Goal: Task Accomplishment & Management: Complete application form

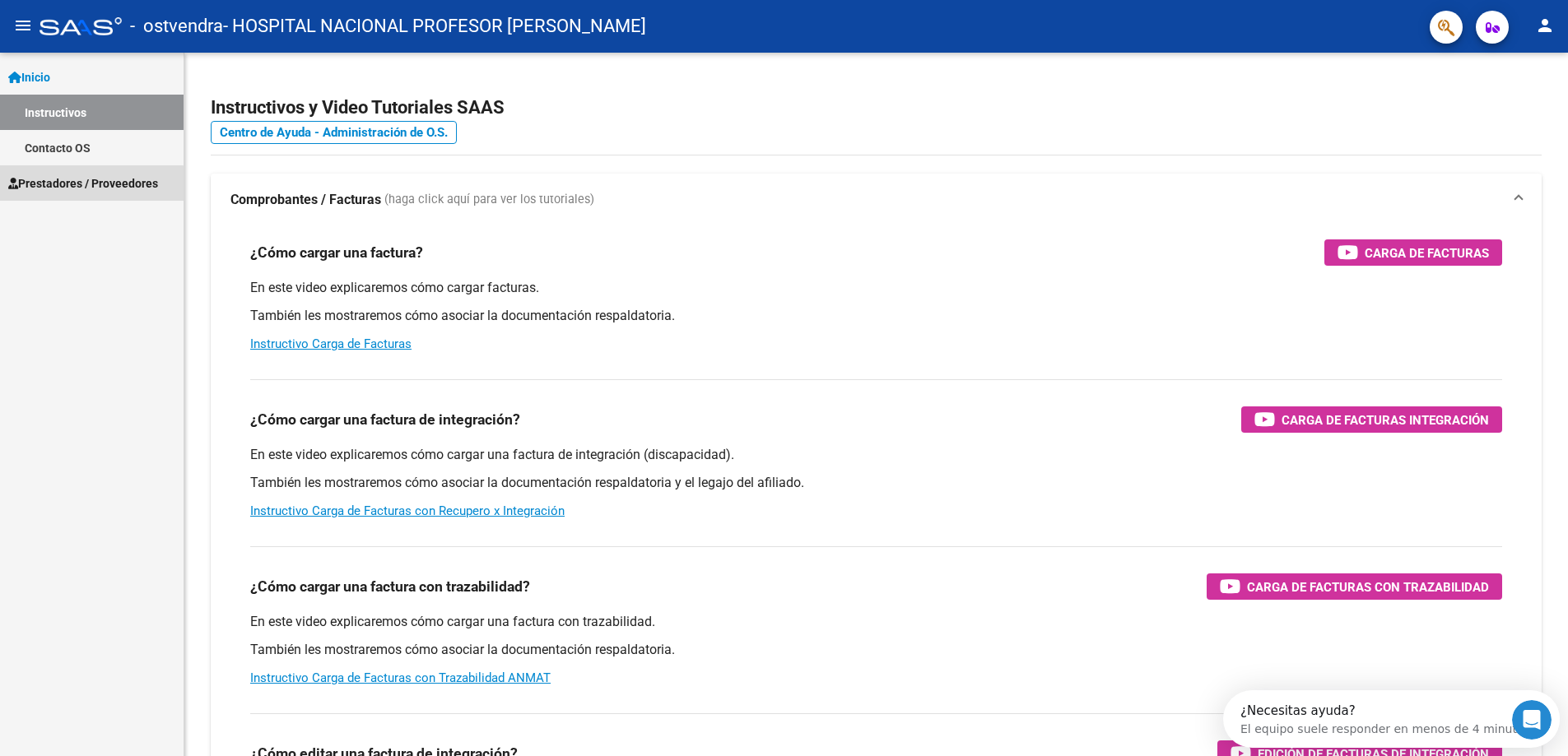
click at [75, 185] on span "Prestadores / Proveedores" at bounding box center [83, 183] width 150 height 18
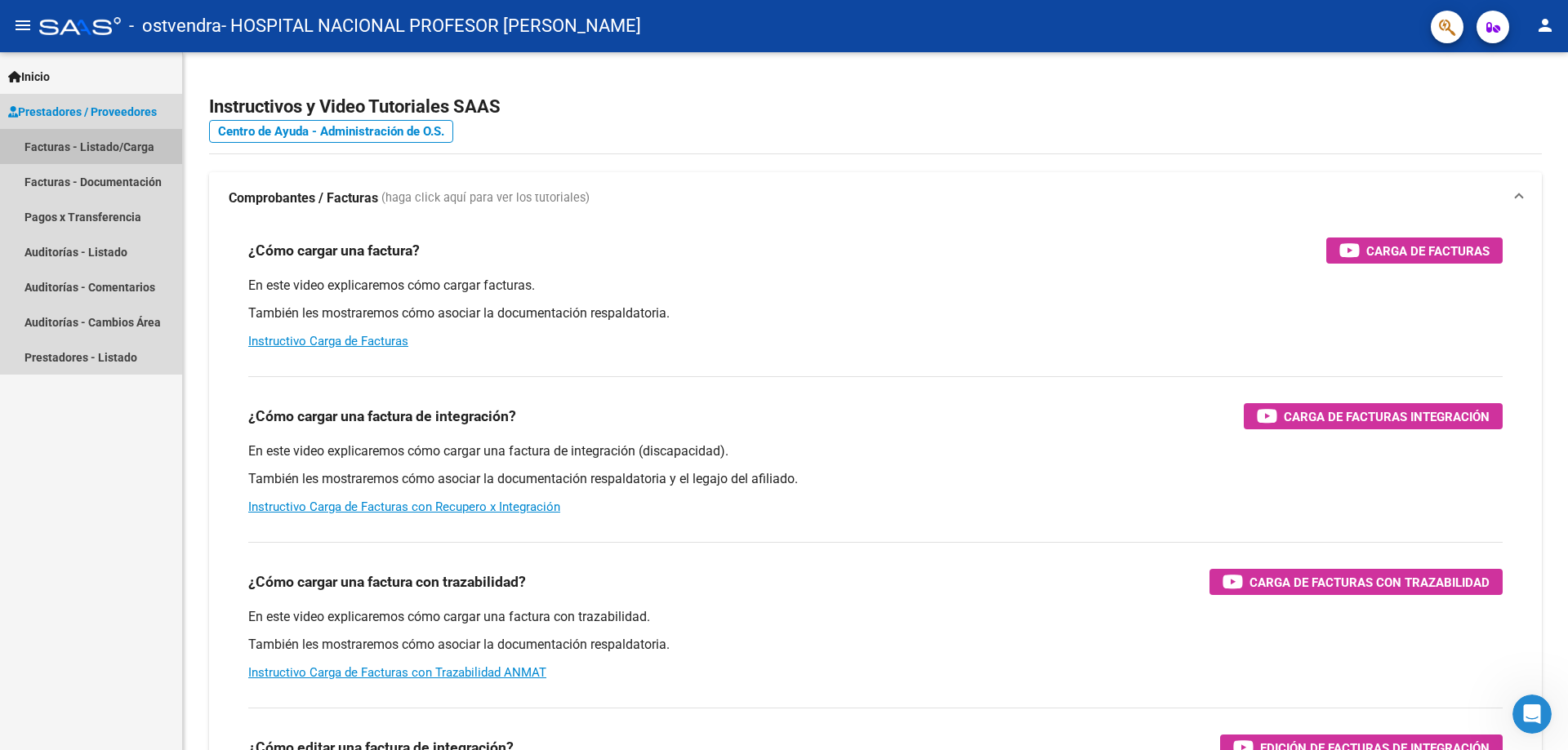
click at [101, 150] on link "Facturas - Listado/Carga" at bounding box center [91, 146] width 182 height 35
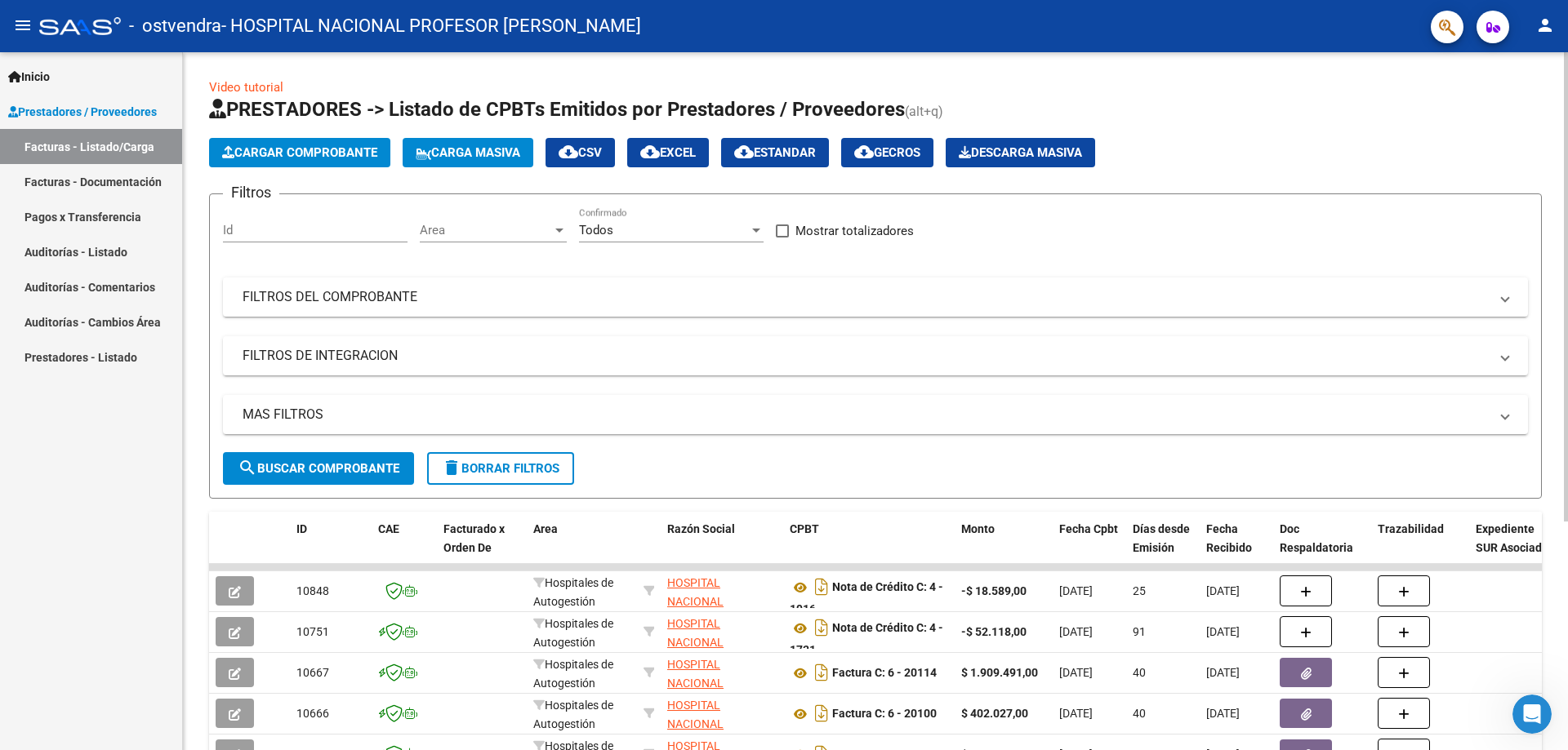
click at [306, 153] on span "Cargar Comprobante" at bounding box center [300, 152] width 155 height 15
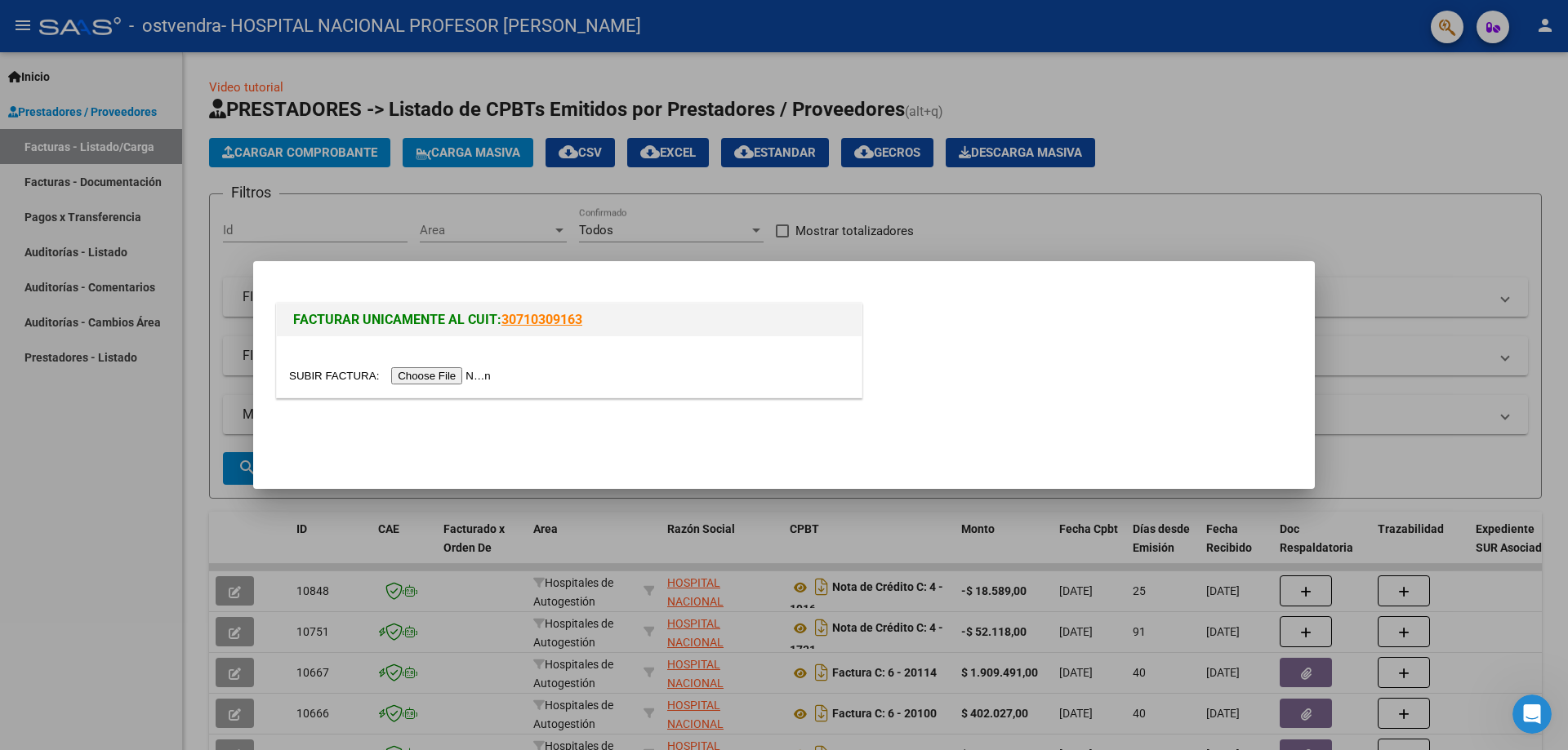
click at [415, 379] on input "file" at bounding box center [392, 376] width 207 height 17
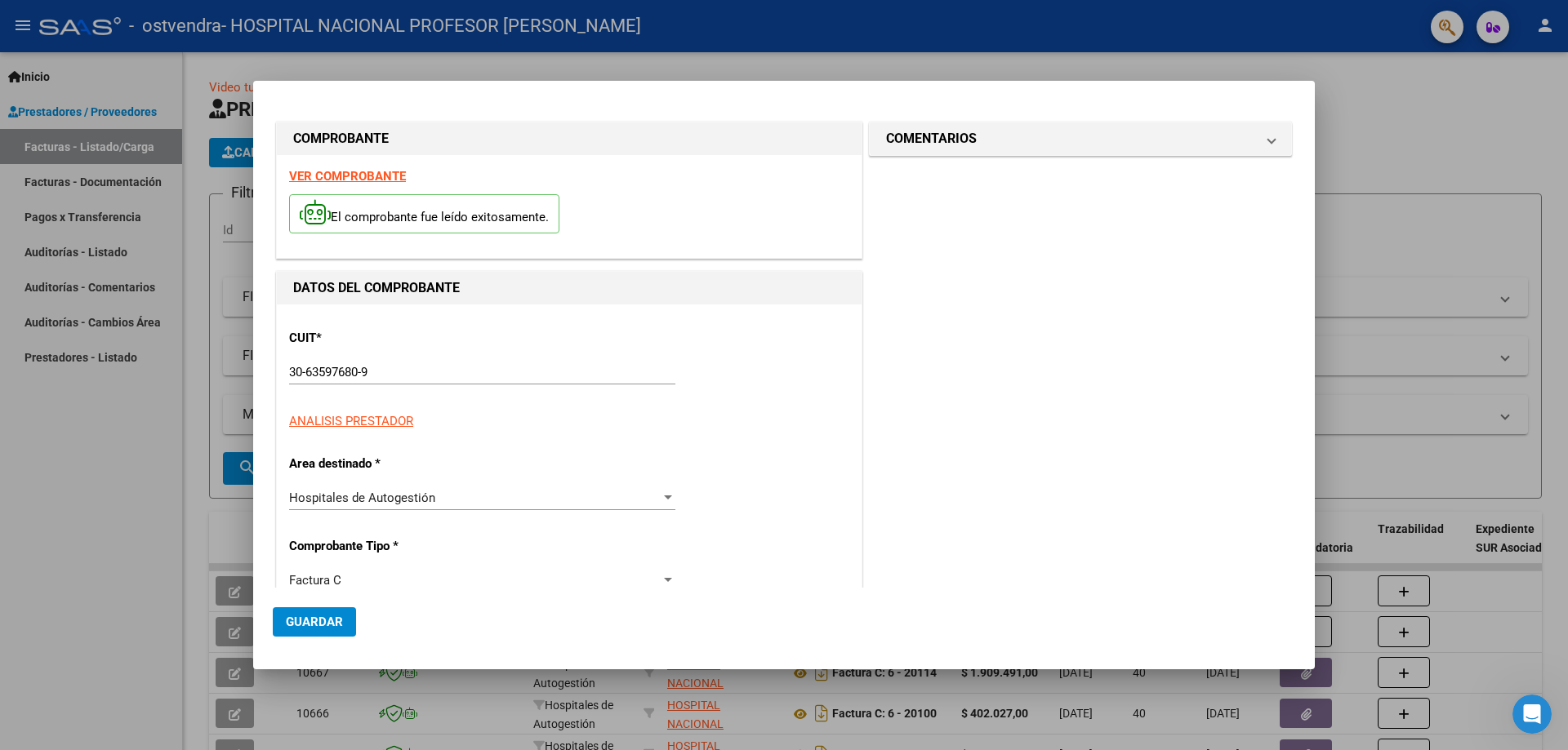
type input "[DATE]"
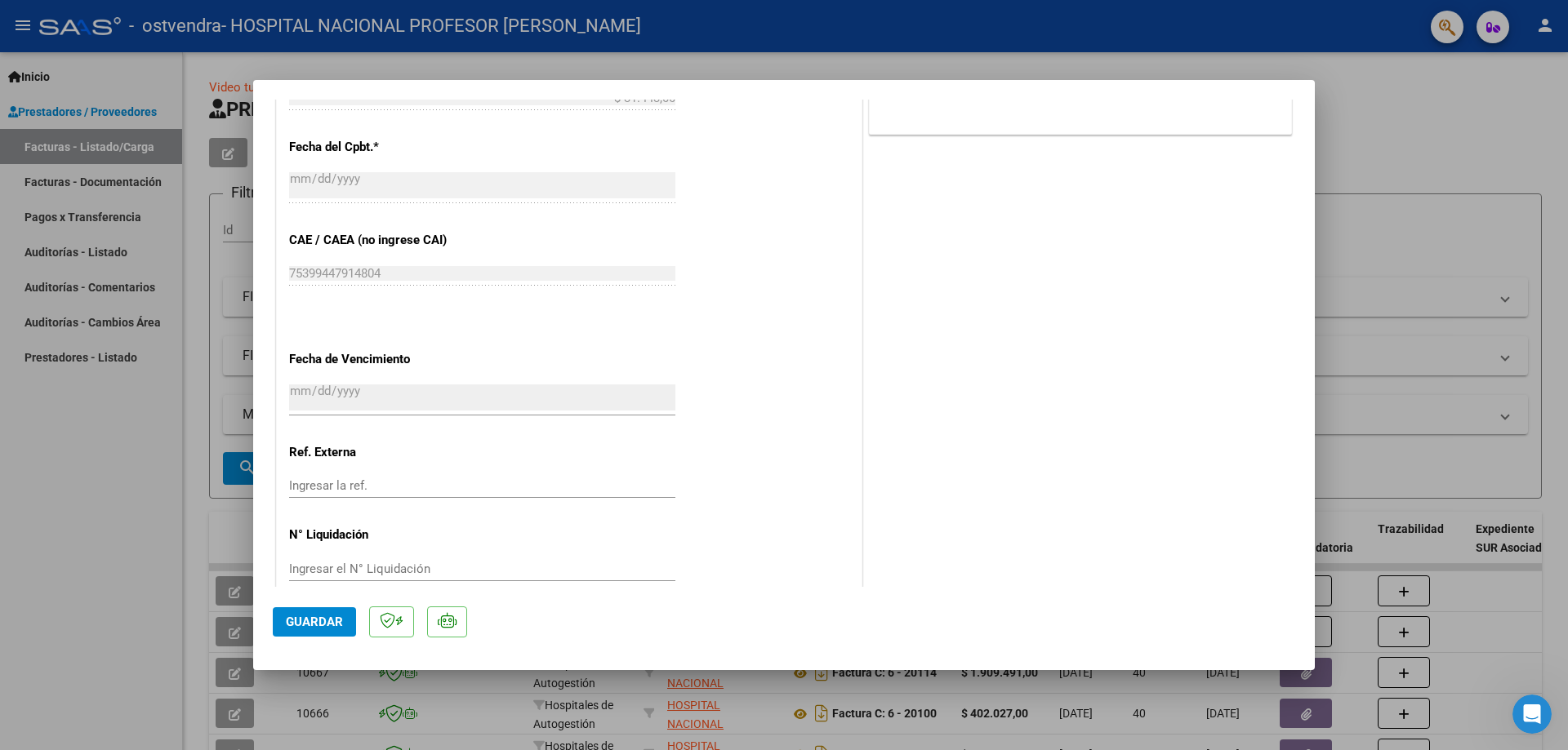
scroll to position [817, 0]
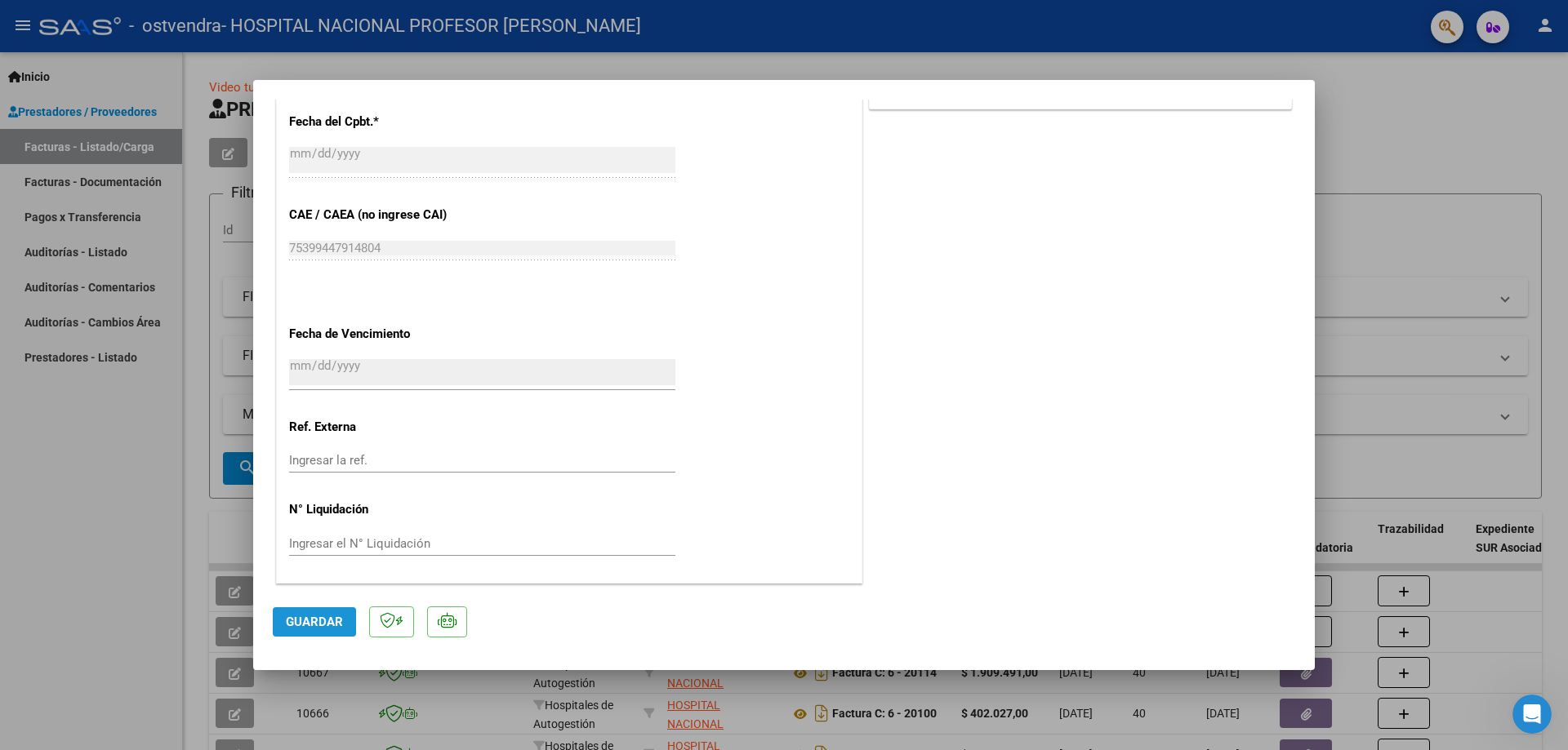
click at [329, 623] on span "Guardar" at bounding box center [314, 622] width 58 height 15
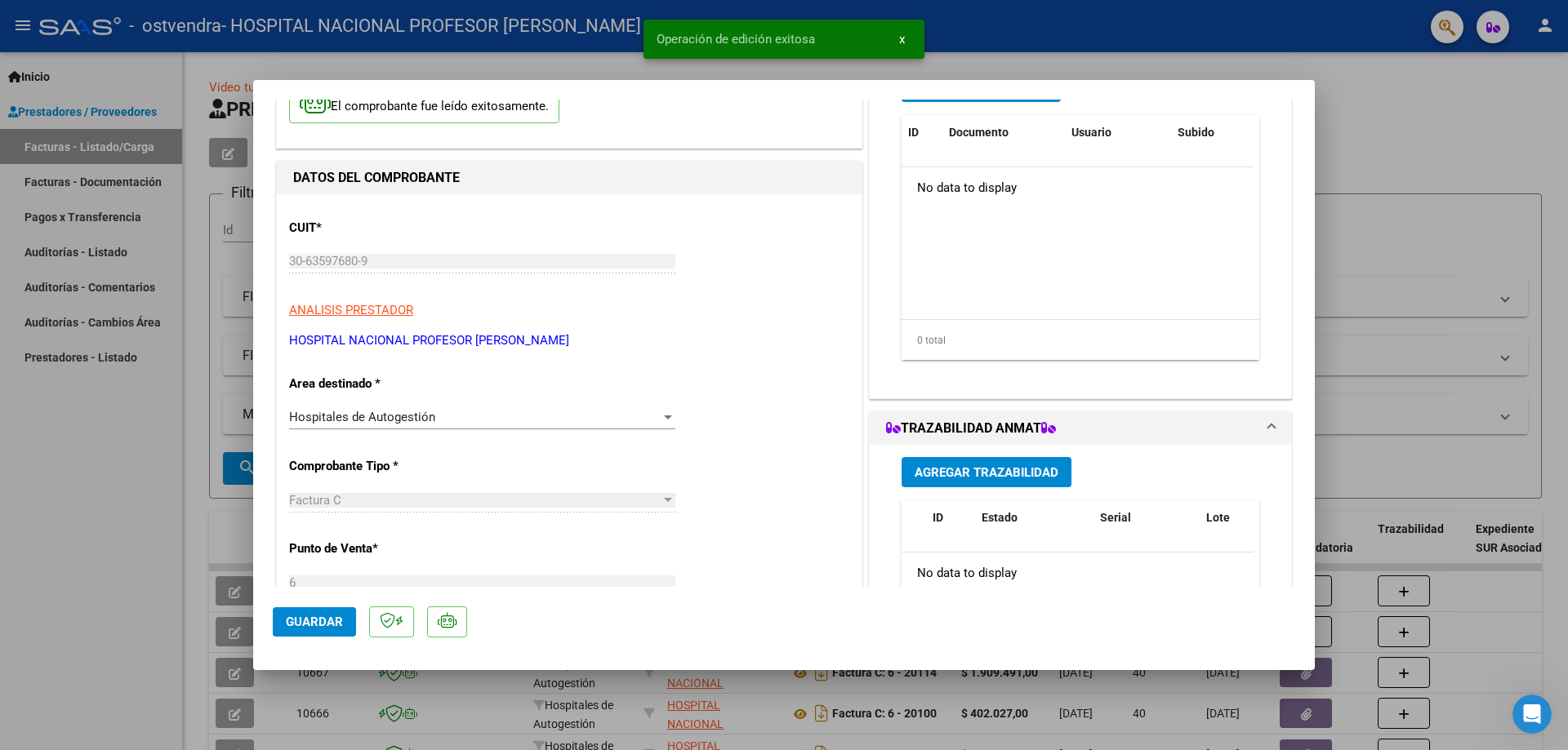
scroll to position [0, 0]
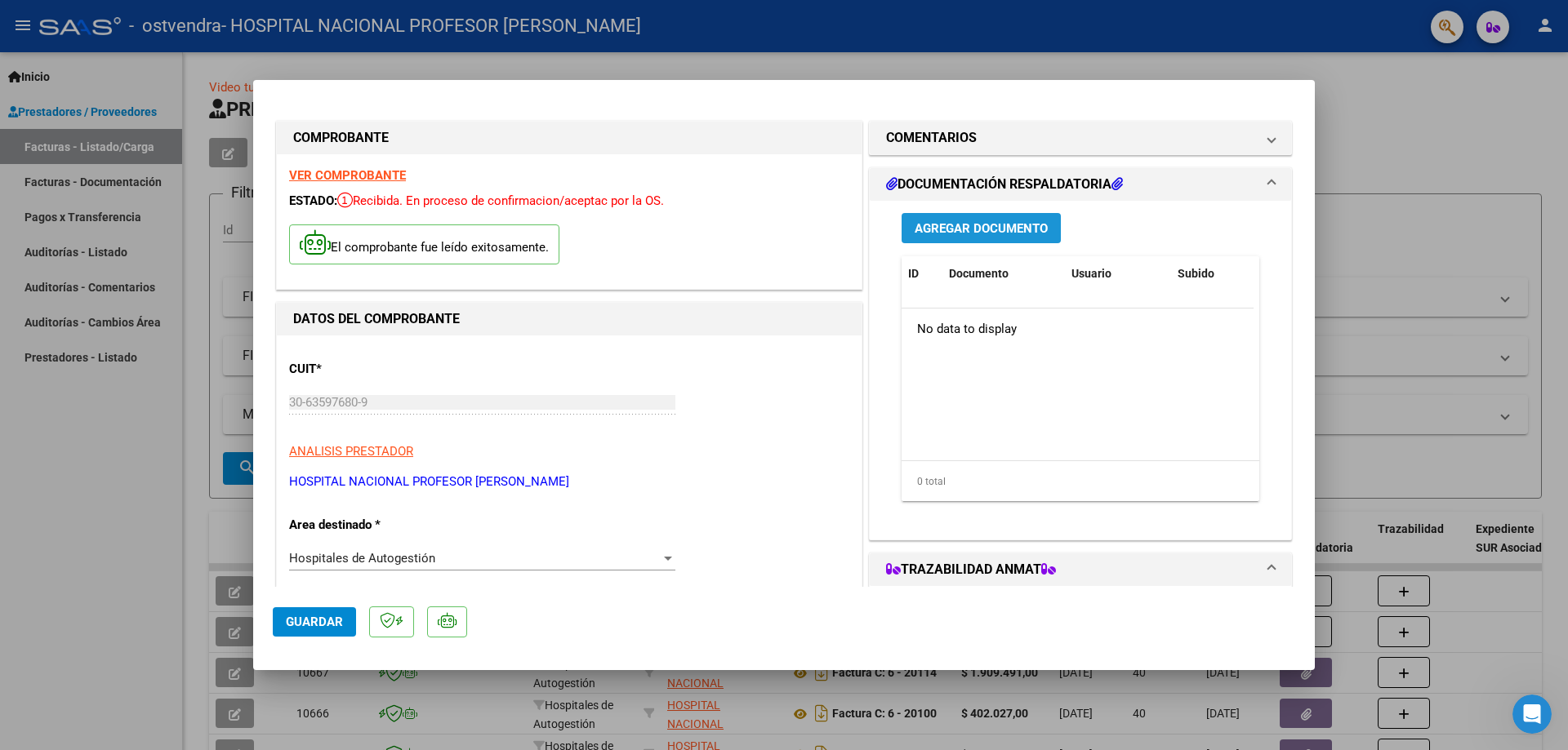
click at [999, 227] on span "Agregar Documento" at bounding box center [981, 228] width 133 height 15
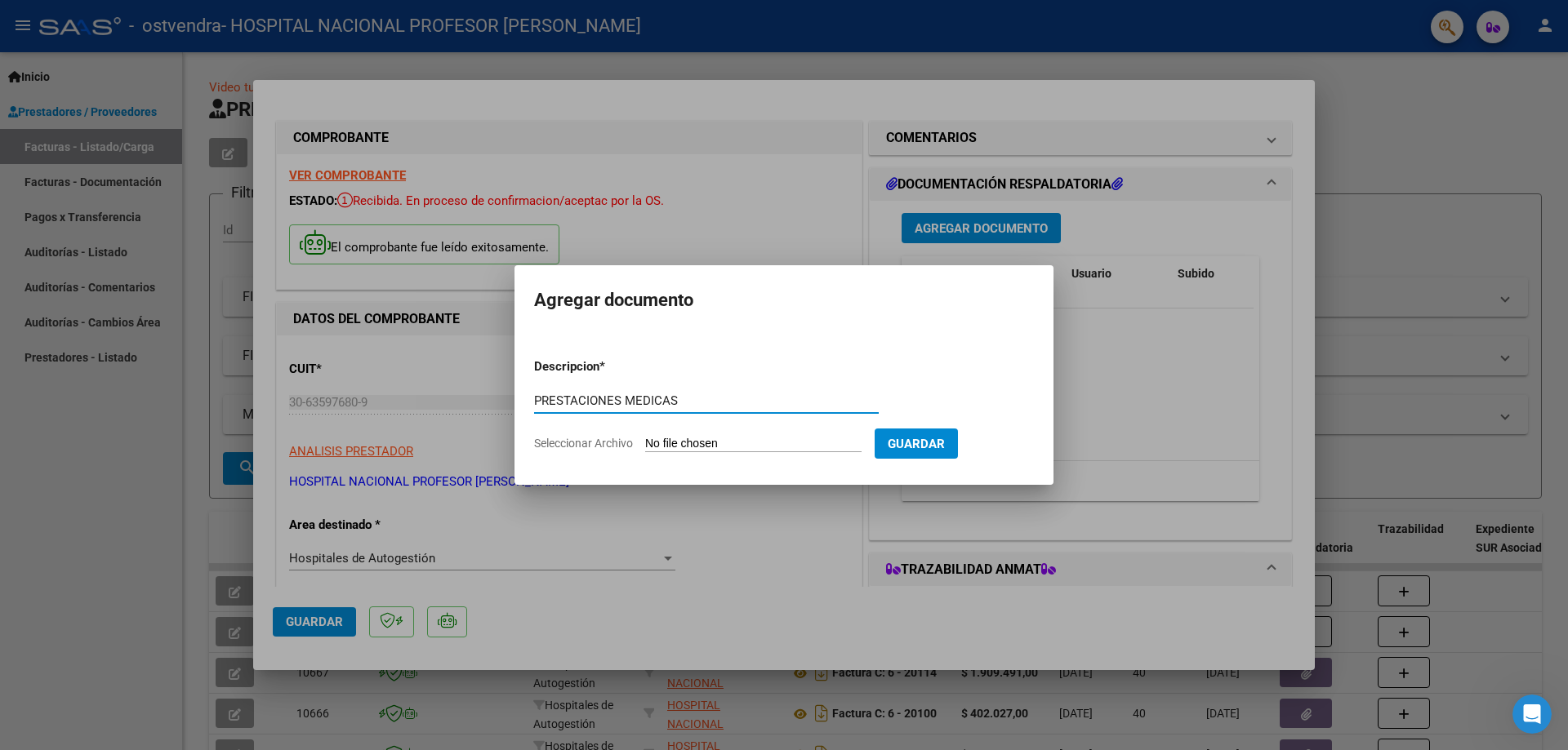
type input "PRESTACIONES MEDICAS"
click at [759, 440] on input "Seleccionar Archivo" at bounding box center [754, 445] width 216 height 15
type input "C:\fakepath\20389.pdf"
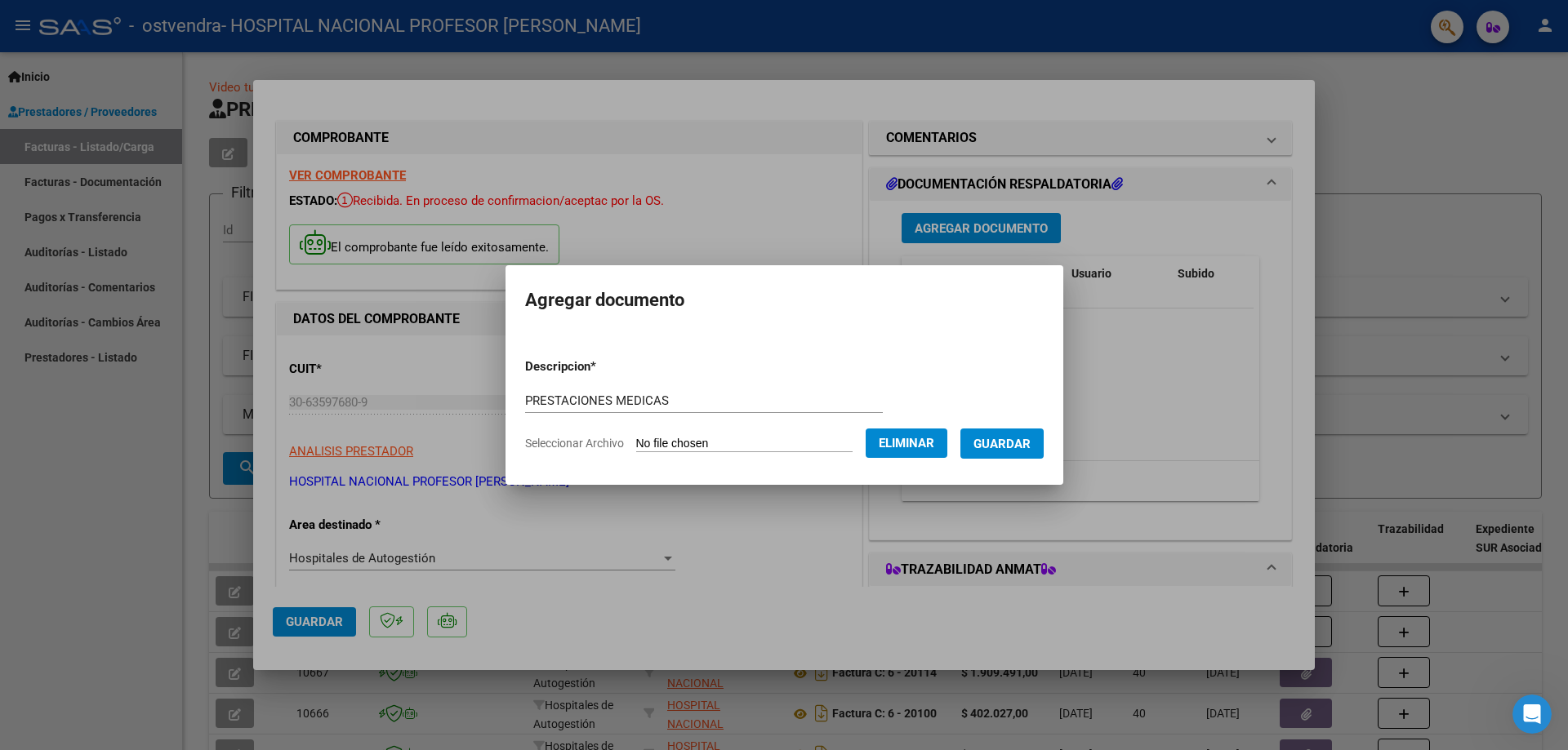
click at [1024, 440] on span "Guardar" at bounding box center [1002, 444] width 58 height 15
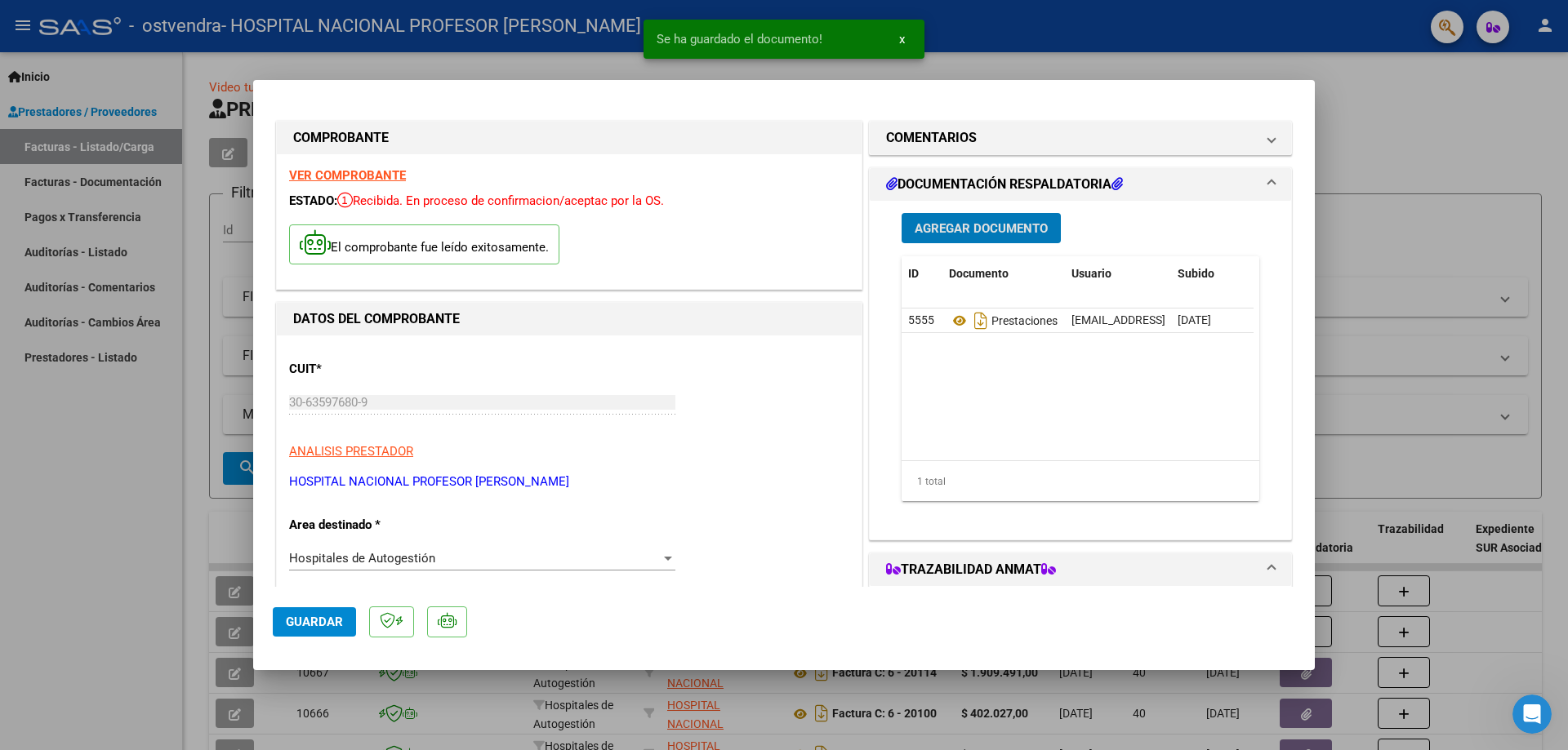
click at [309, 624] on span "Guardar" at bounding box center [314, 622] width 58 height 15
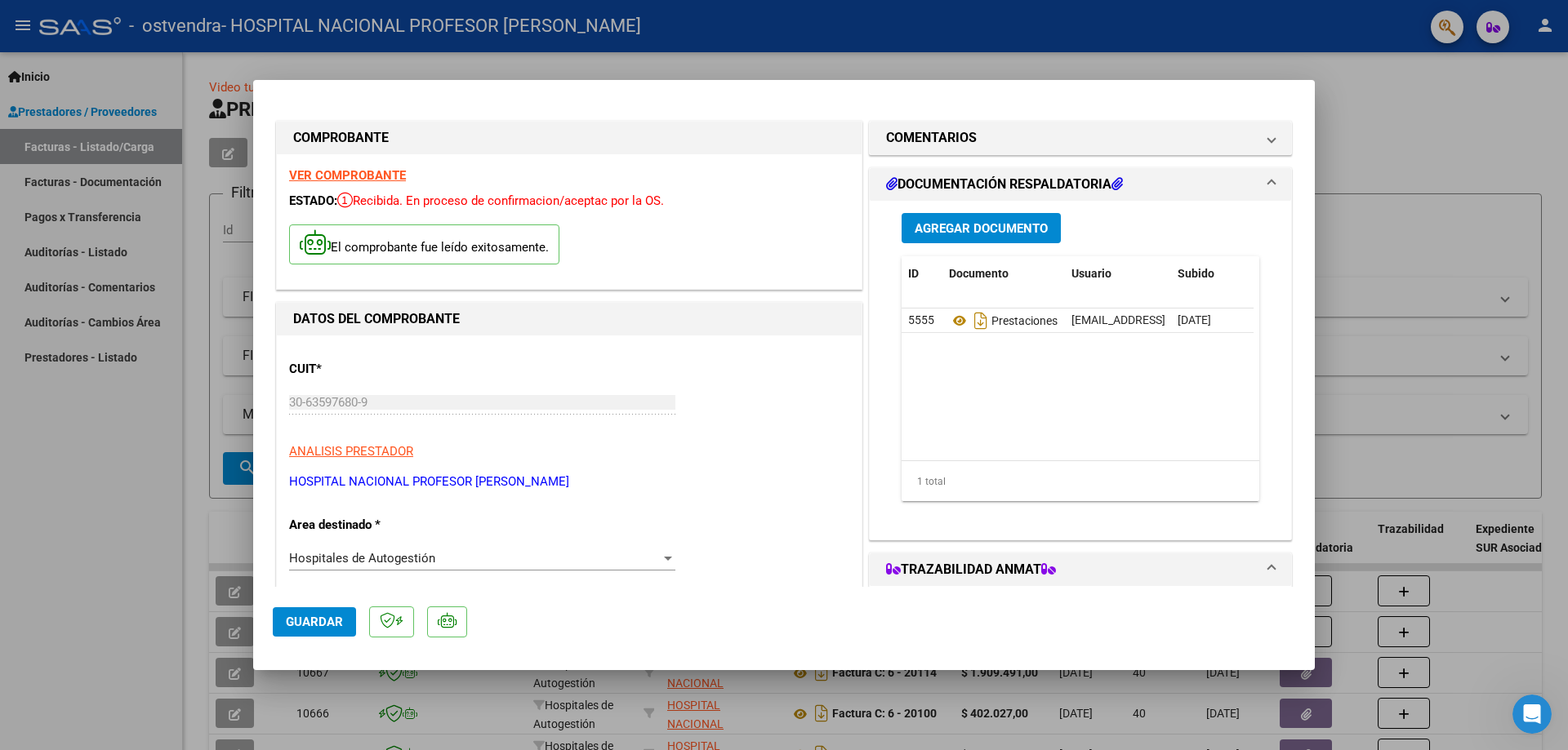
click at [309, 625] on span "Guardar" at bounding box center [314, 622] width 58 height 15
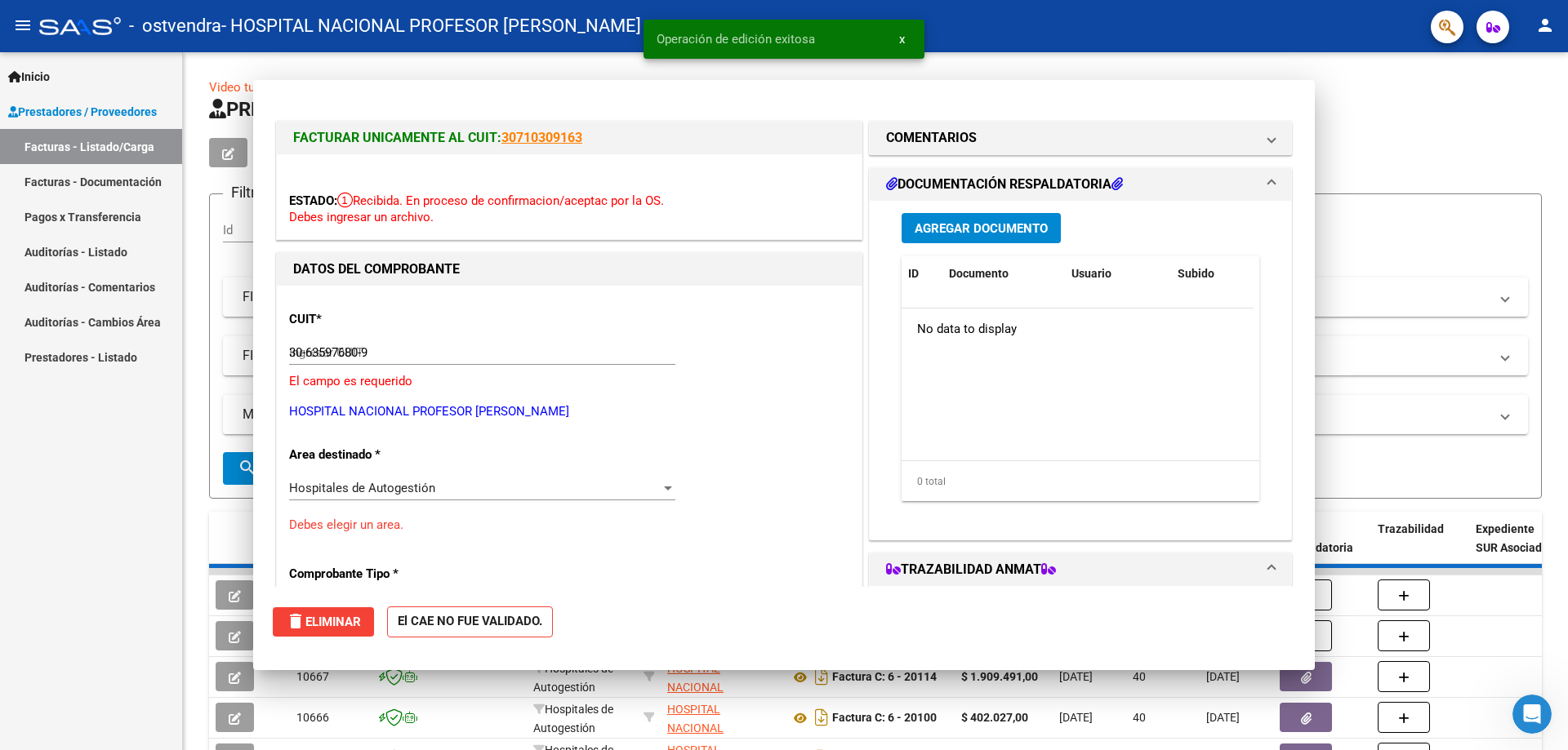
type input "$ 0,00"
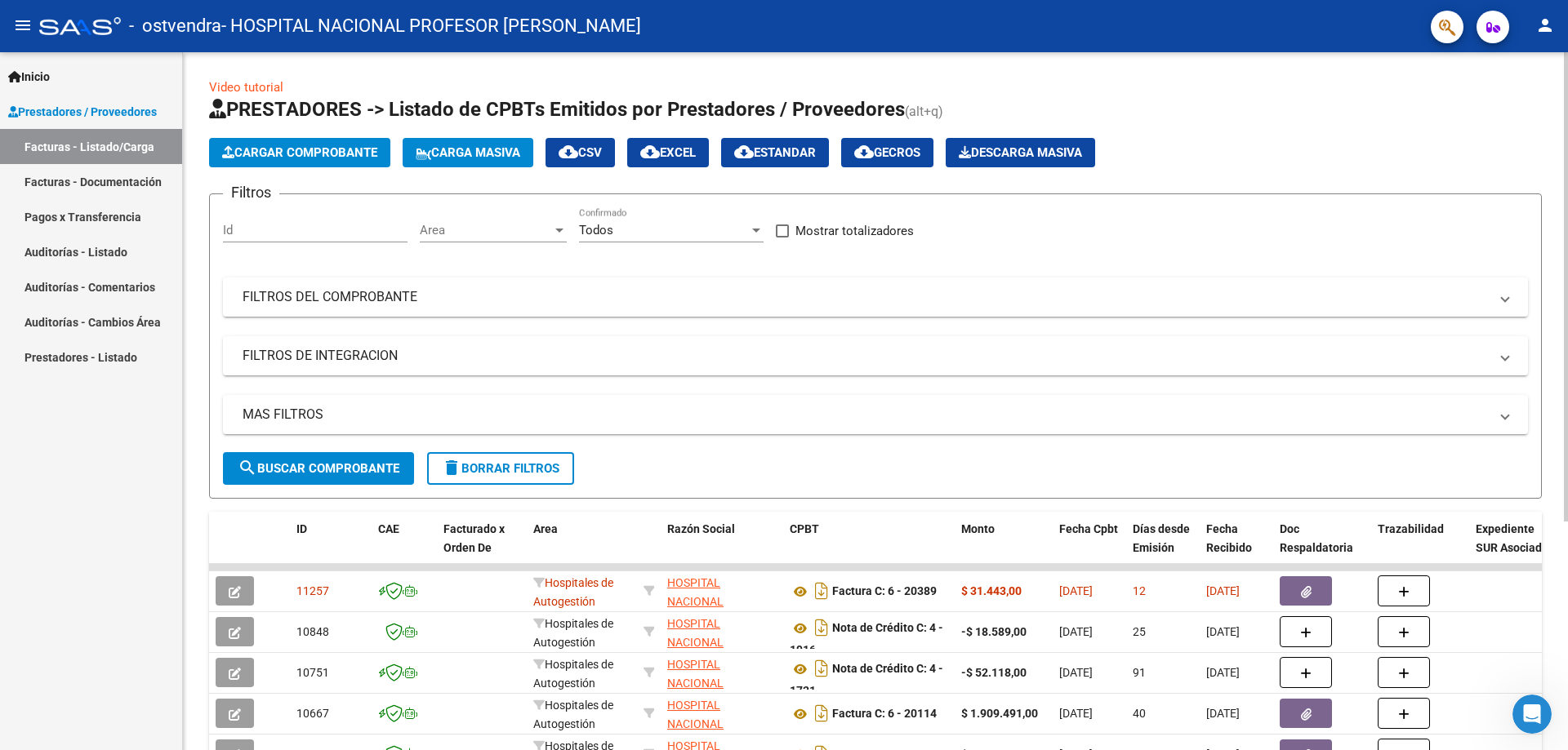
click at [353, 144] on button "Cargar Comprobante" at bounding box center [300, 153] width 181 height 29
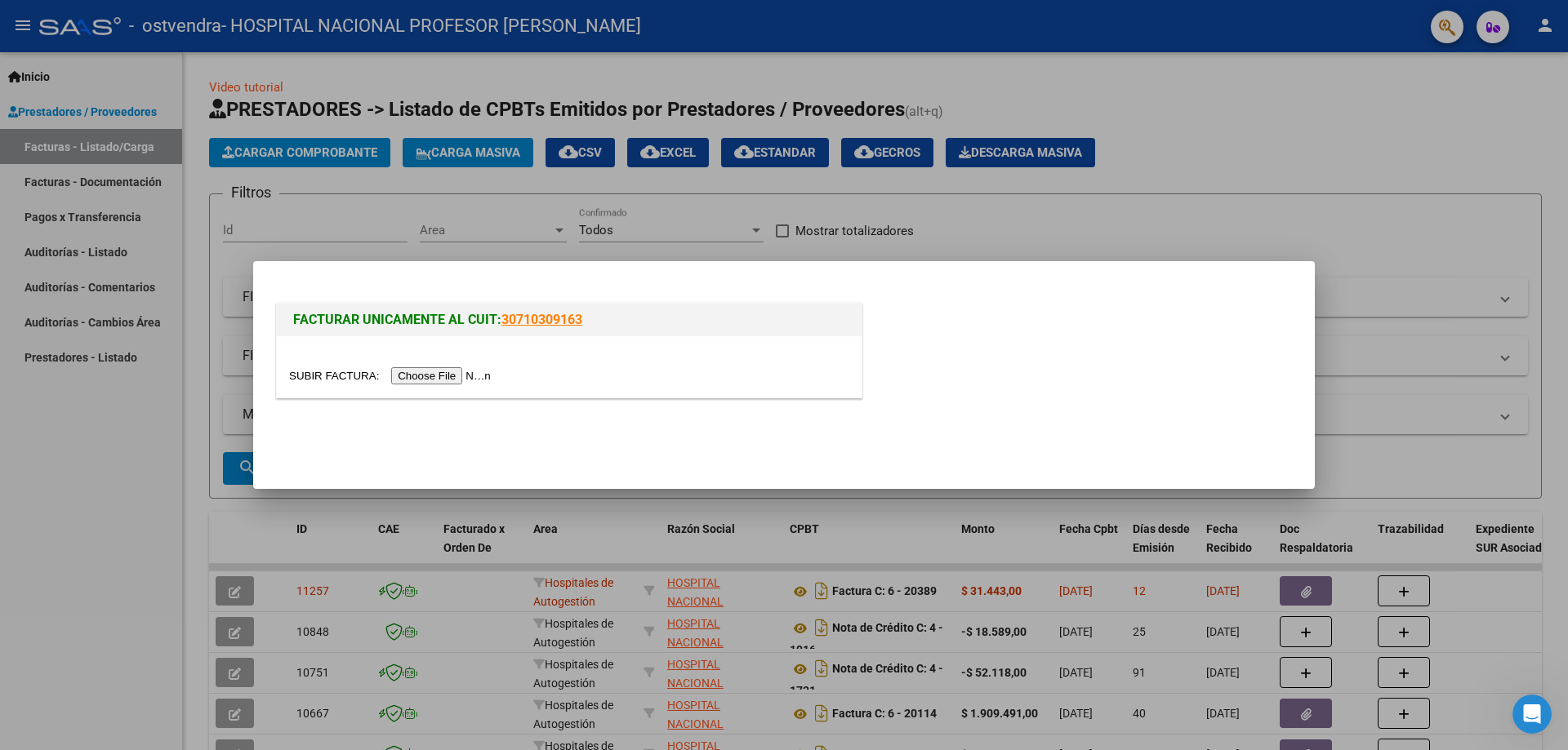
click at [454, 372] on input "file" at bounding box center [392, 376] width 207 height 17
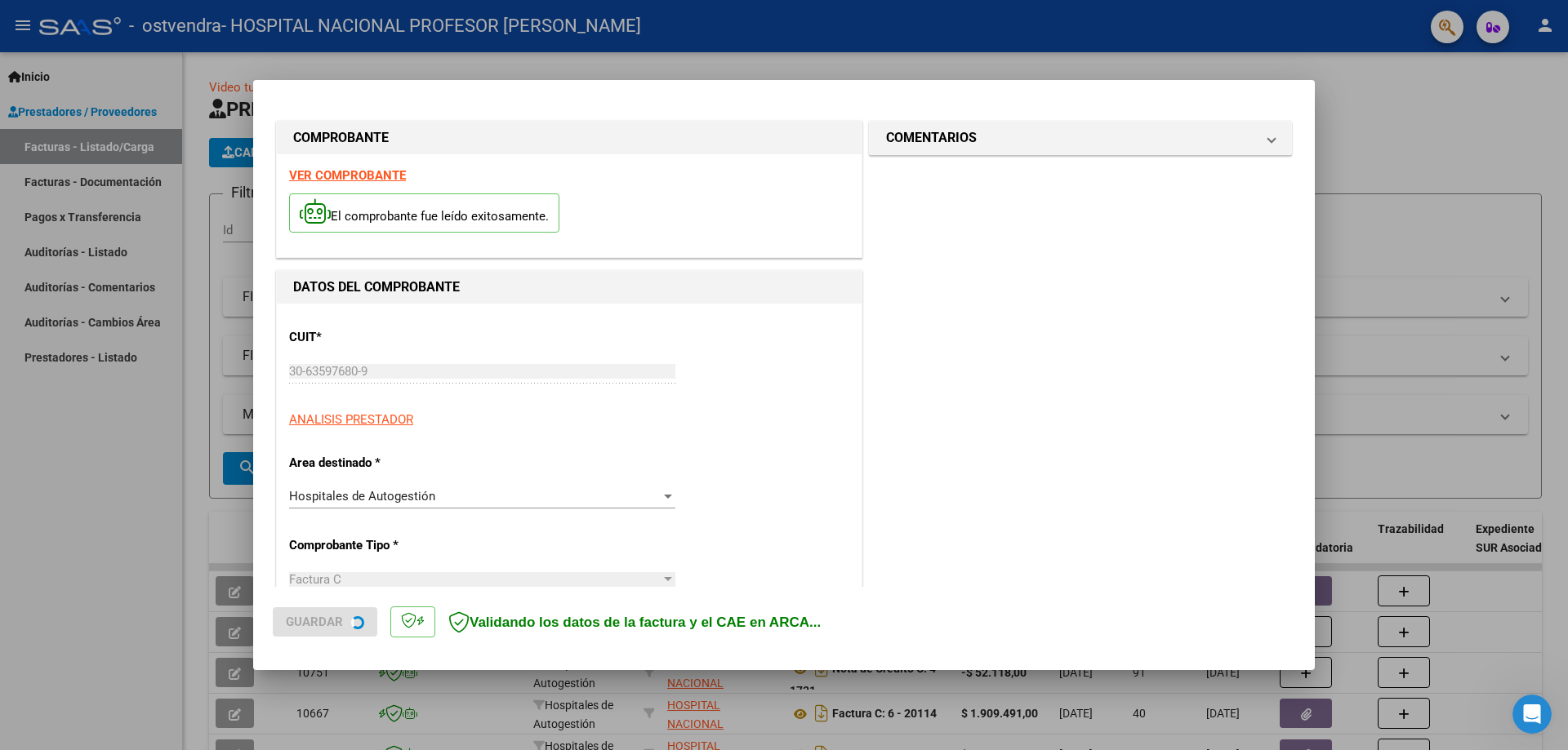
type input "[DATE]"
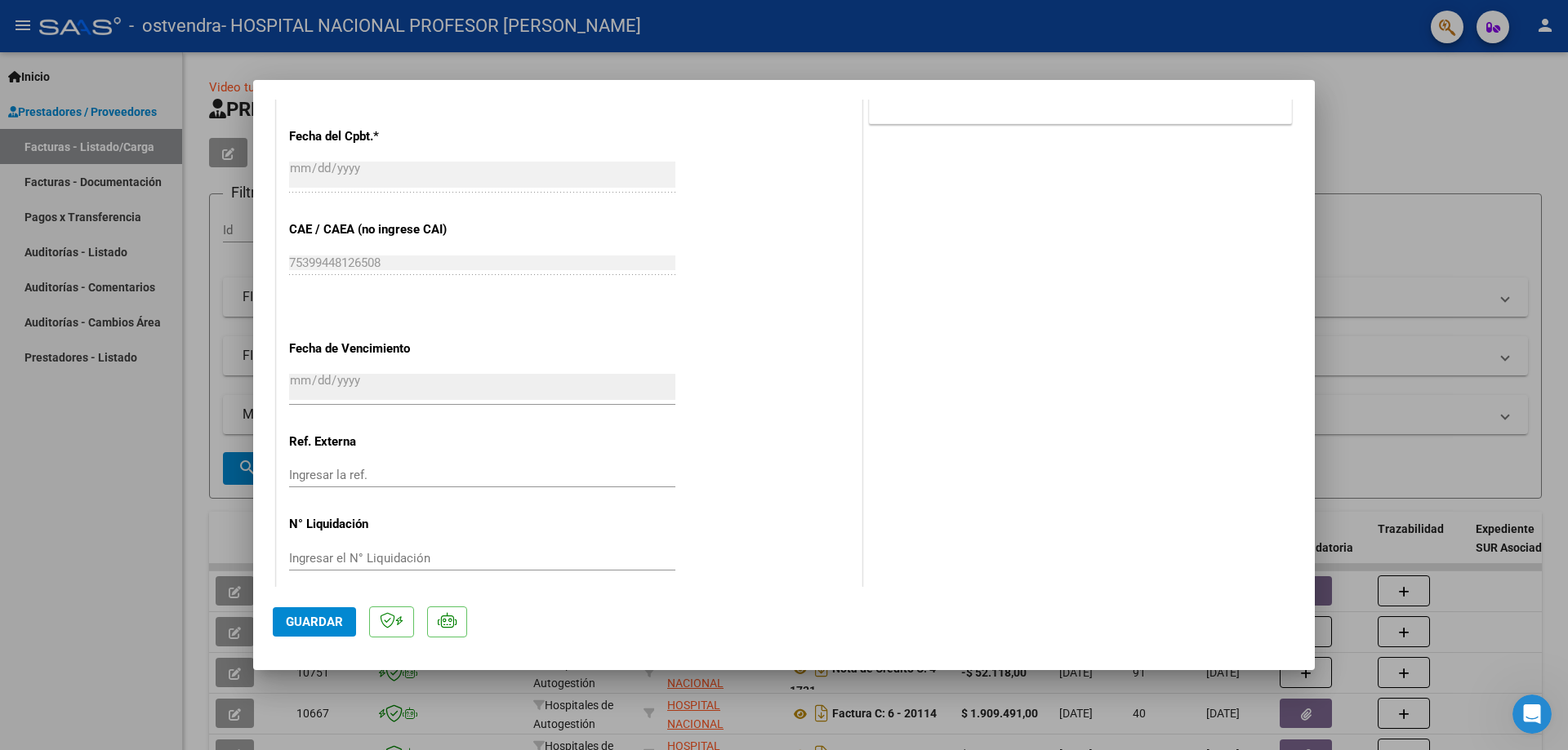
scroll to position [817, 0]
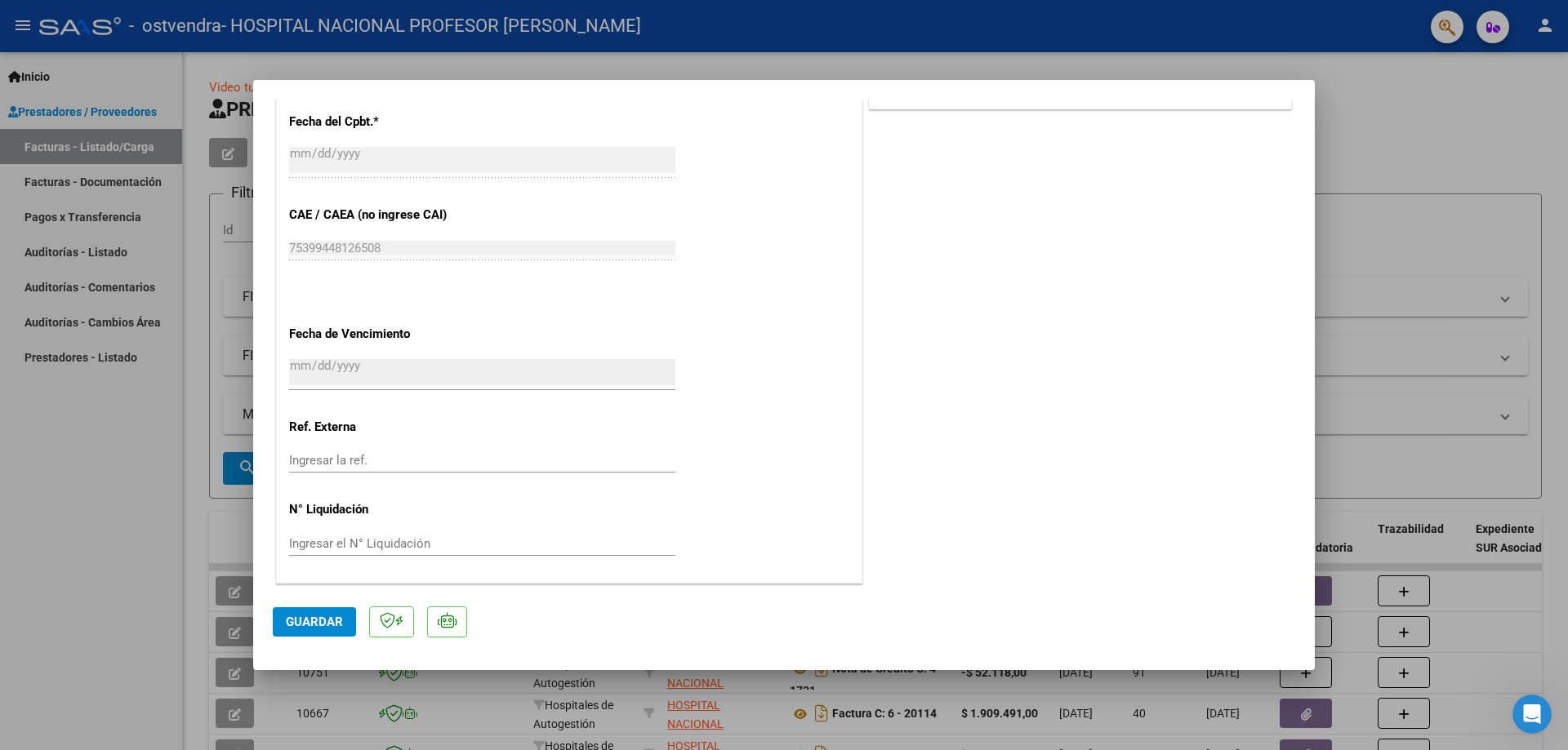
click at [330, 628] on span "Guardar" at bounding box center [314, 622] width 58 height 15
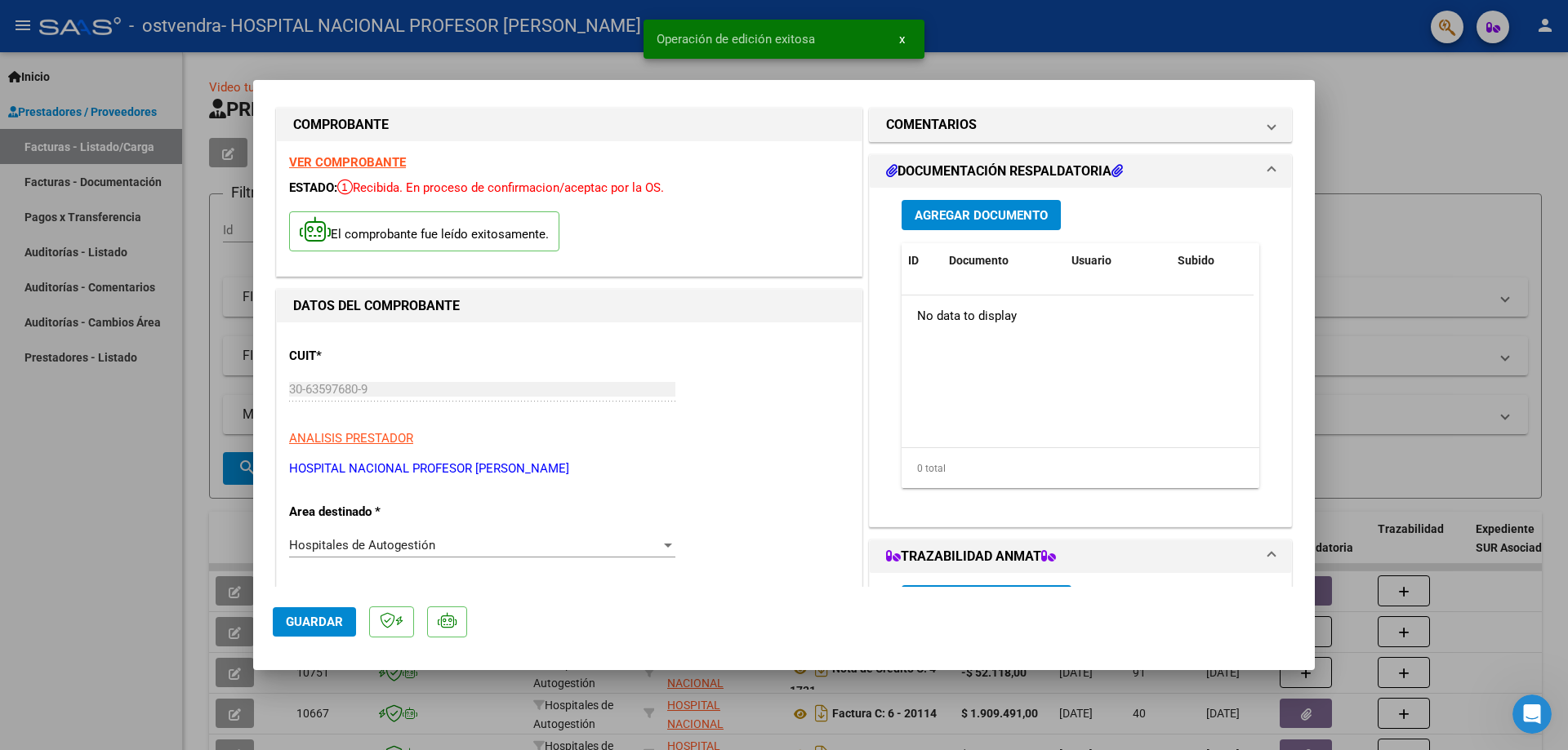
scroll to position [0, 0]
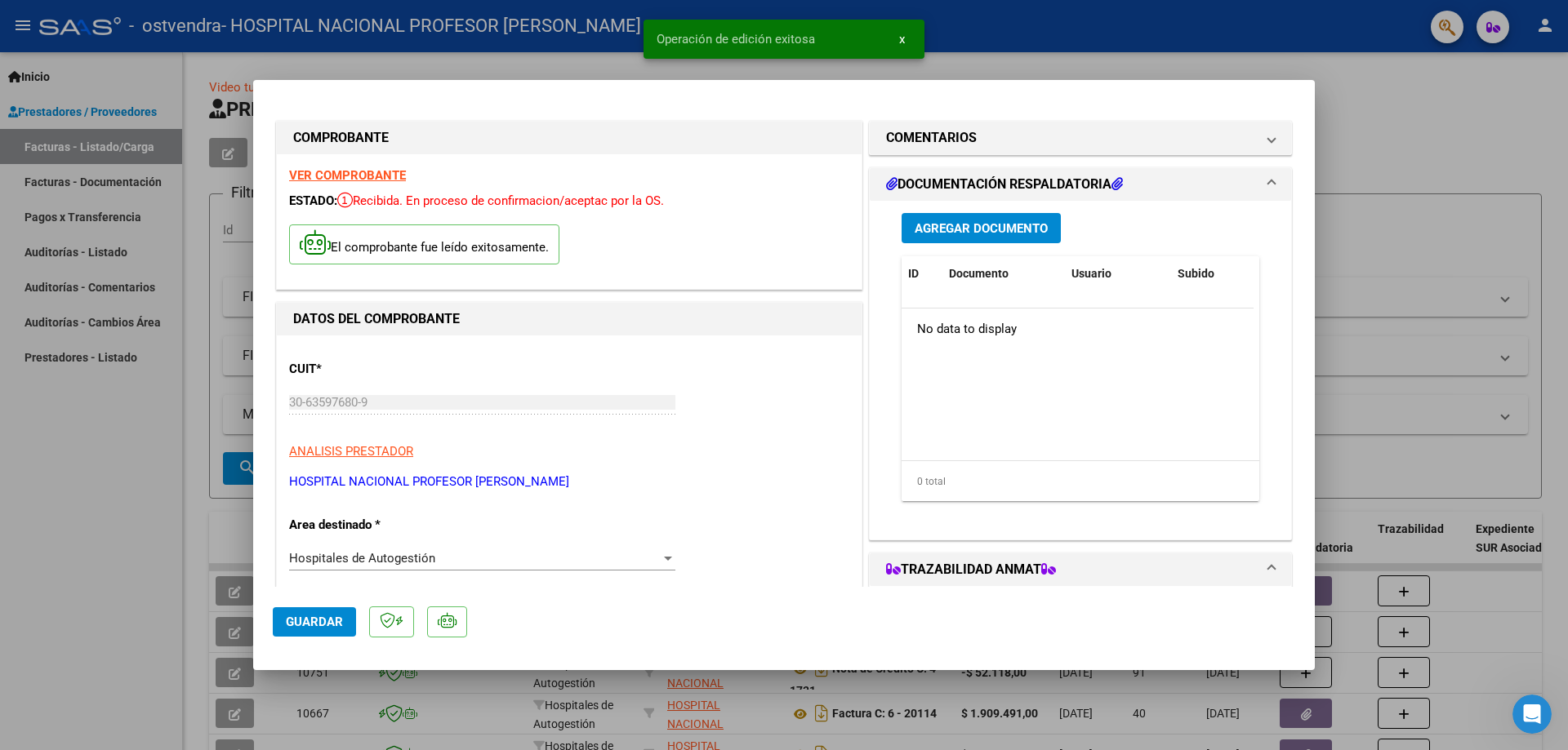
click at [1008, 225] on span "Agregar Documento" at bounding box center [981, 228] width 133 height 15
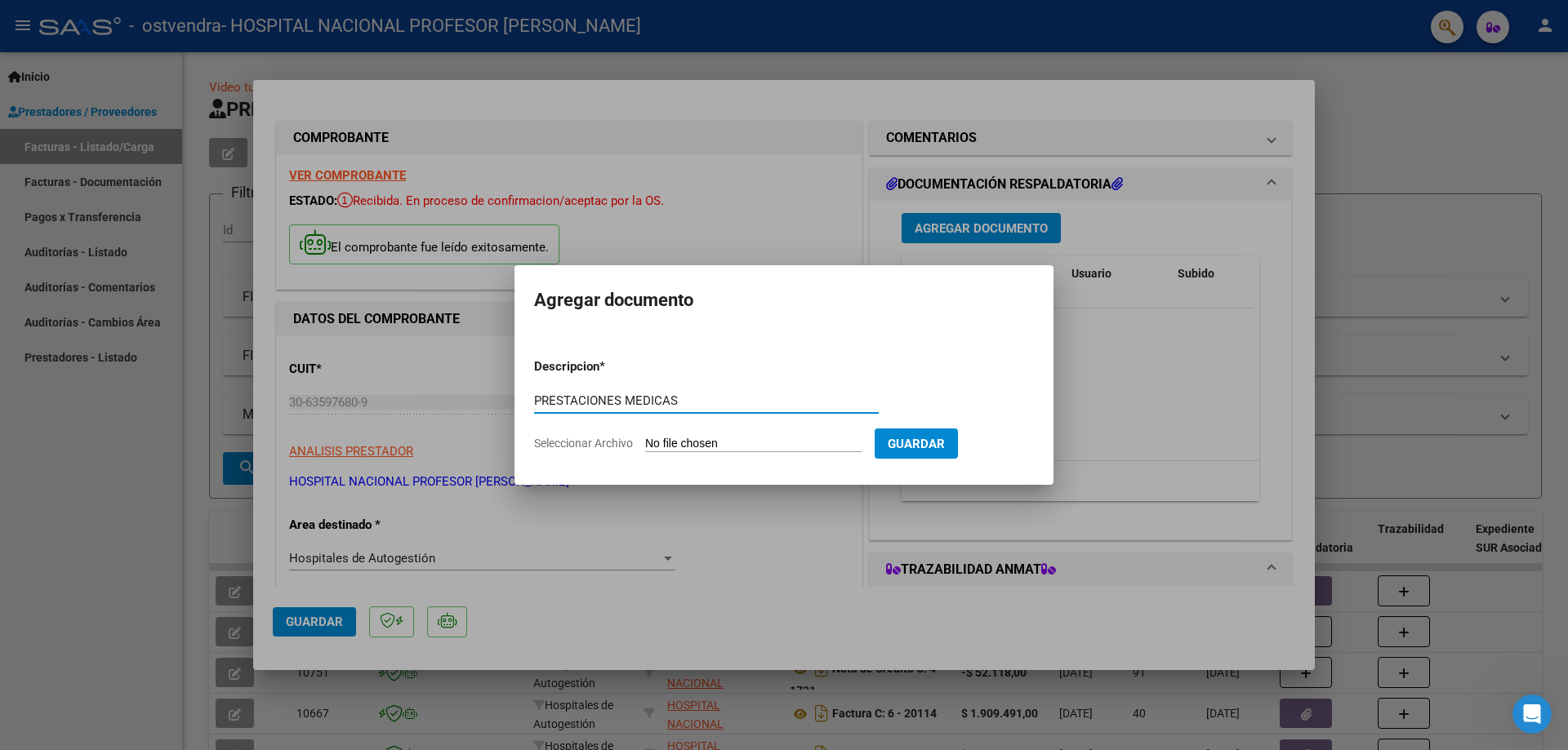
type input "PRESTACIONES MEDICAS"
click at [778, 441] on input "Seleccionar Archivo" at bounding box center [754, 445] width 216 height 15
type input "C:\fakepath\20391.pdf"
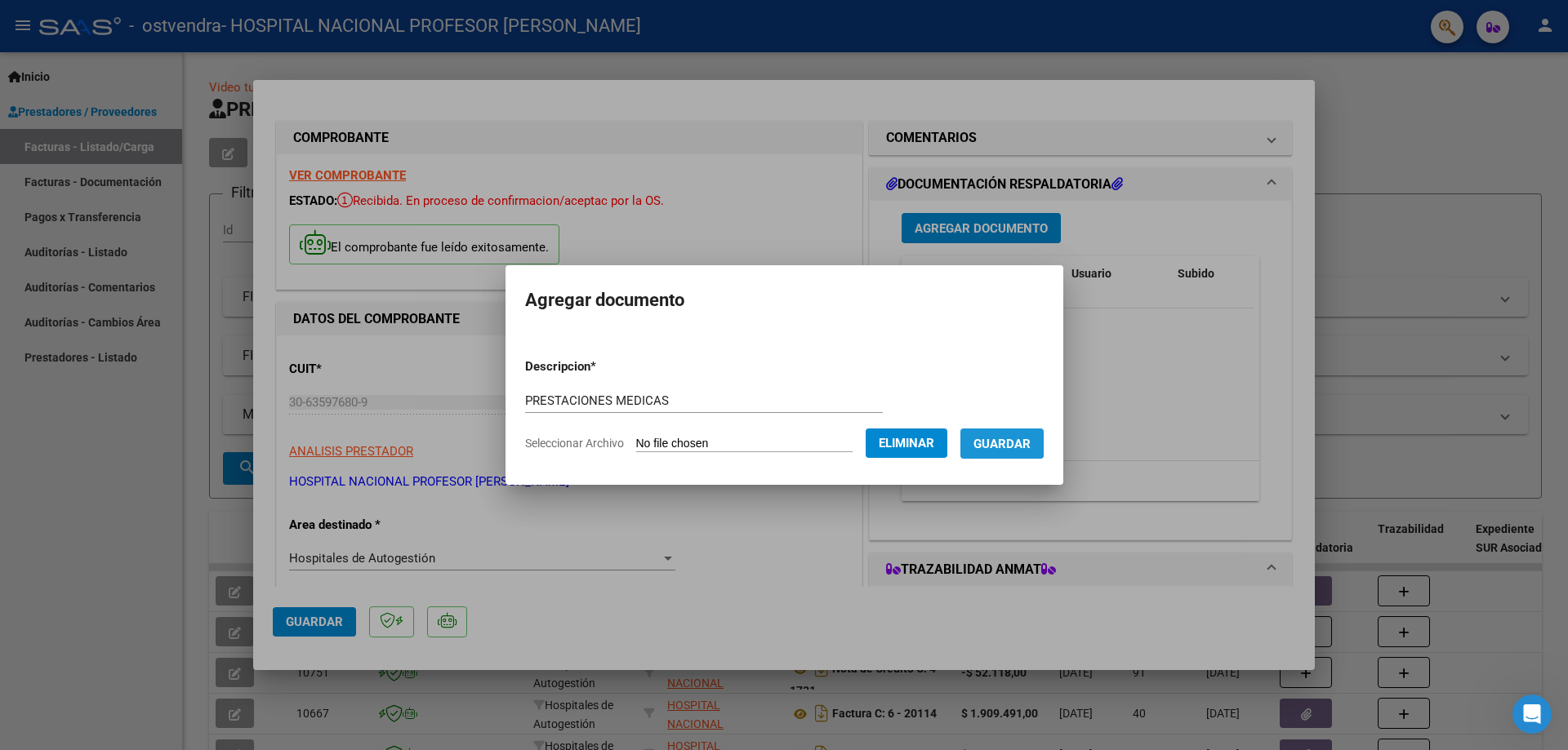
click at [1013, 439] on span "Guardar" at bounding box center [1002, 444] width 58 height 15
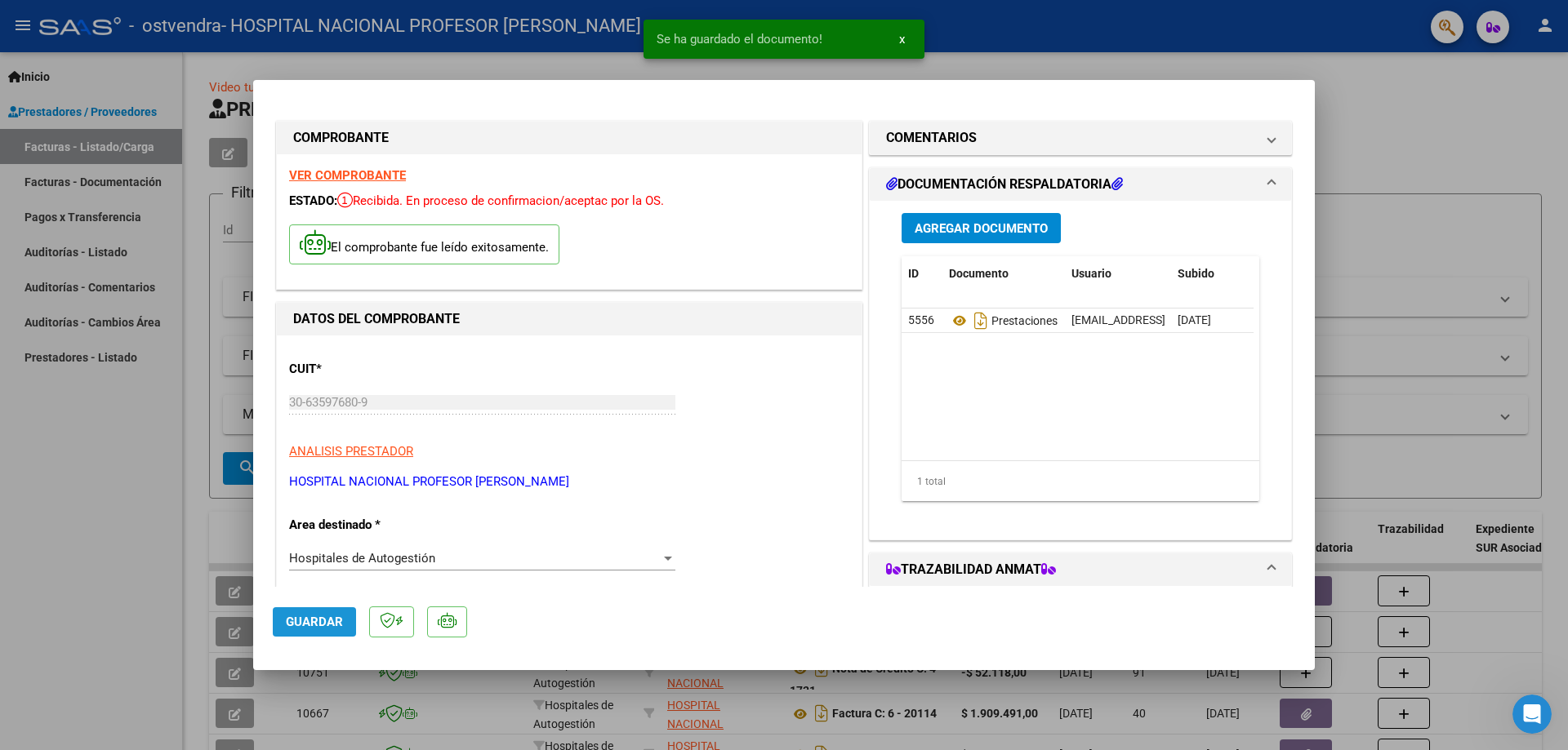
click at [315, 622] on span "Guardar" at bounding box center [314, 622] width 58 height 15
type input "$ 0,00"
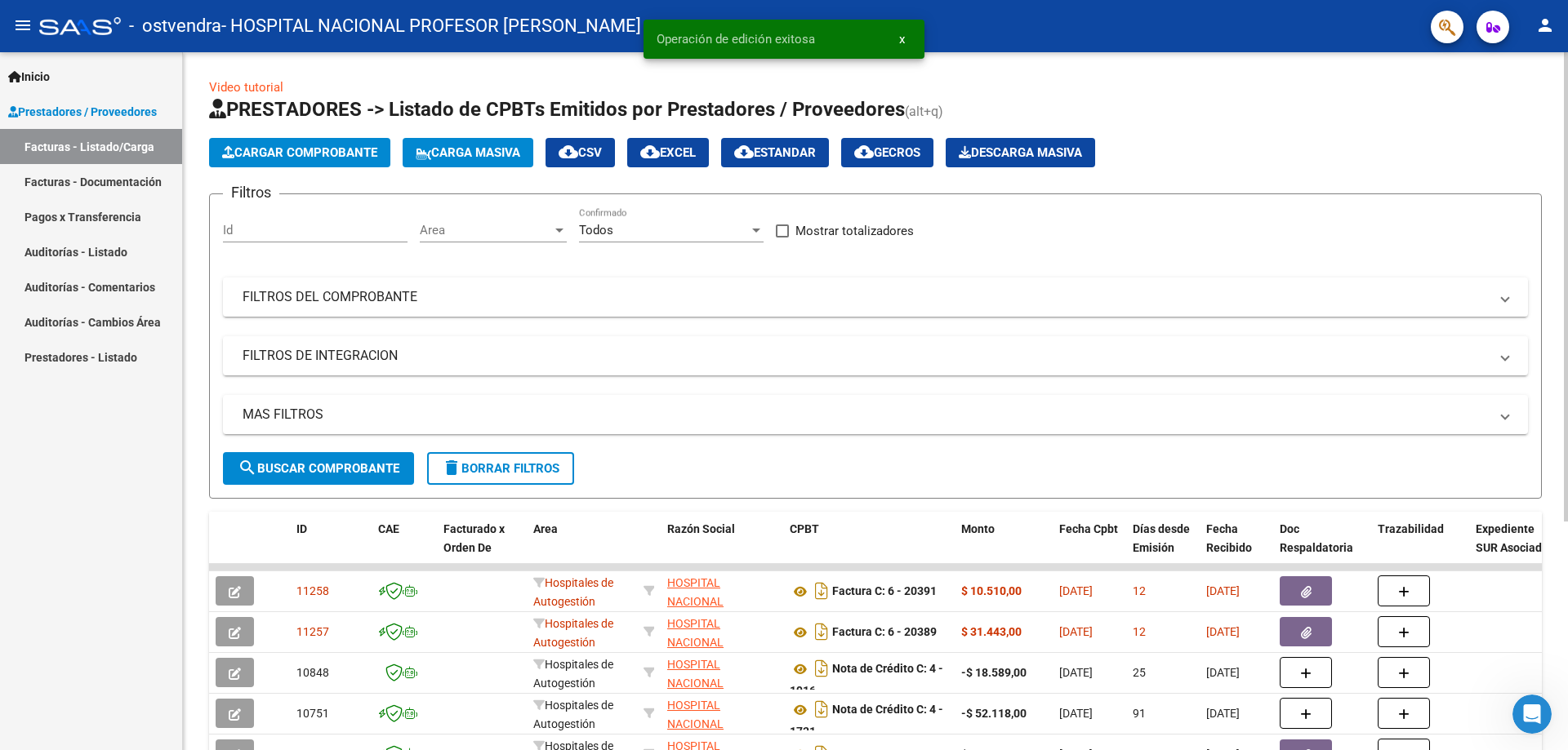
click at [324, 152] on span "Cargar Comprobante" at bounding box center [300, 152] width 155 height 15
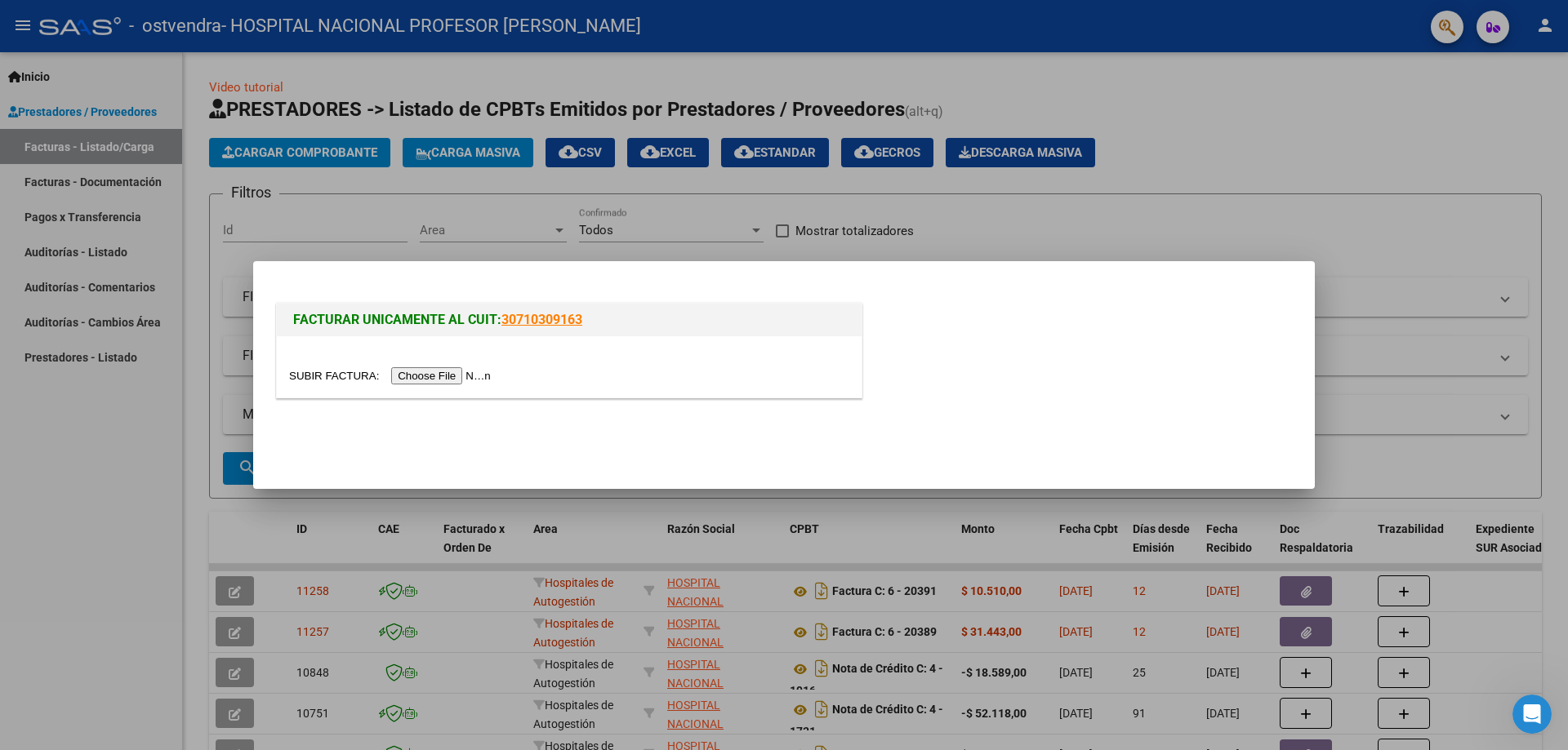
click at [463, 374] on input "file" at bounding box center [392, 376] width 207 height 17
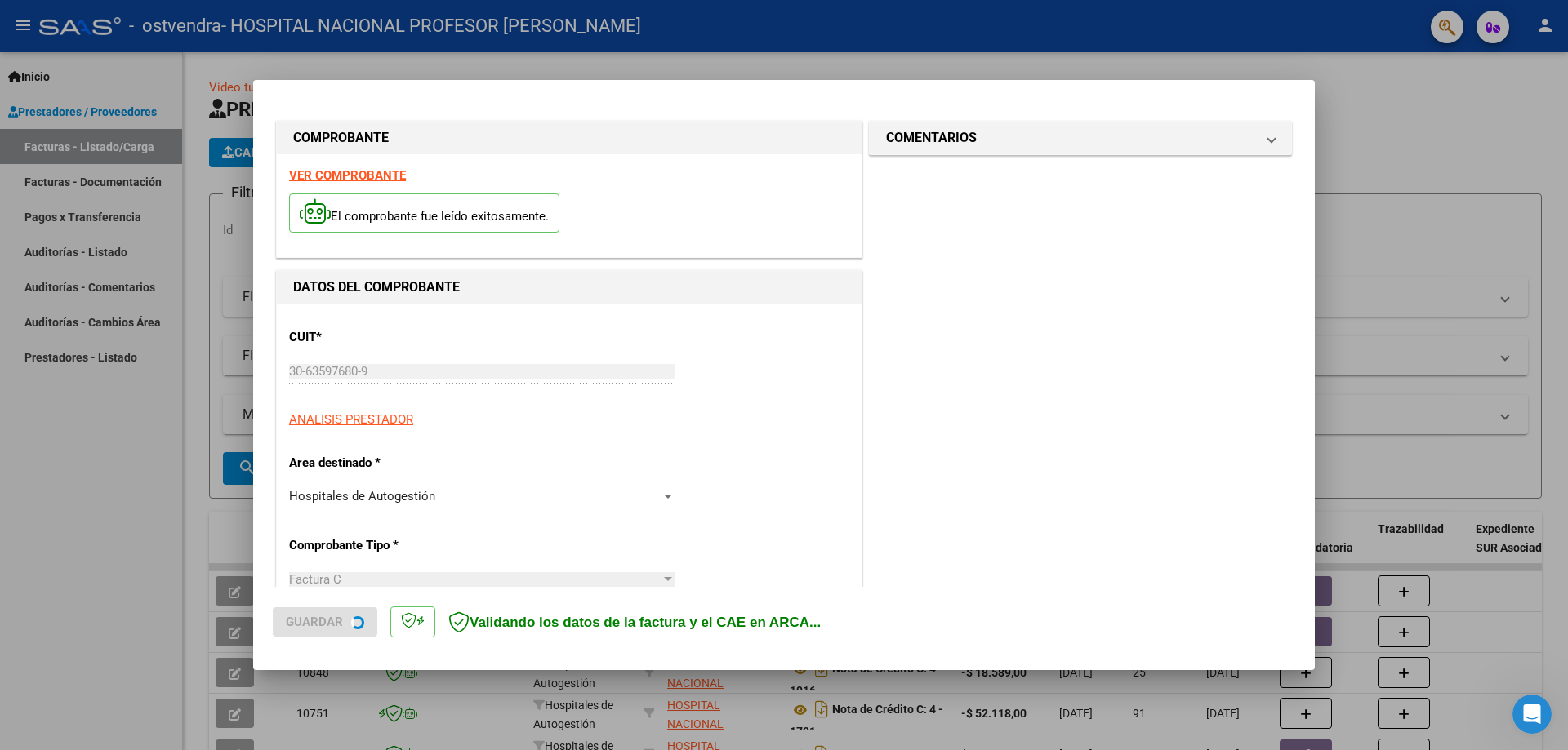
type input "[DATE]"
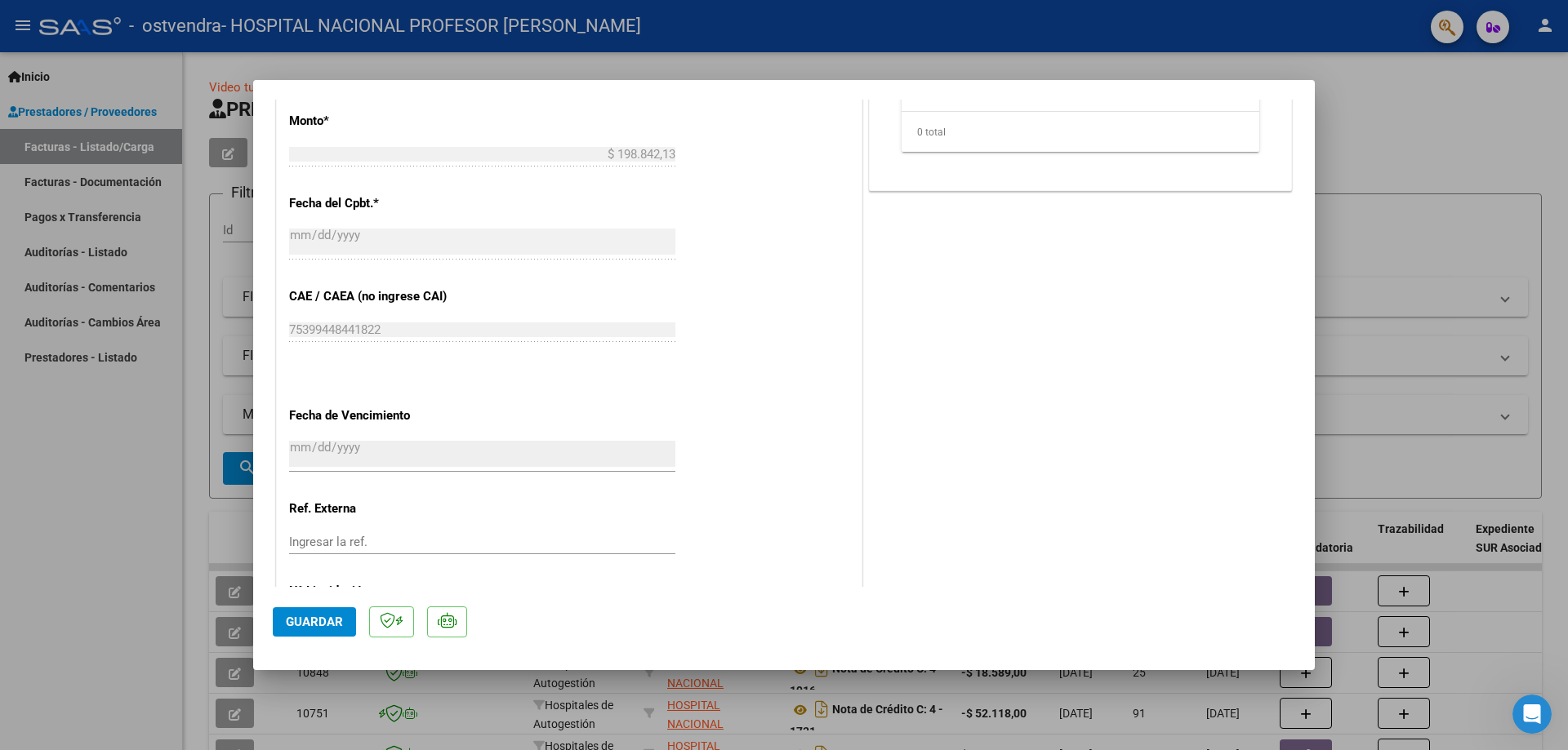
scroll to position [817, 0]
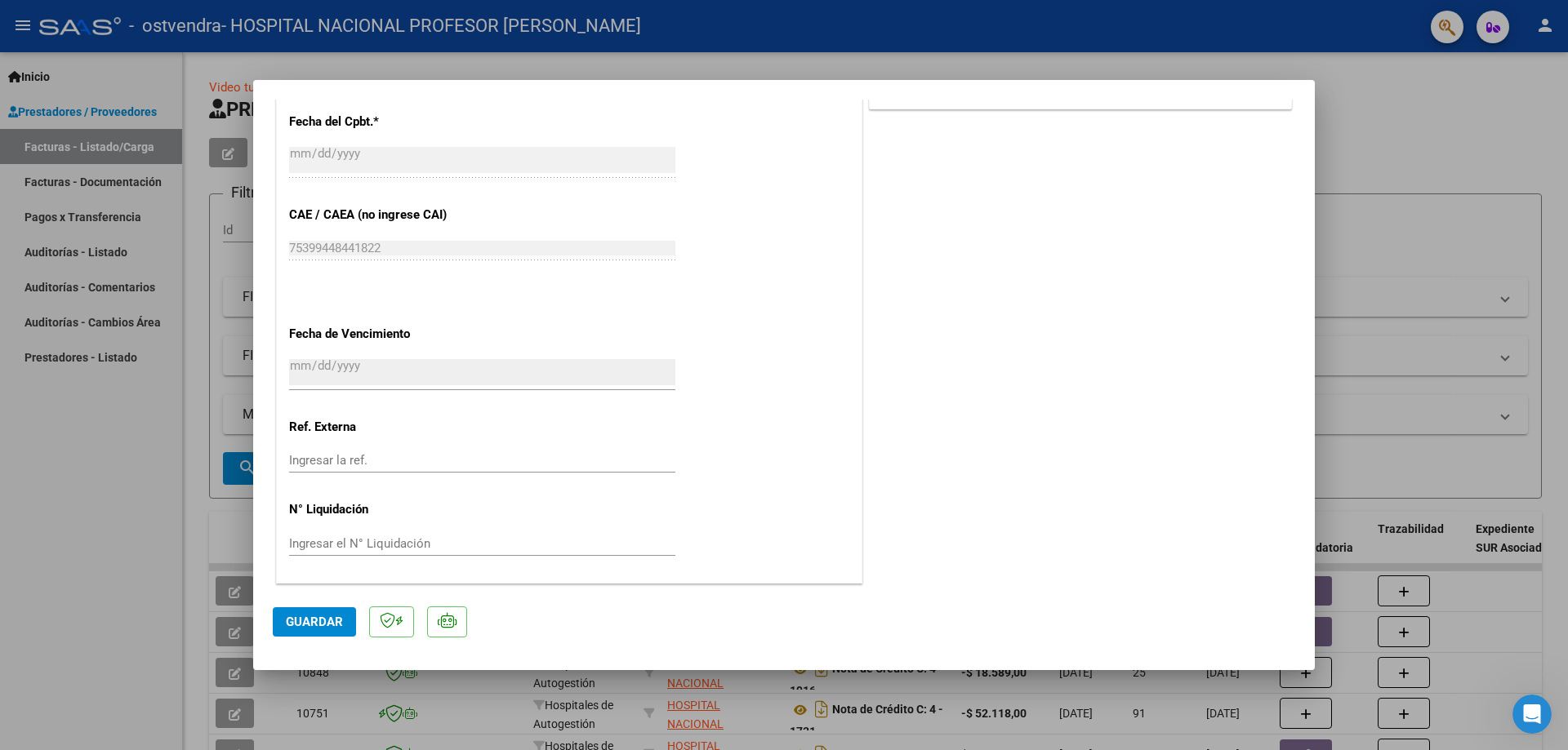
click at [333, 627] on span "Guardar" at bounding box center [314, 622] width 58 height 15
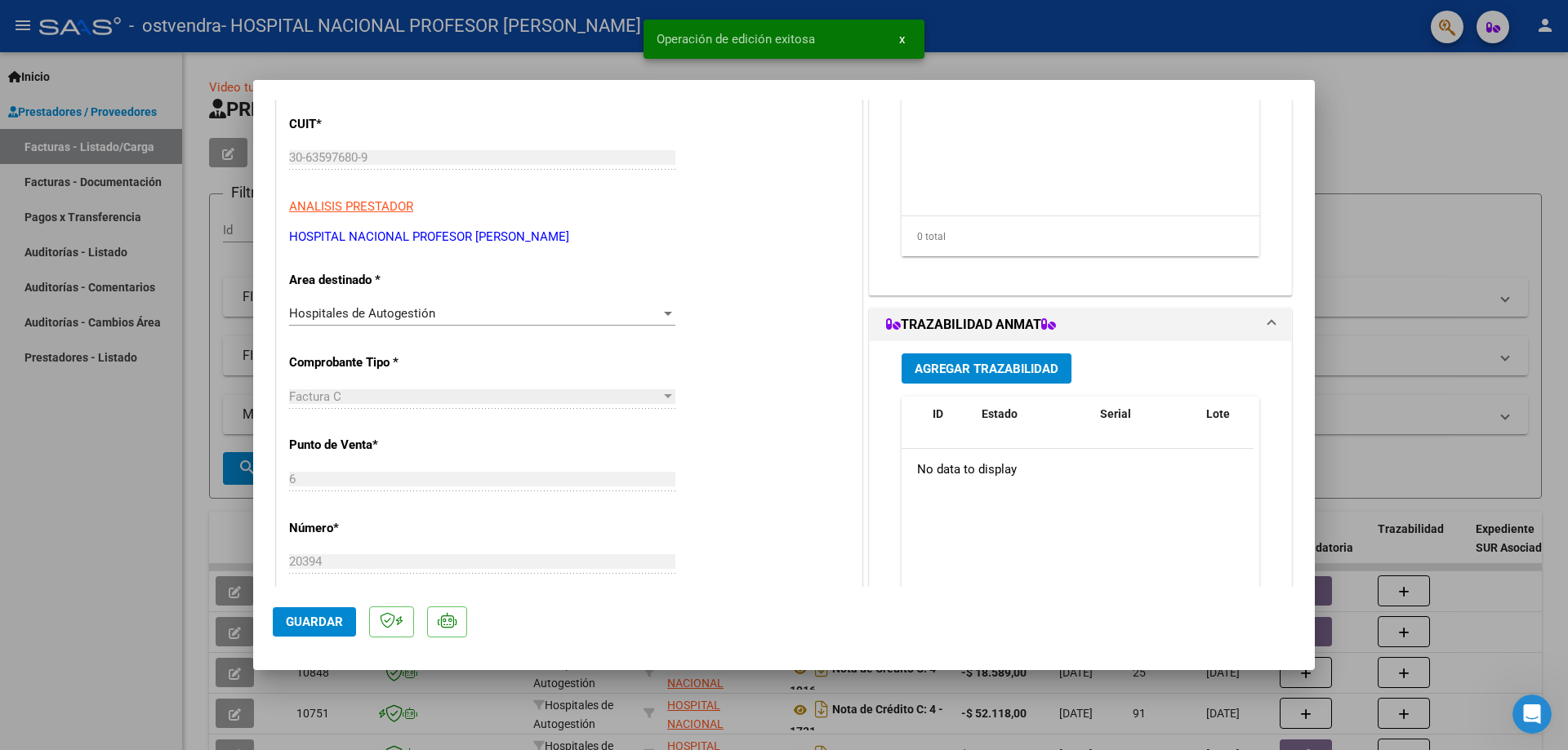
scroll to position [0, 0]
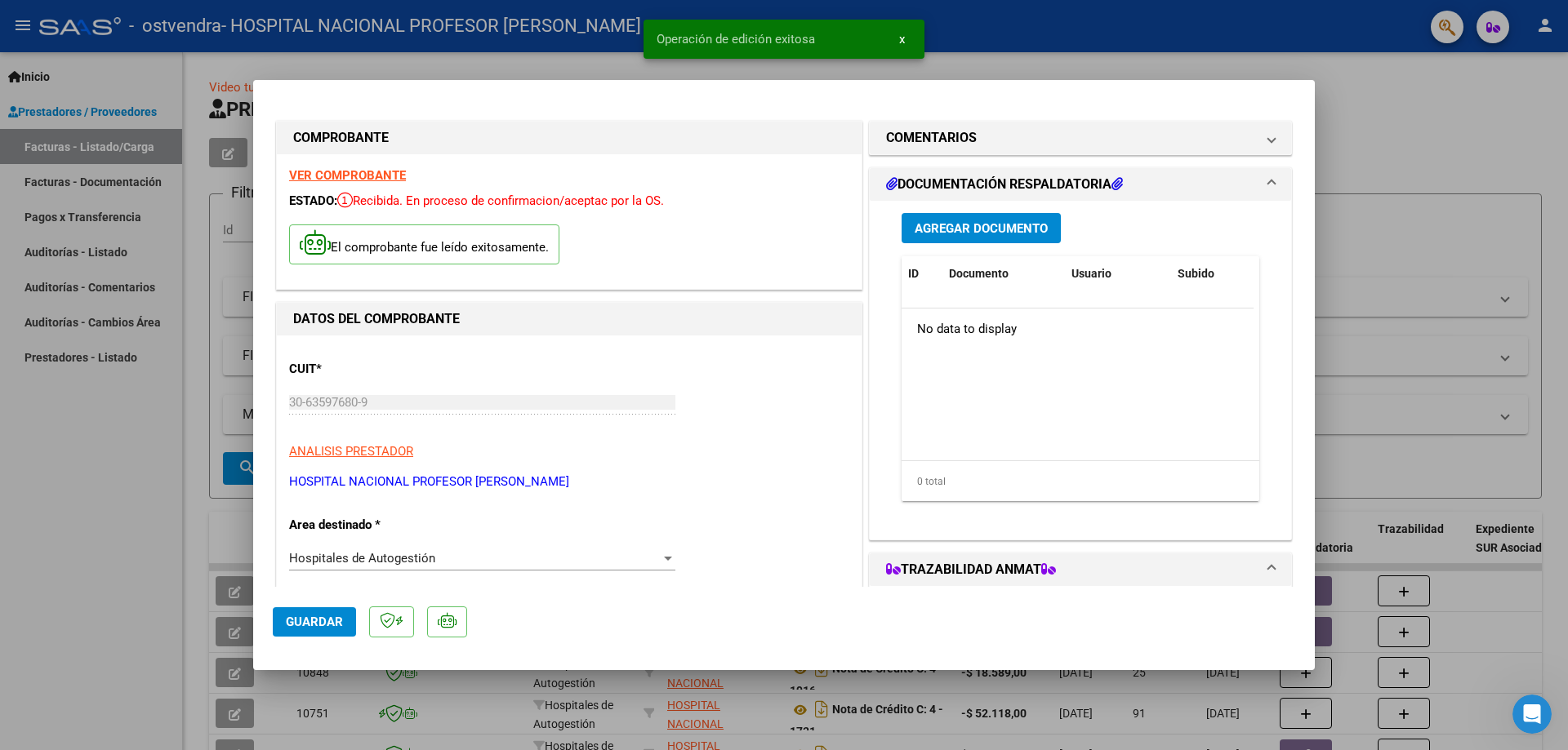
click at [985, 218] on button "Agregar Documento" at bounding box center [982, 227] width 160 height 30
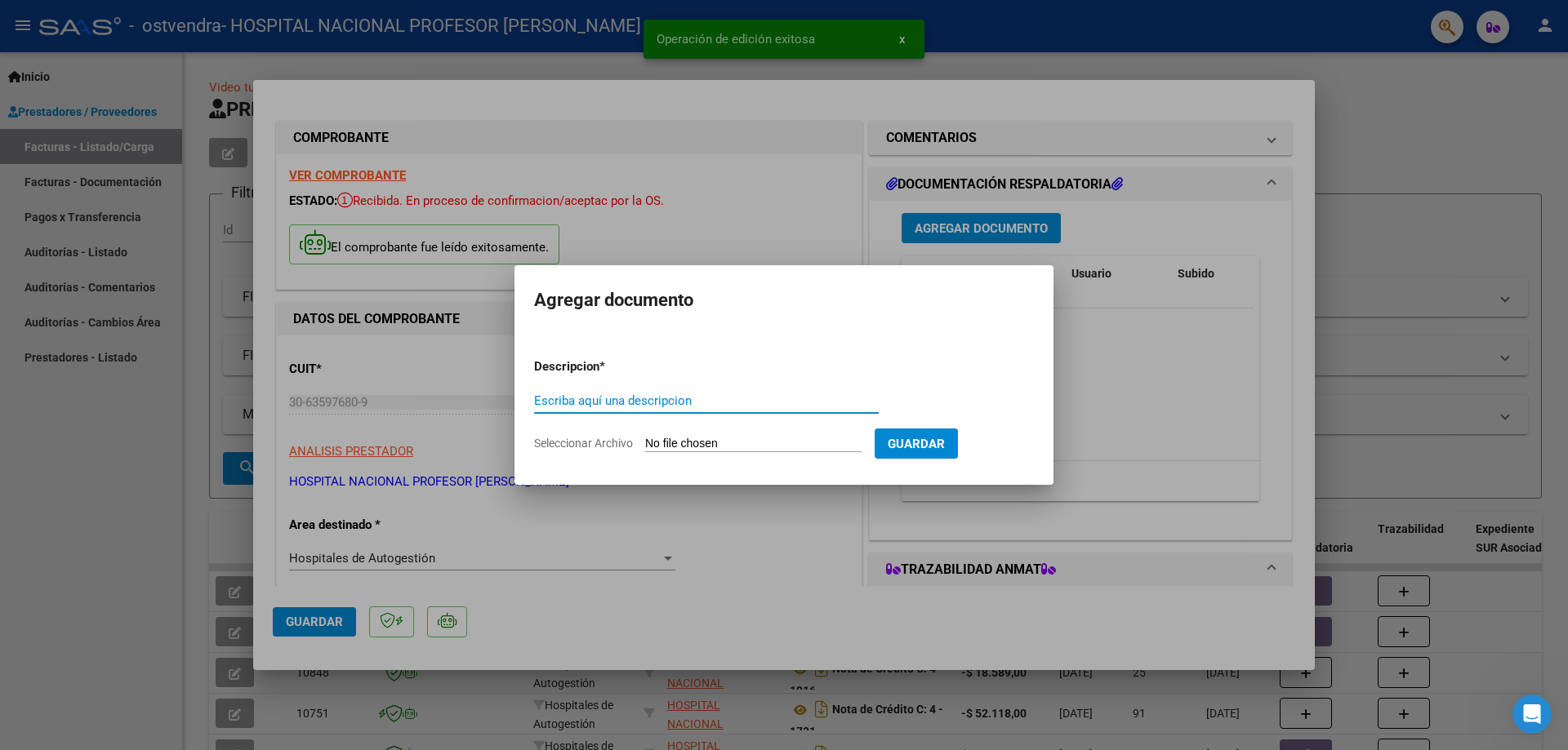
click at [681, 401] on input "Escriba aquí una descripcion" at bounding box center [706, 401] width 345 height 15
type input "PRESTACIONES MEDICAS"
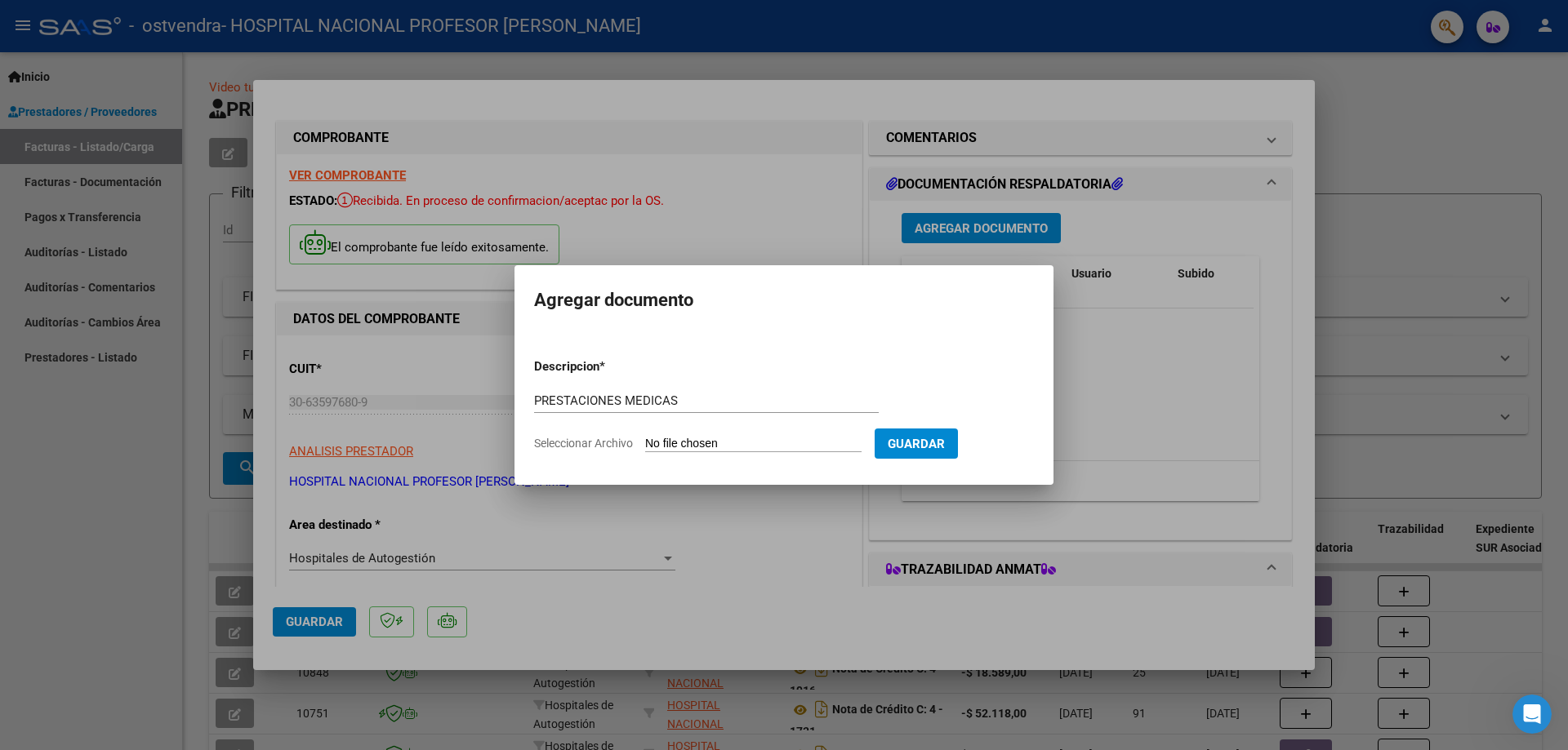
click at [705, 442] on input "Seleccionar Archivo" at bounding box center [754, 445] width 216 height 15
type input "C:\fakepath\20394.pdf"
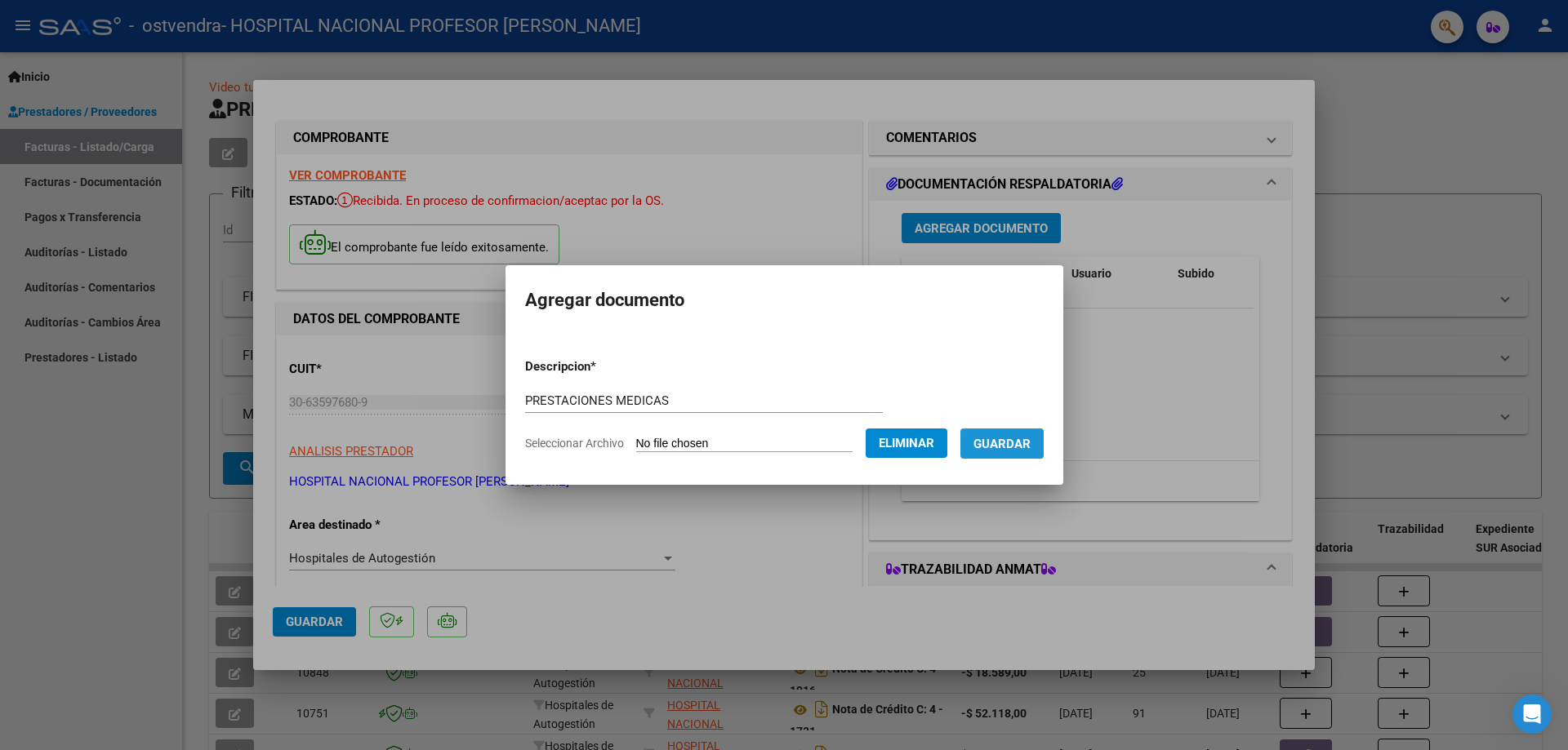
click at [1016, 449] on span "Guardar" at bounding box center [1002, 444] width 58 height 15
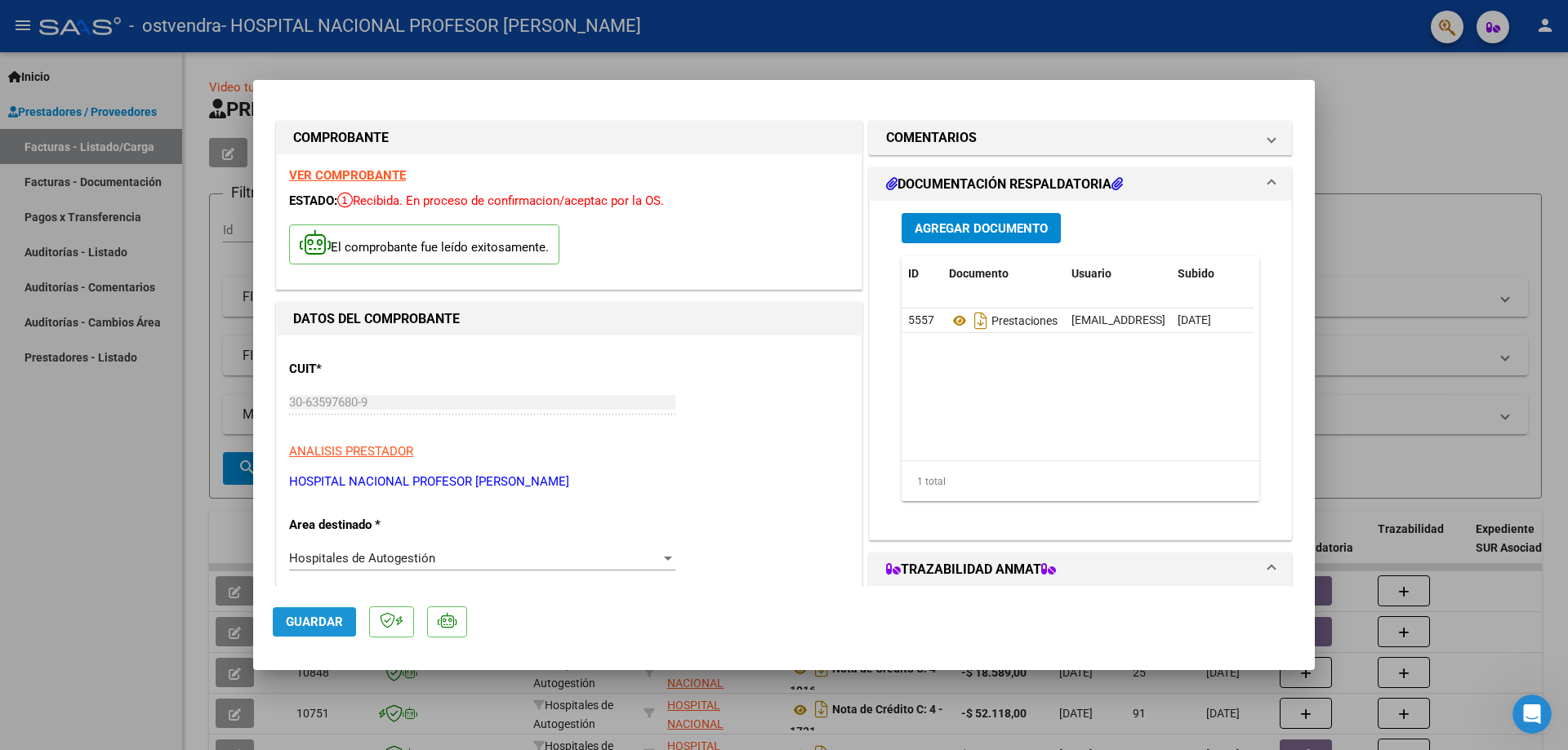
click at [315, 626] on span "Guardar" at bounding box center [314, 622] width 58 height 15
type input "$ 0,00"
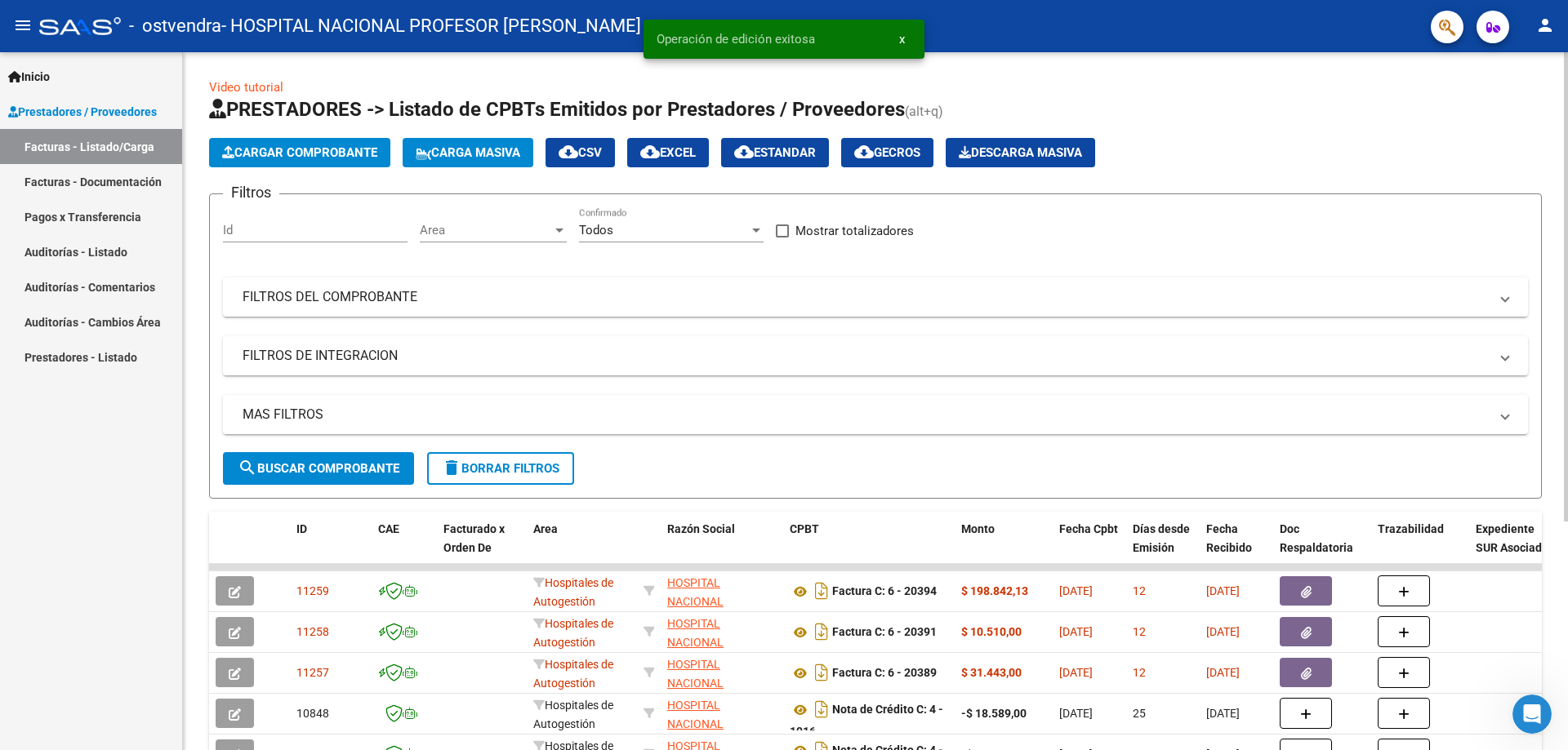
click at [352, 157] on span "Cargar Comprobante" at bounding box center [300, 152] width 155 height 15
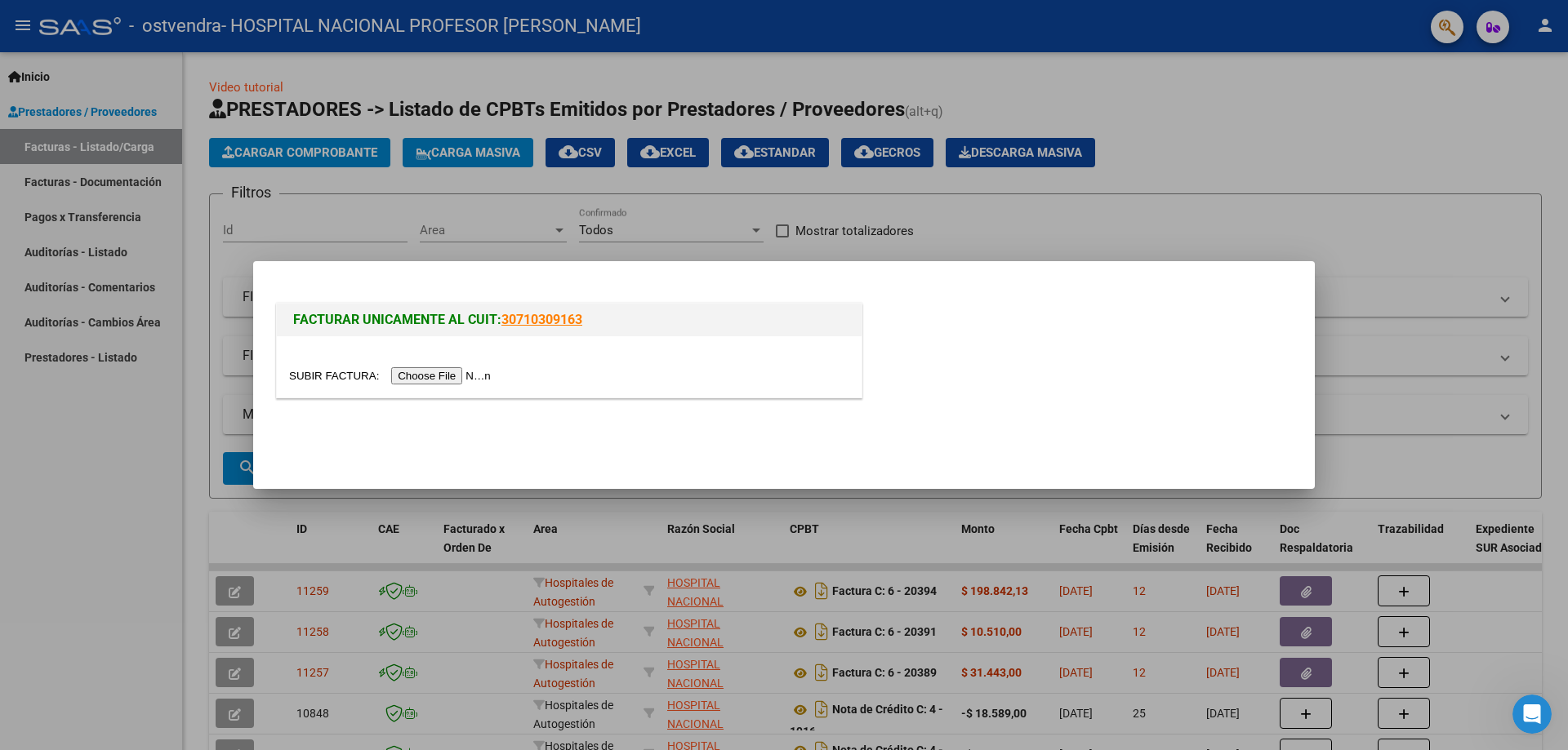
click at [451, 383] on input "file" at bounding box center [392, 376] width 207 height 17
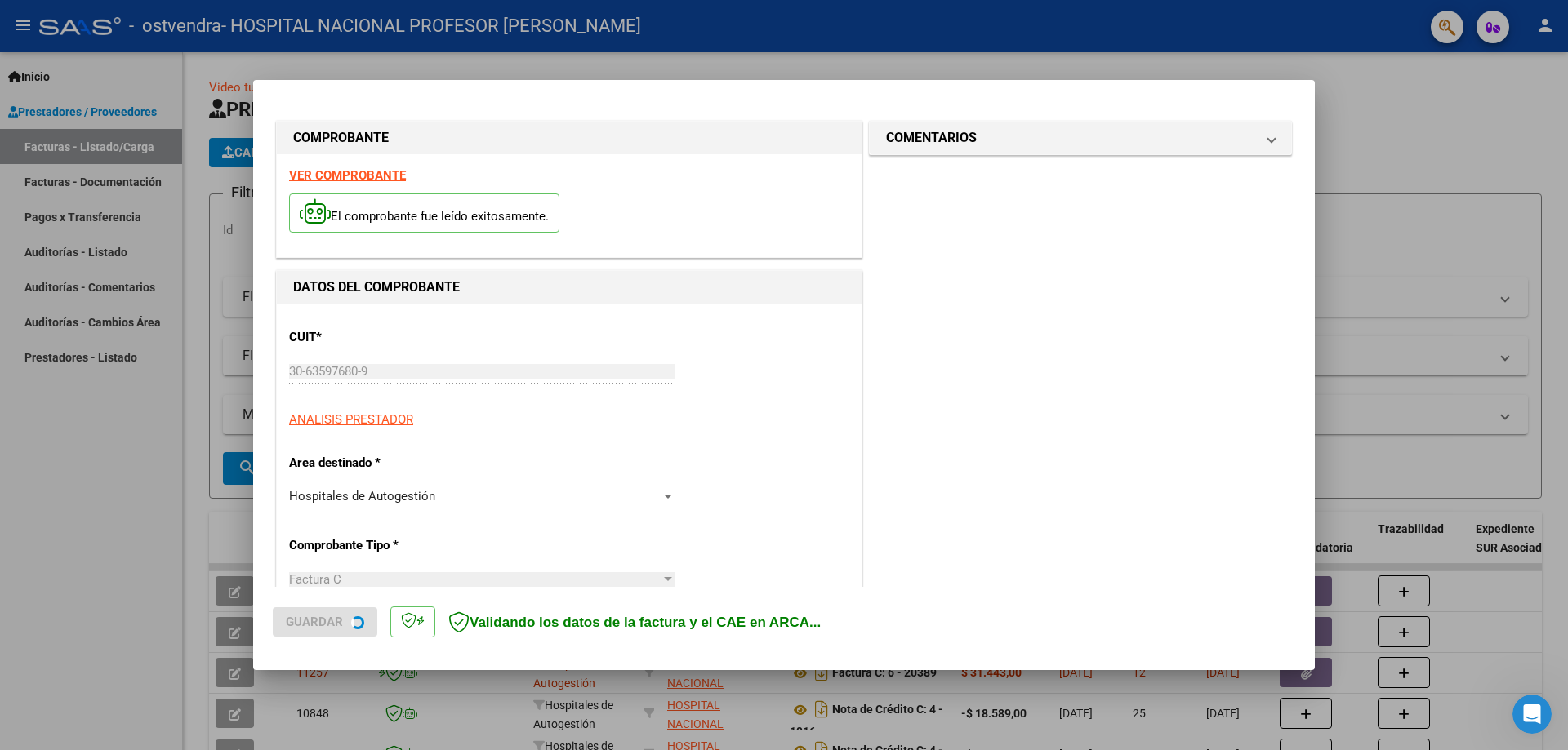
type input "[DATE]"
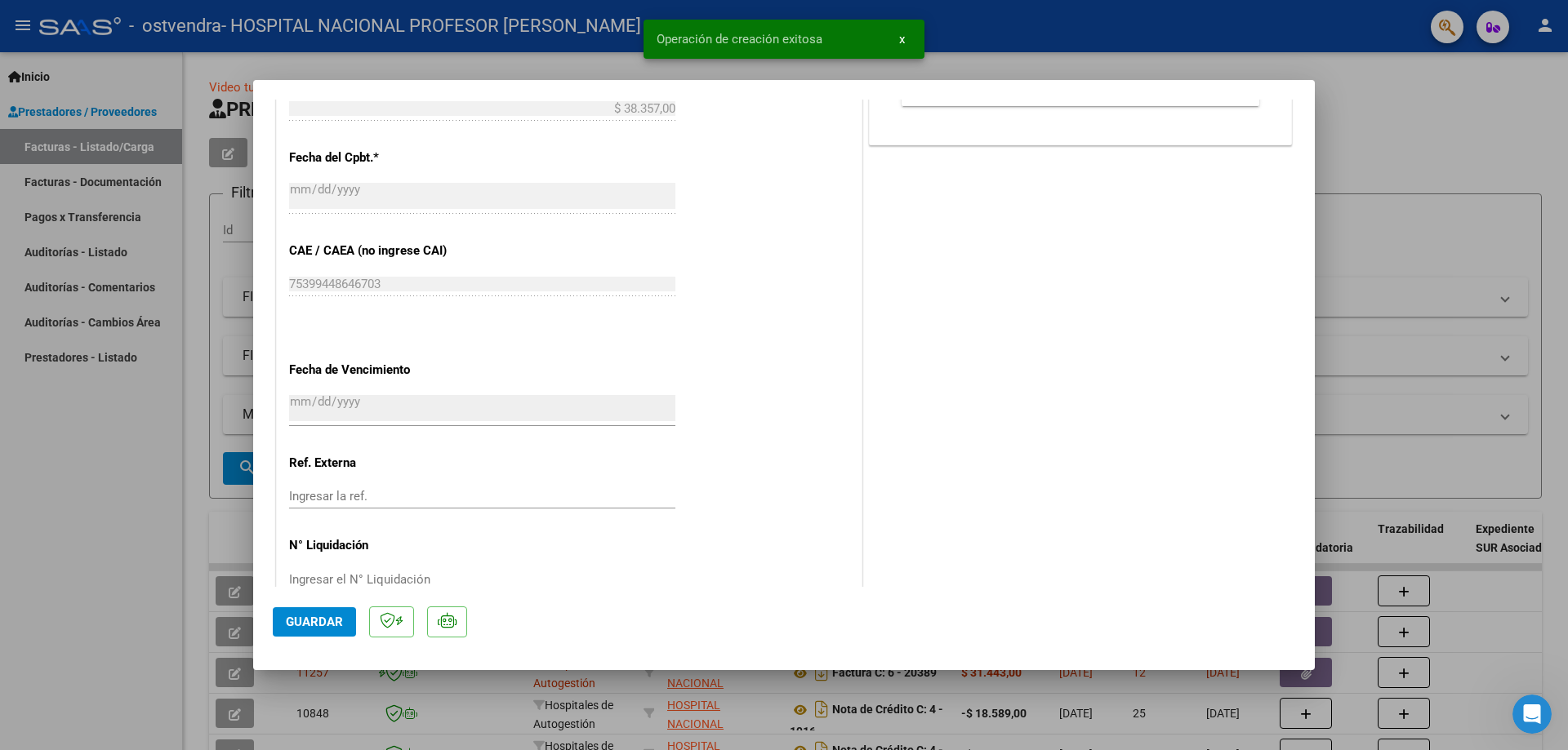
scroll to position [817, 0]
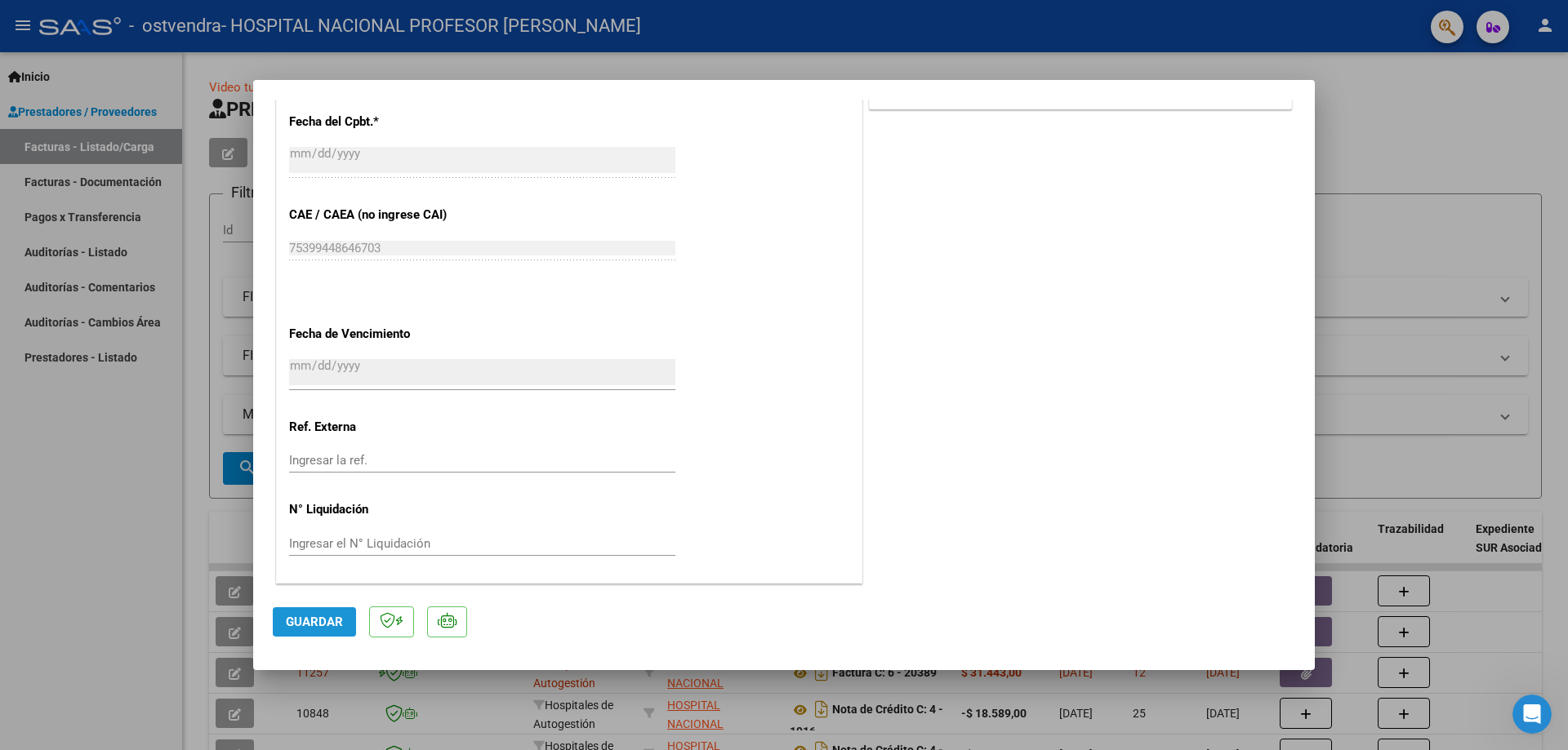
click at [329, 627] on span "Guardar" at bounding box center [314, 622] width 58 height 15
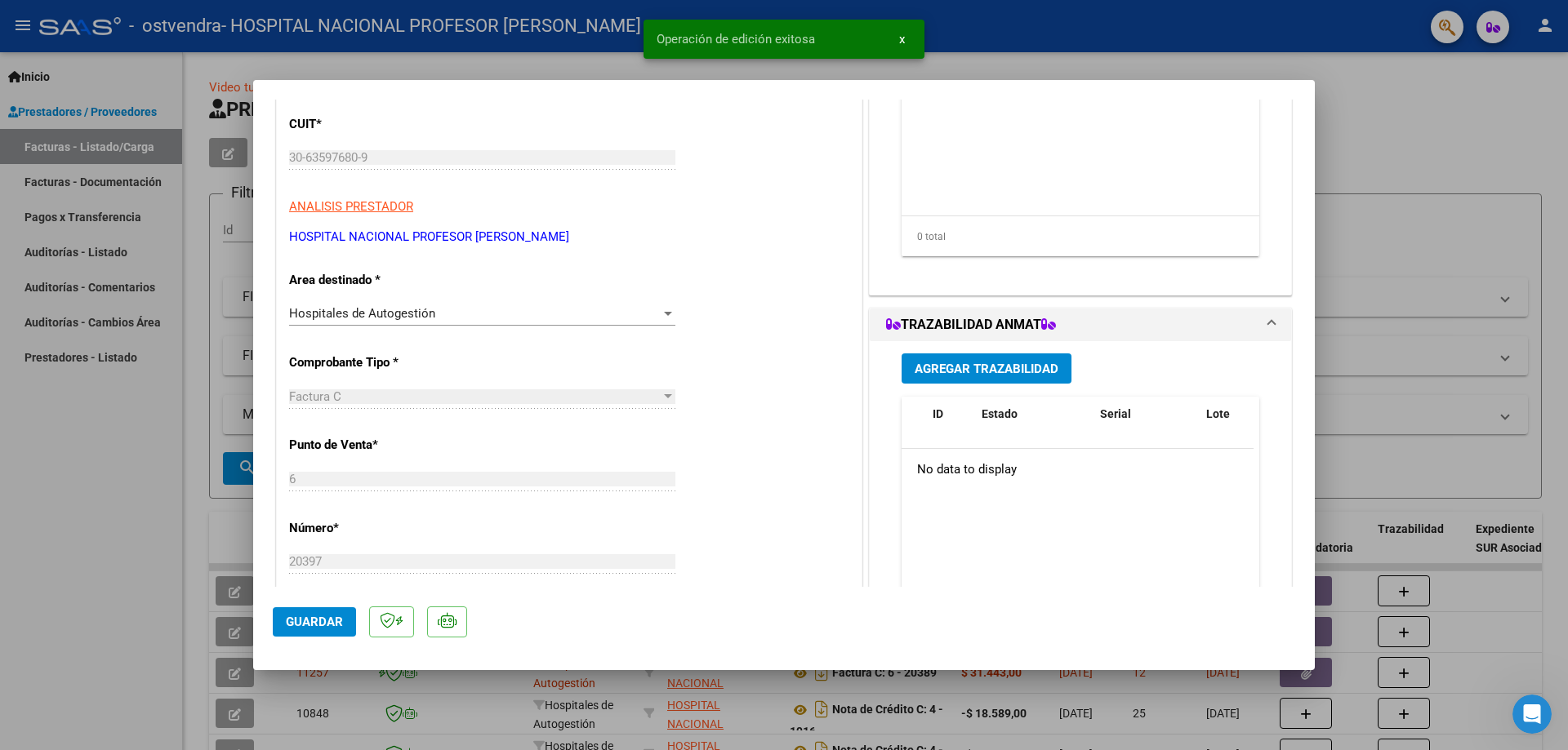
scroll to position [0, 0]
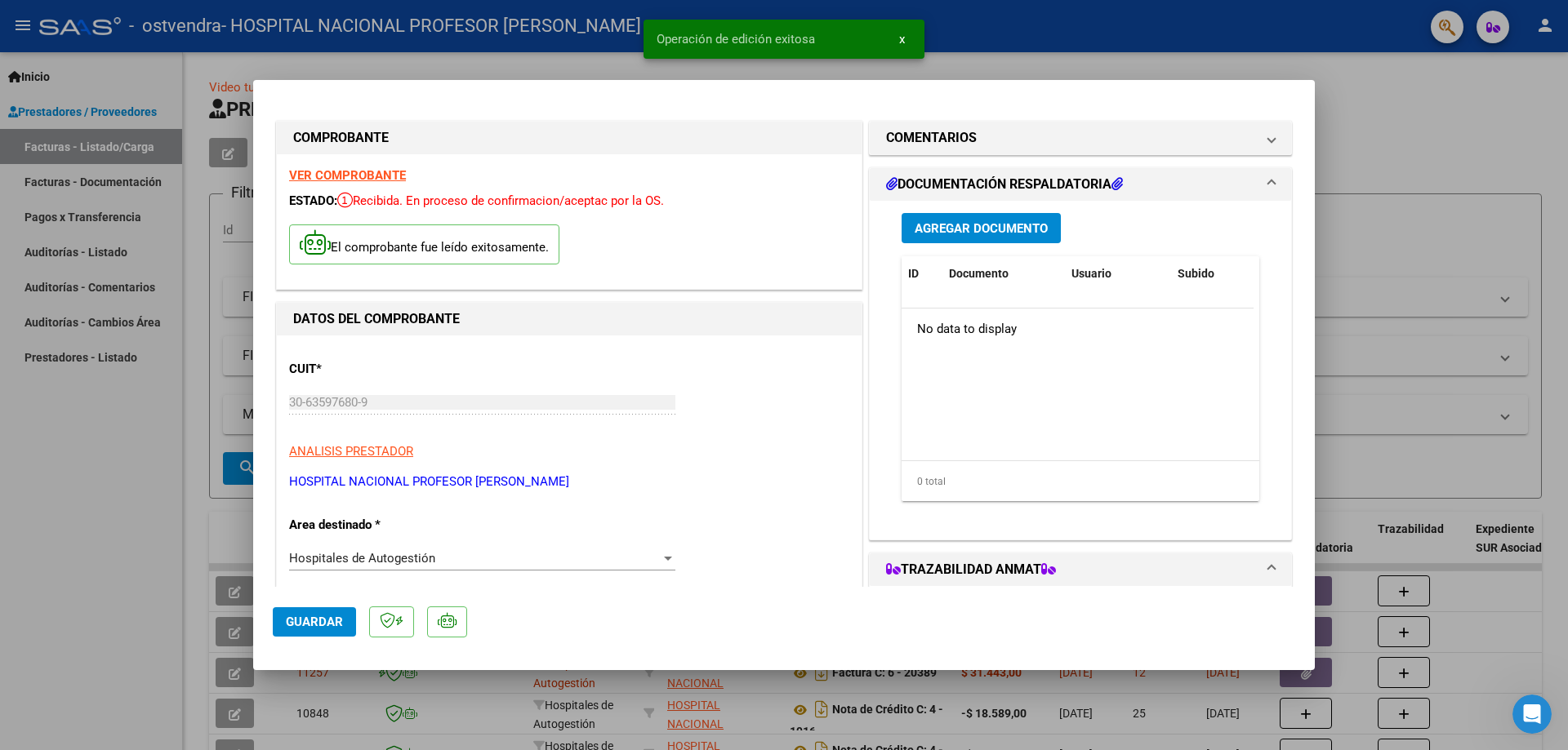
click at [986, 228] on span "Agregar Documento" at bounding box center [981, 228] width 133 height 15
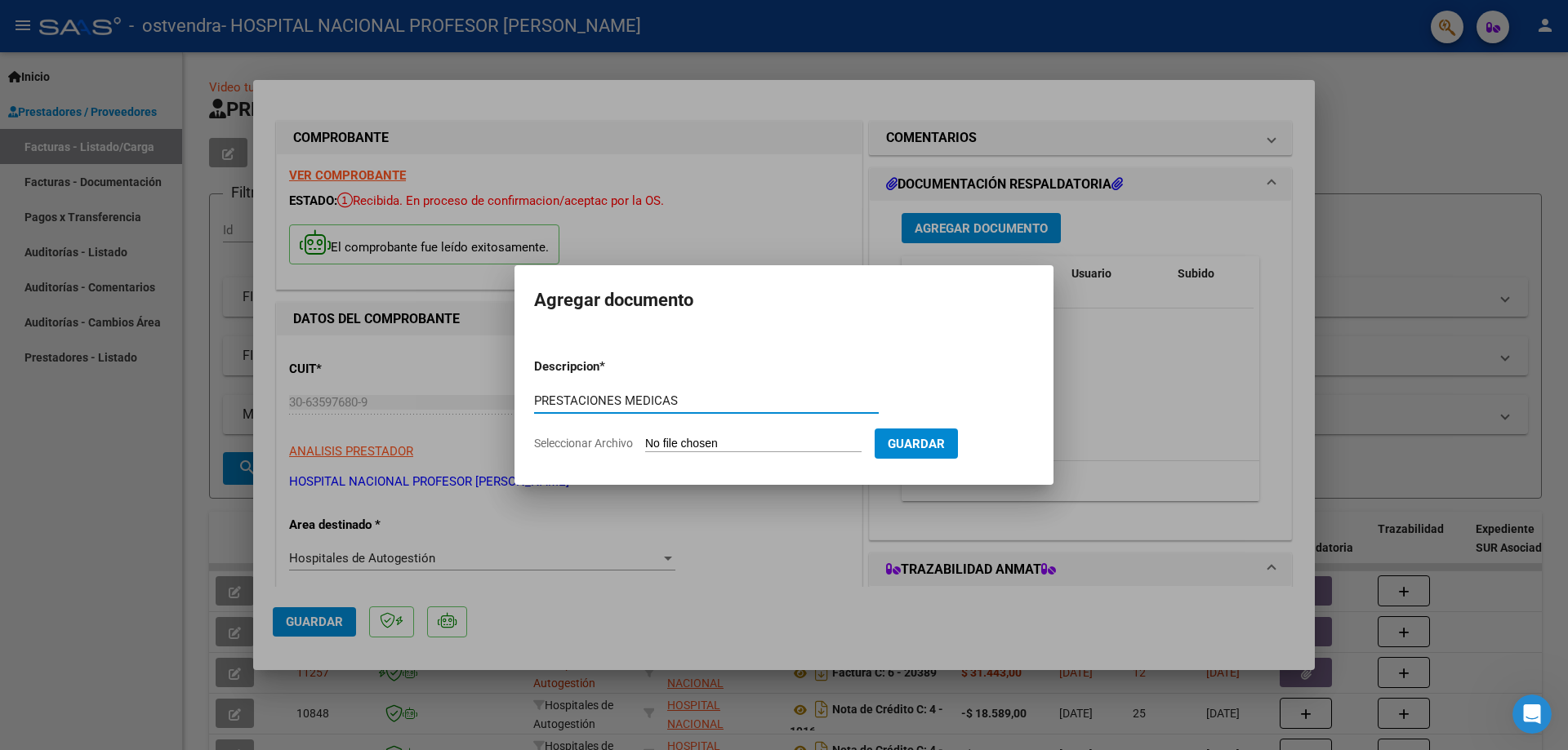
type input "PRESTACIONES MEDICAS"
click at [772, 442] on input "Seleccionar Archivo" at bounding box center [754, 445] width 216 height 15
type input "C:\fakepath\20397.pdf"
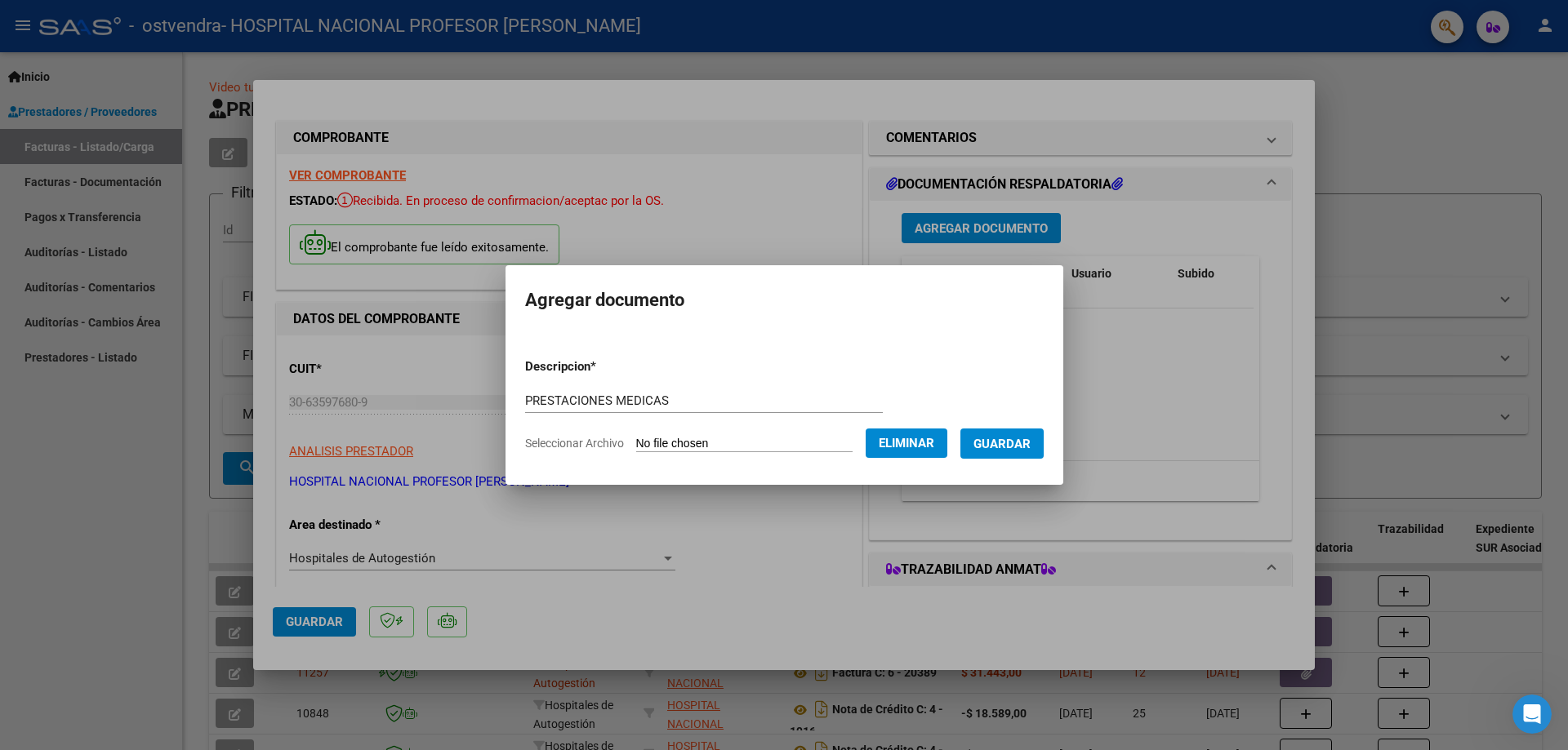
click at [1024, 441] on span "Guardar" at bounding box center [1002, 444] width 58 height 15
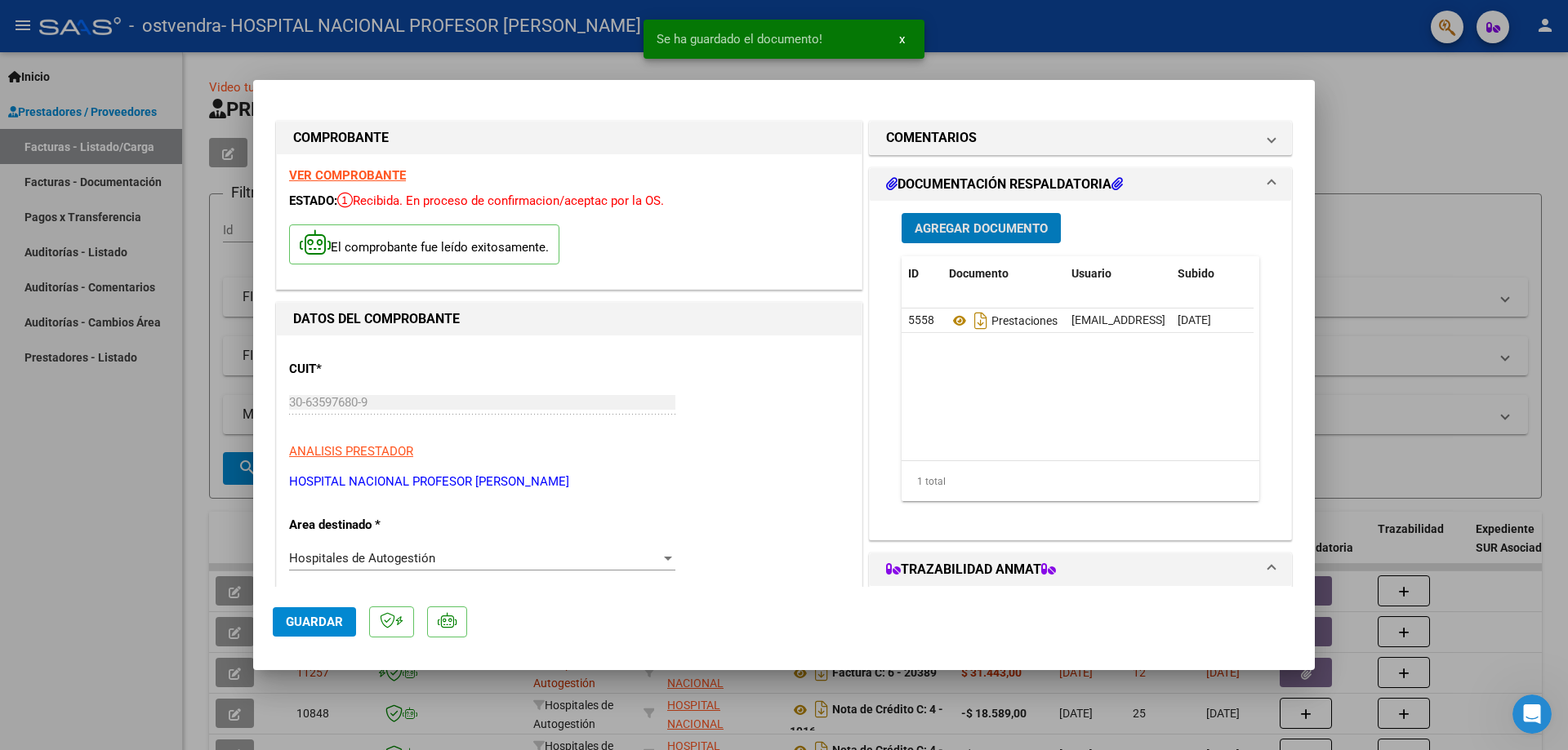
click at [304, 619] on span "Guardar" at bounding box center [314, 622] width 58 height 15
click at [307, 621] on span "Guardar" at bounding box center [314, 622] width 58 height 15
type input "$ 0,00"
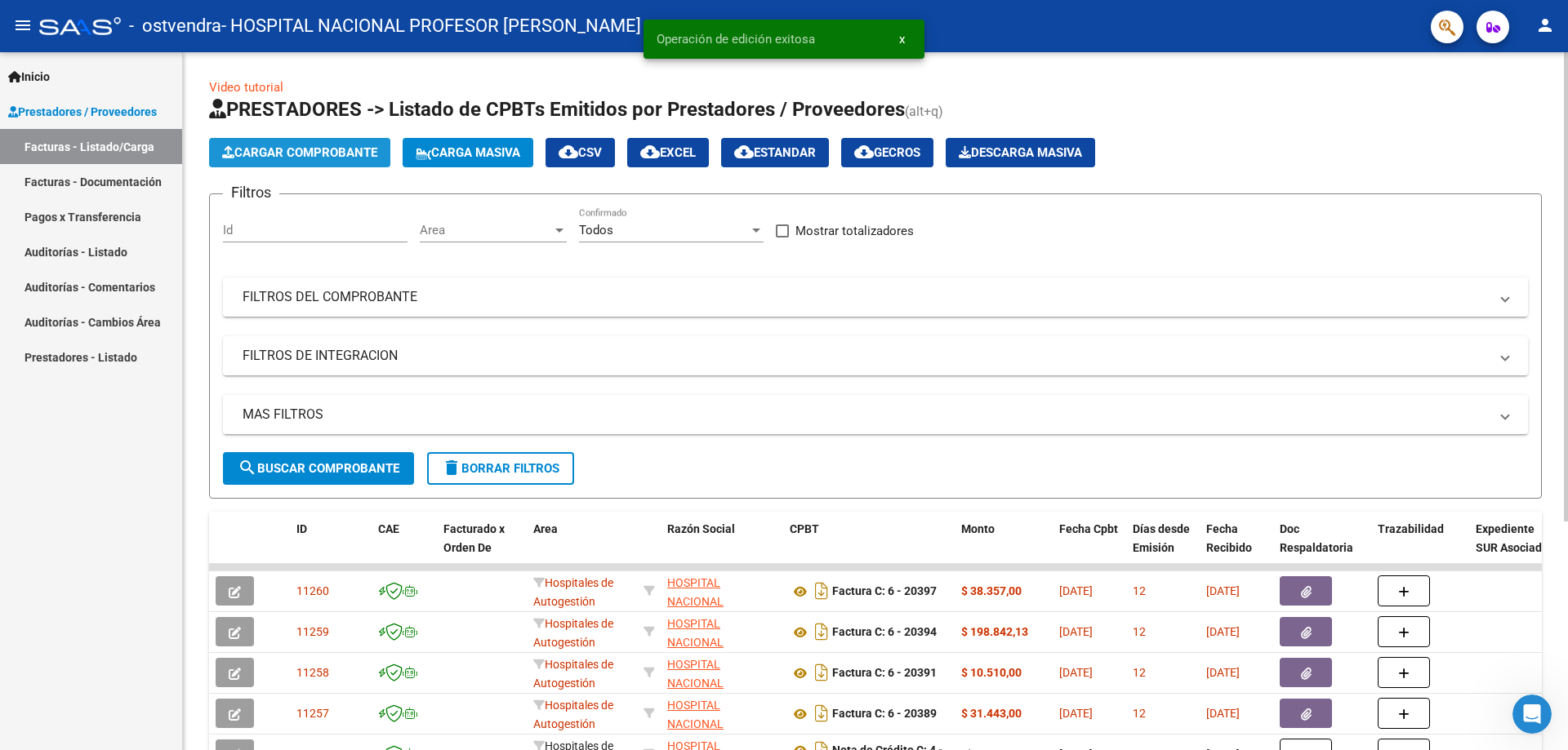
click at [368, 152] on span "Cargar Comprobante" at bounding box center [300, 152] width 155 height 15
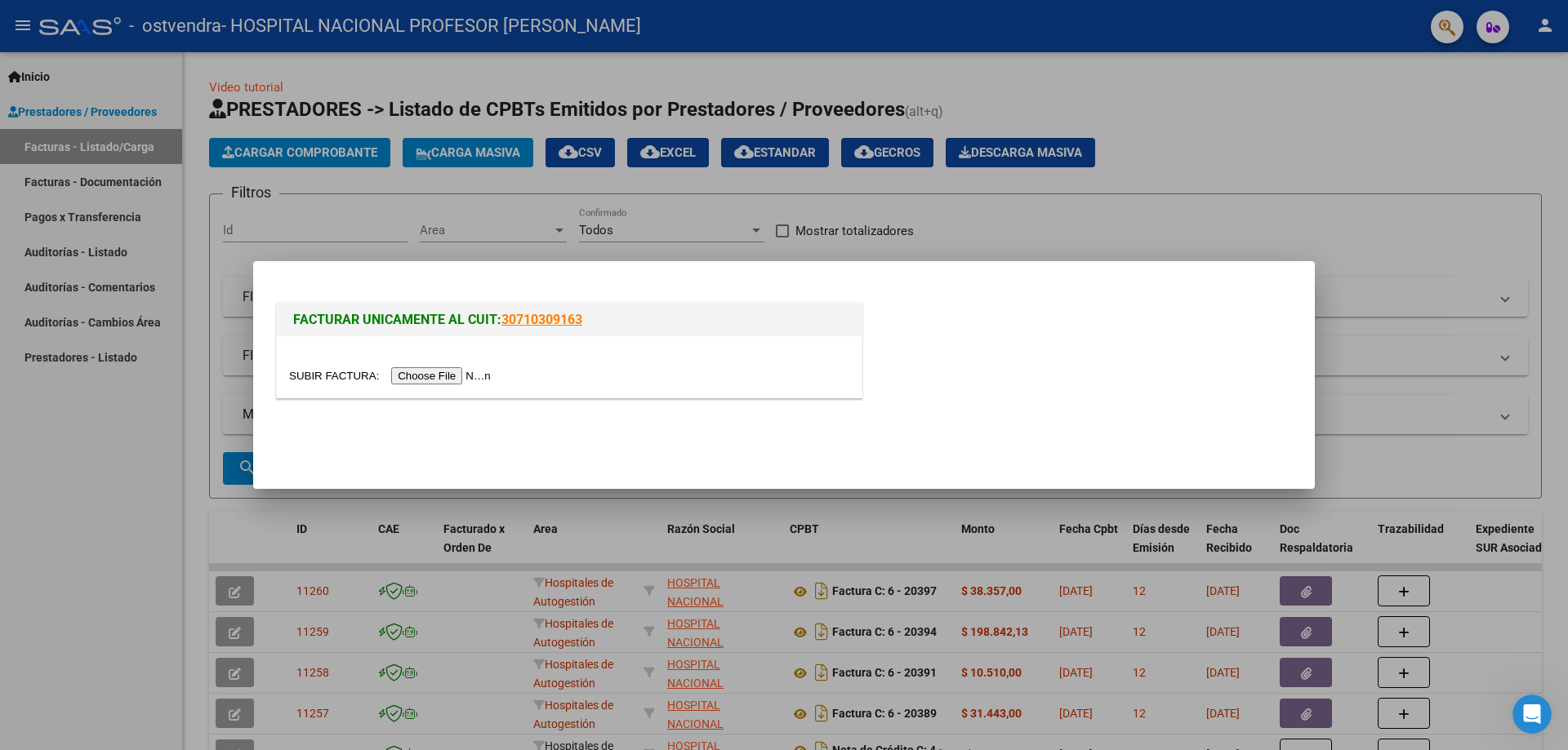
click at [433, 373] on input "file" at bounding box center [392, 376] width 207 height 17
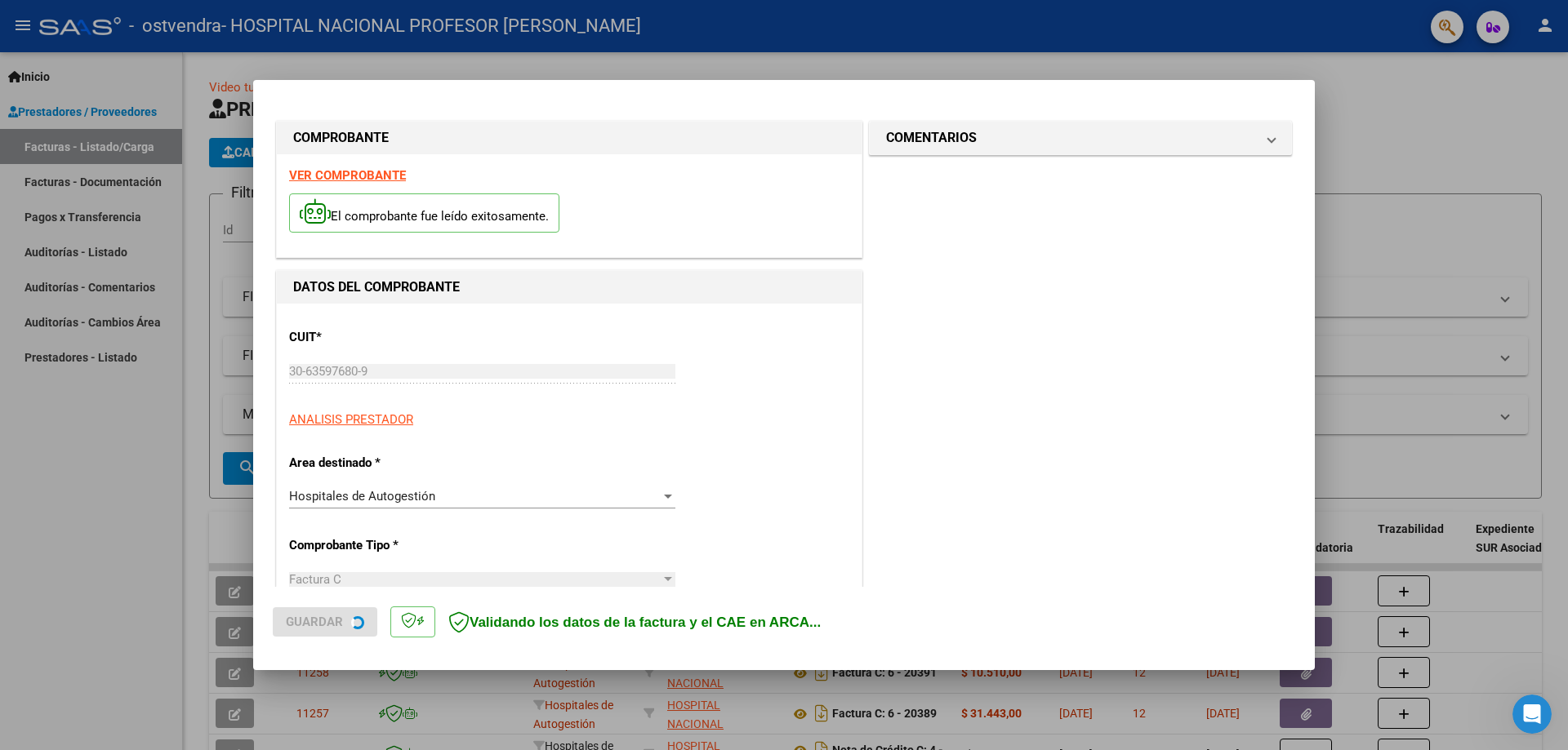
type input "[DATE]"
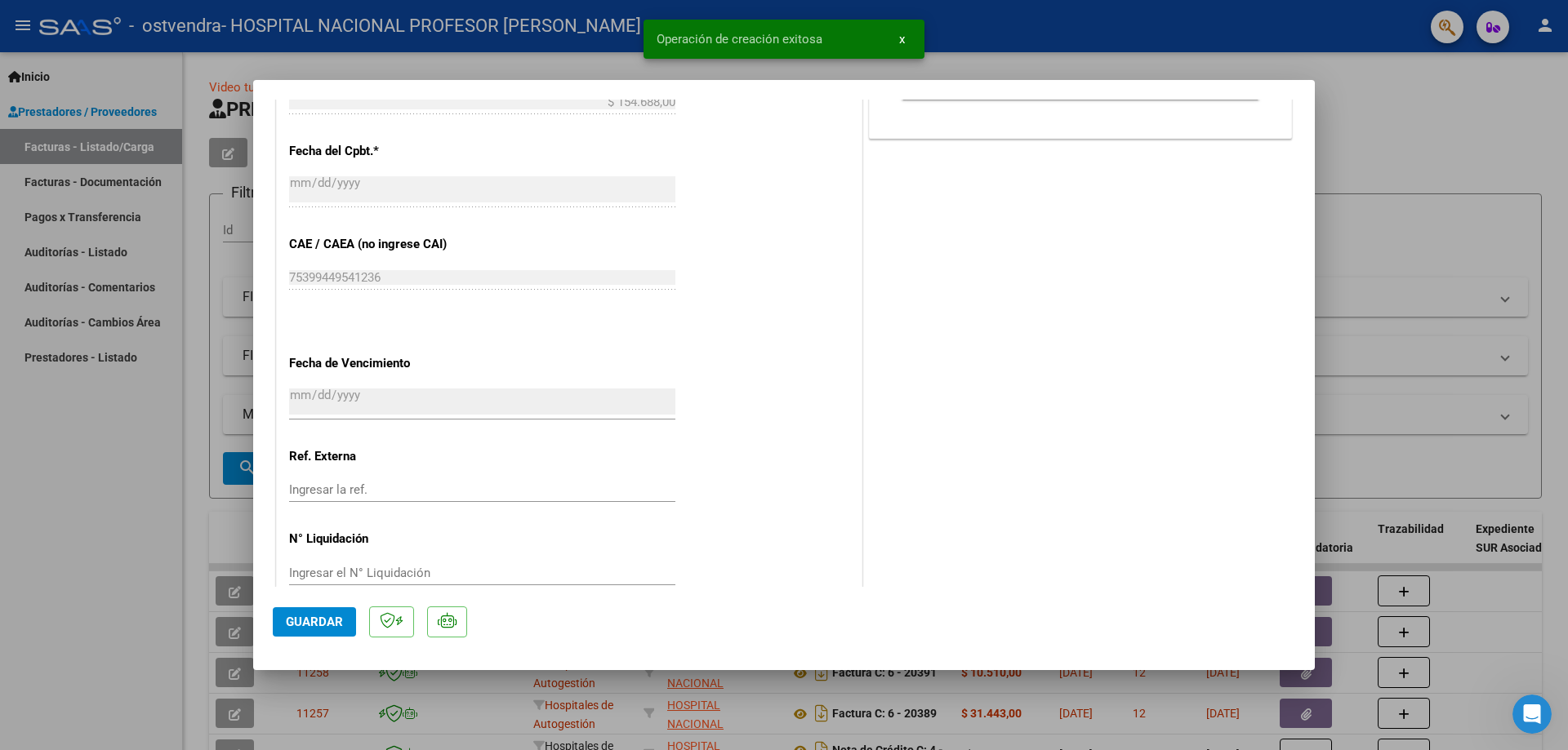
scroll to position [817, 0]
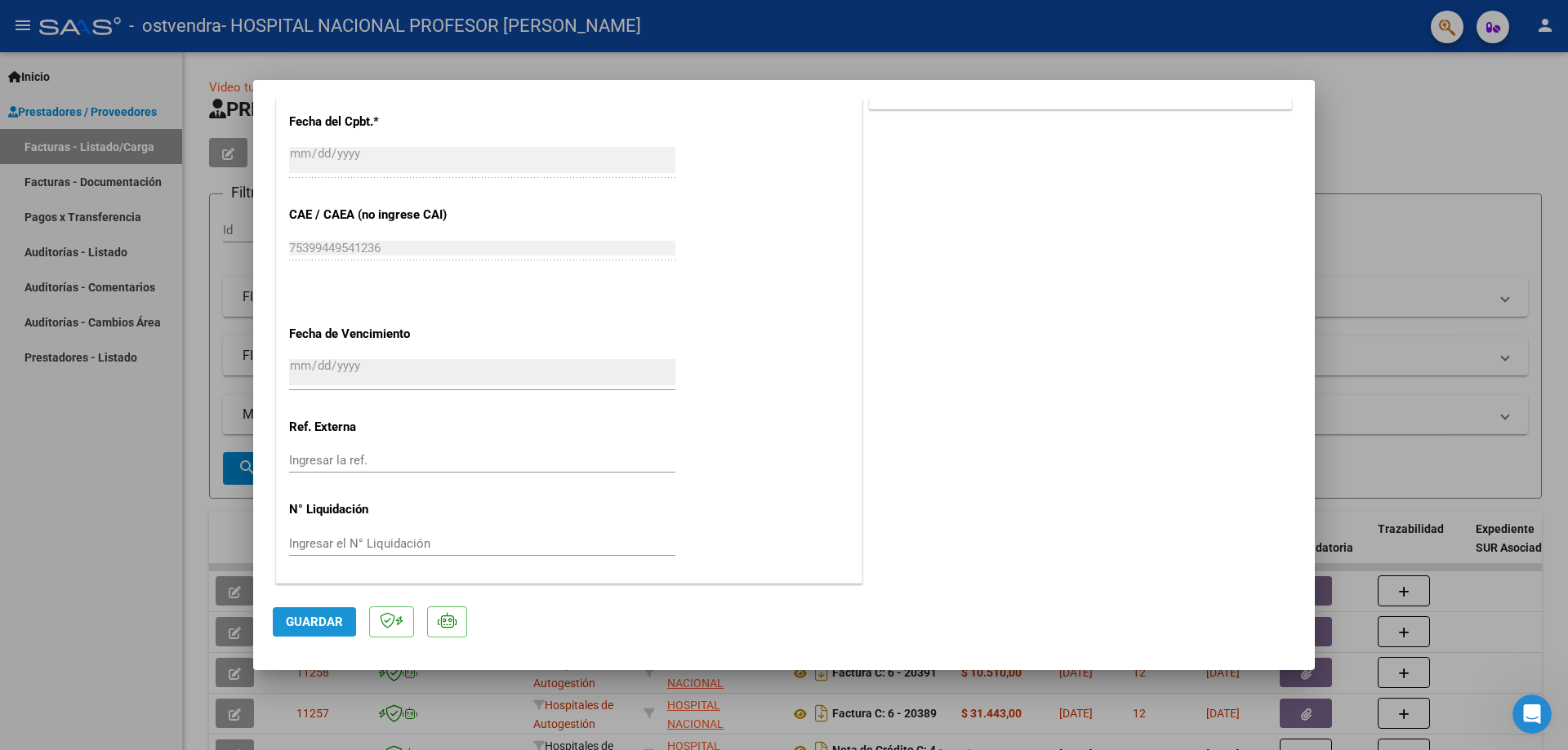
click at [328, 625] on span "Guardar" at bounding box center [314, 622] width 58 height 15
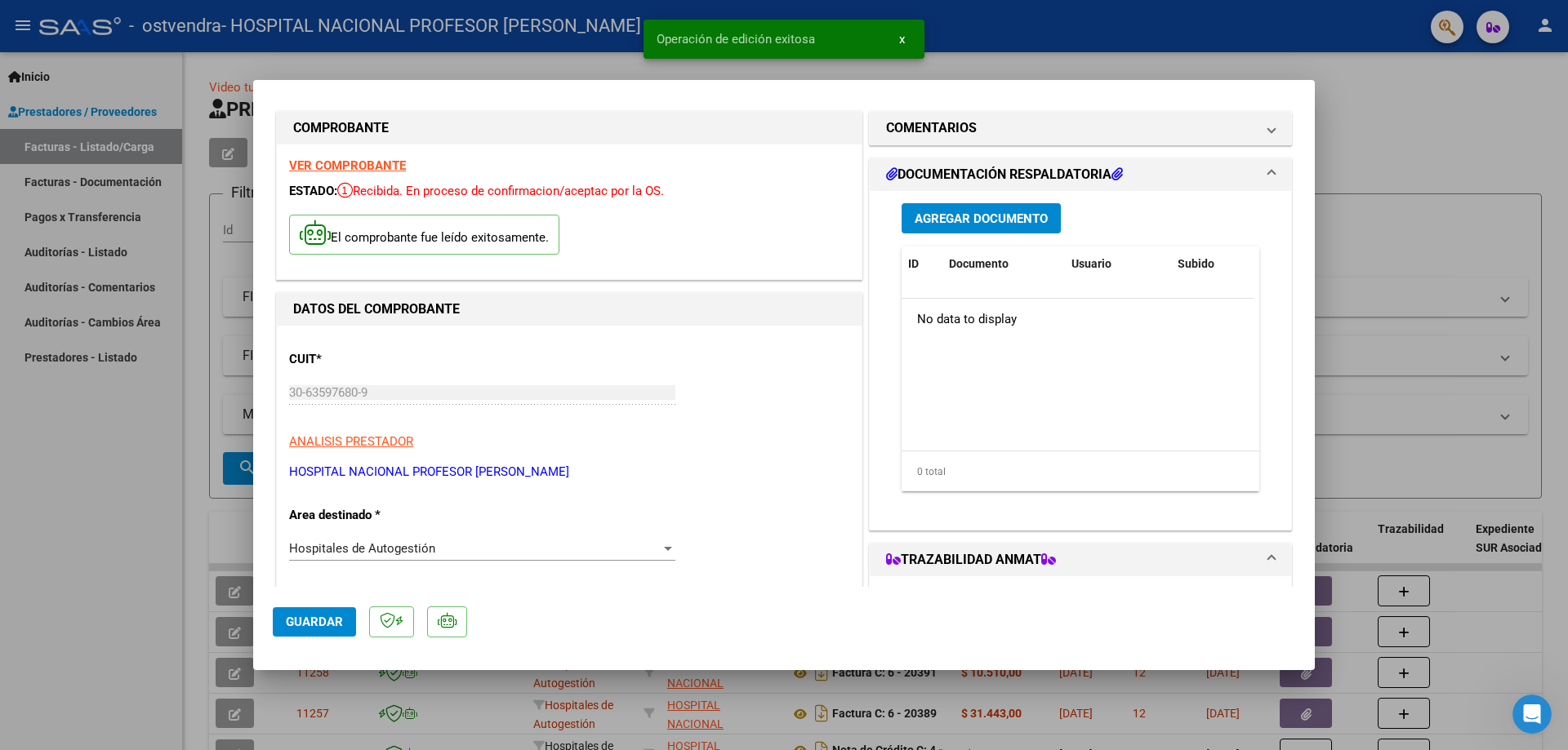
scroll to position [0, 0]
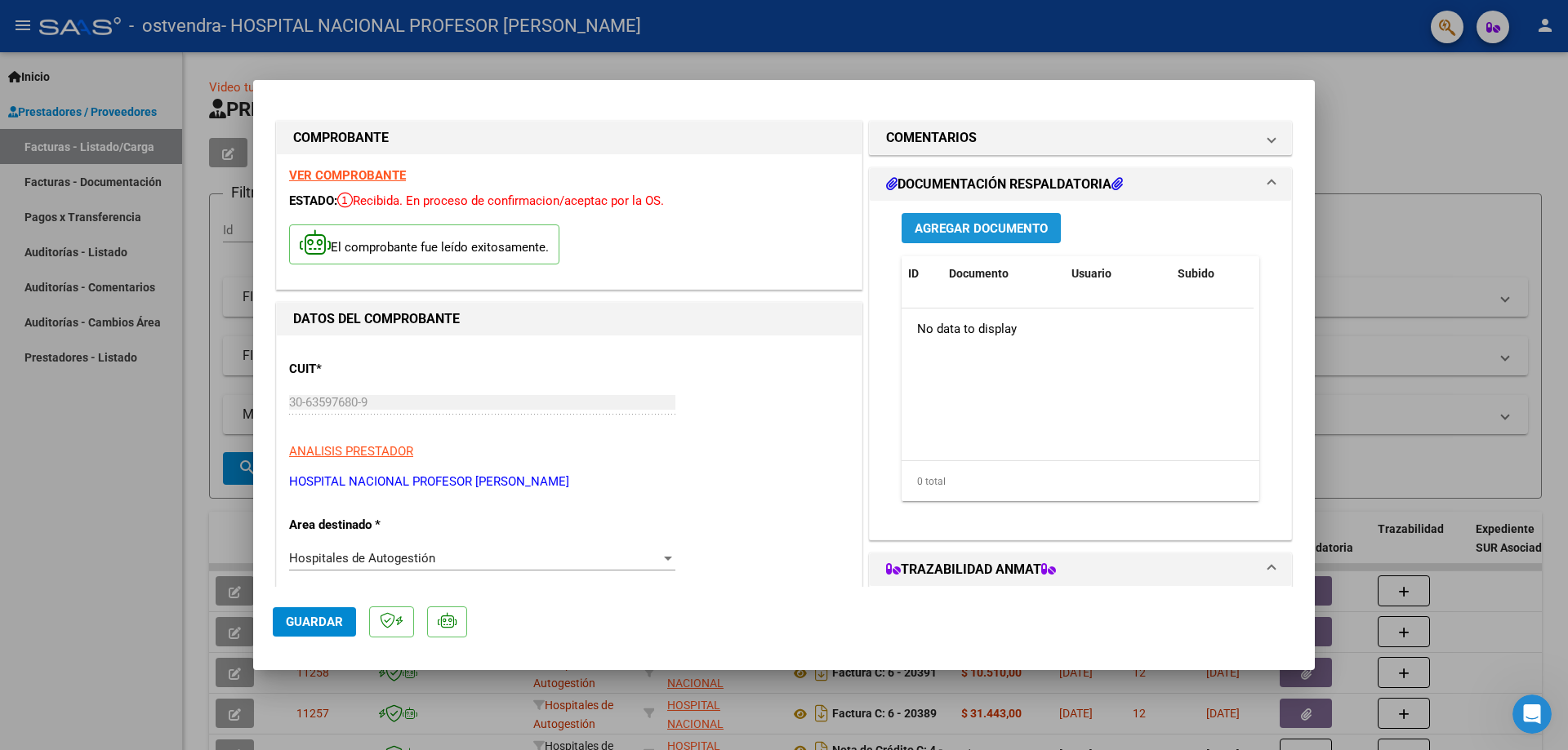
click at [971, 228] on span "Agregar Documento" at bounding box center [981, 228] width 133 height 15
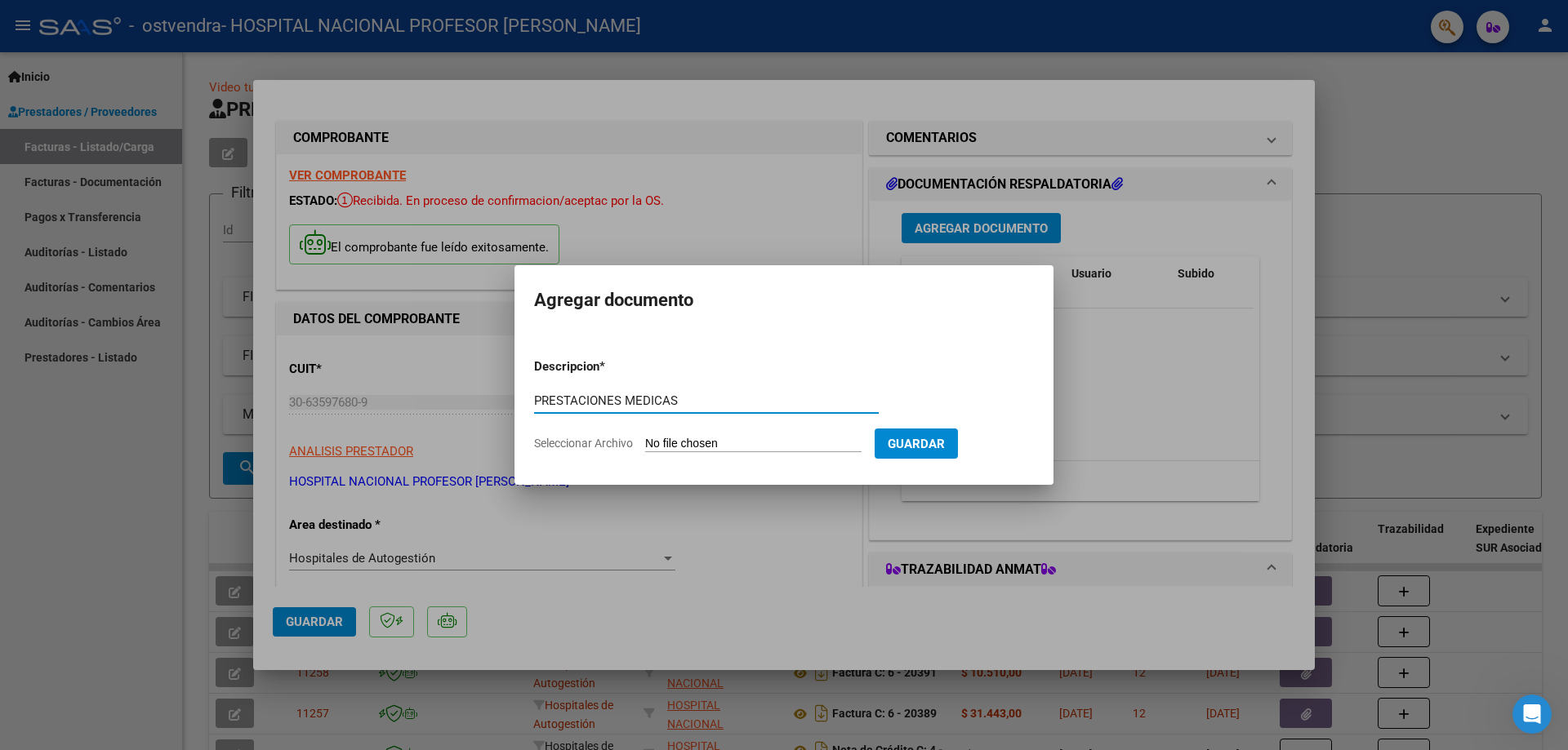
type input "PRESTACIONES MEDICAS"
click at [745, 439] on input "Seleccionar Archivo" at bounding box center [754, 445] width 216 height 15
type input "C:\fakepath\20404.pdf"
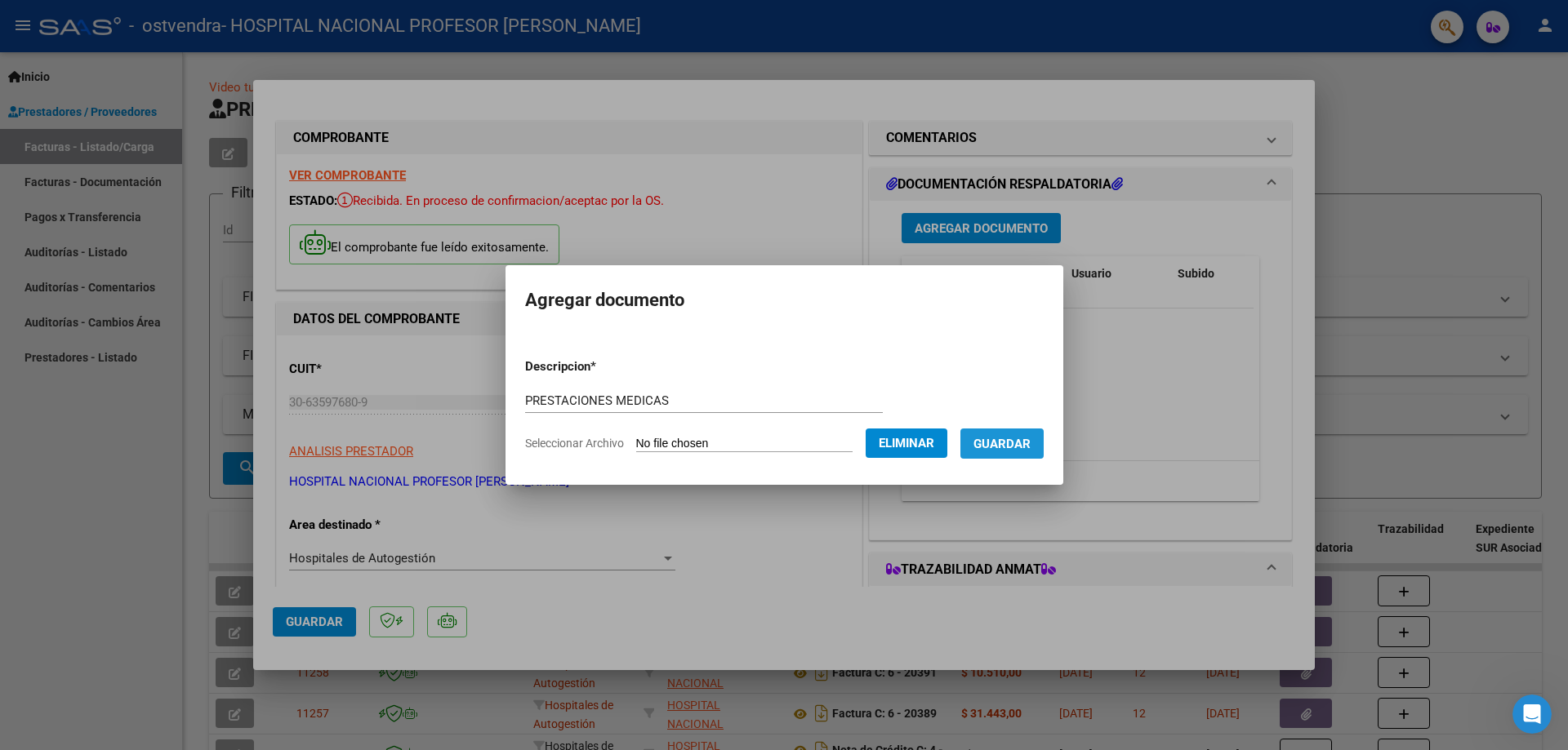
click at [1031, 443] on span "Guardar" at bounding box center [1002, 444] width 58 height 15
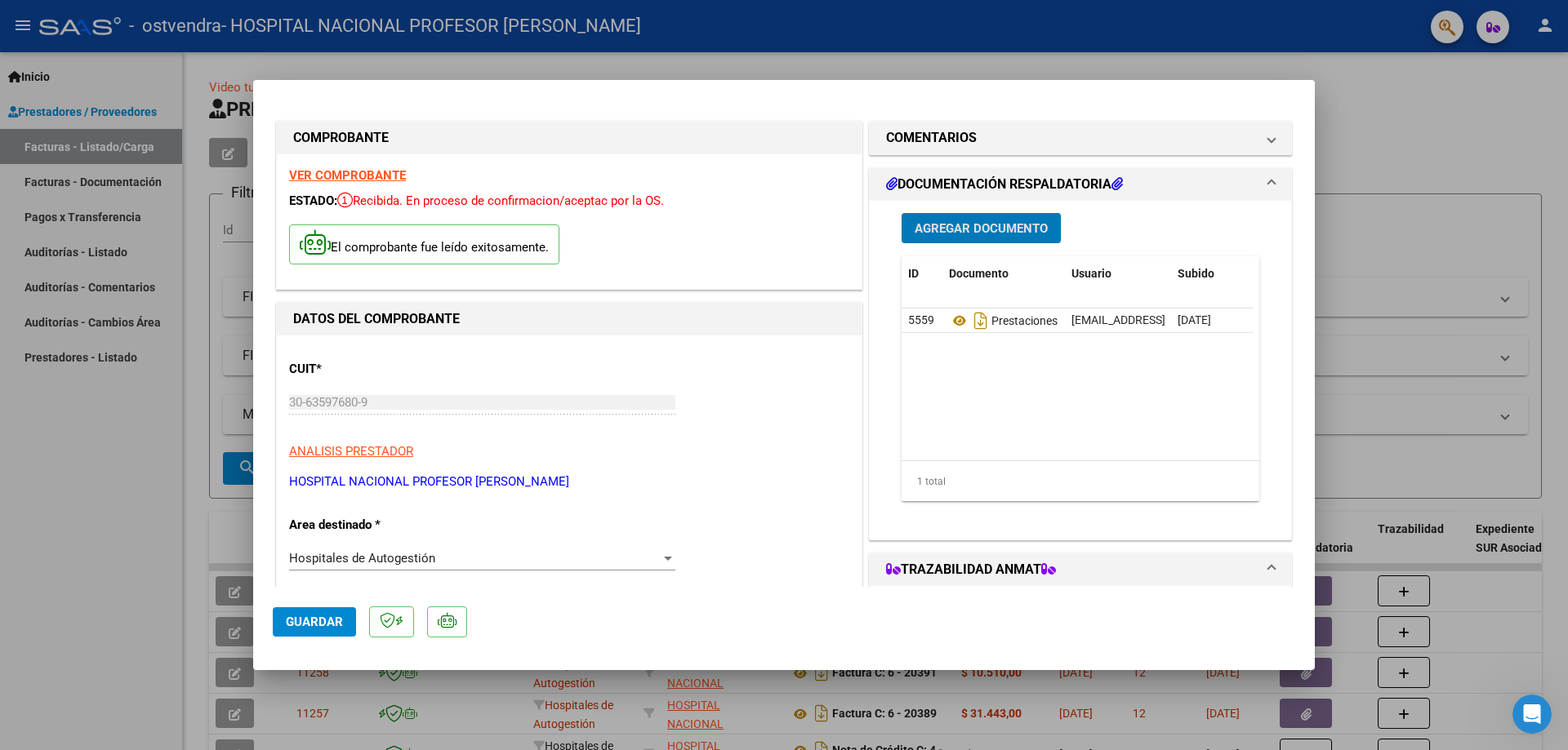
click at [320, 622] on span "Guardar" at bounding box center [314, 622] width 58 height 15
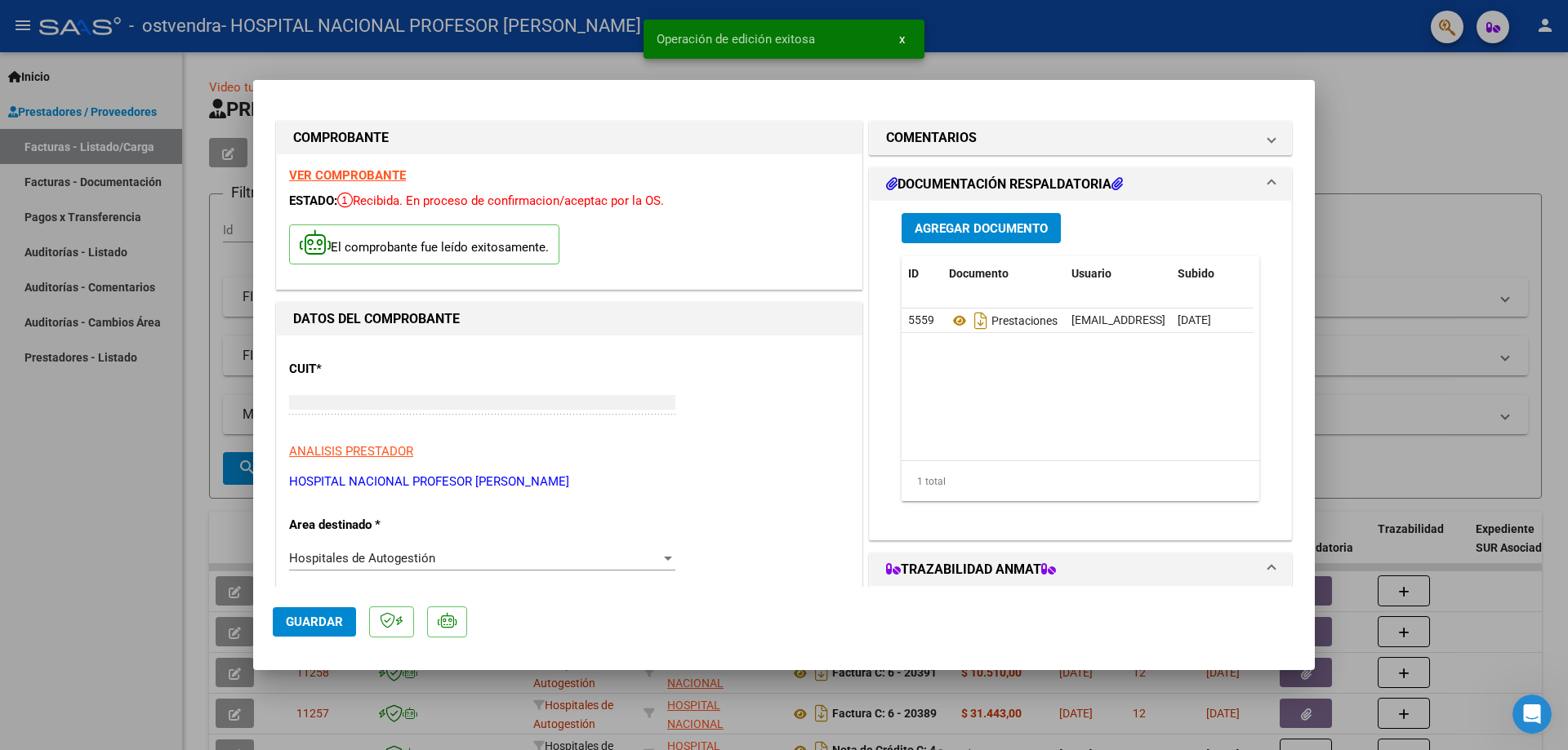
type input "$ 0,00"
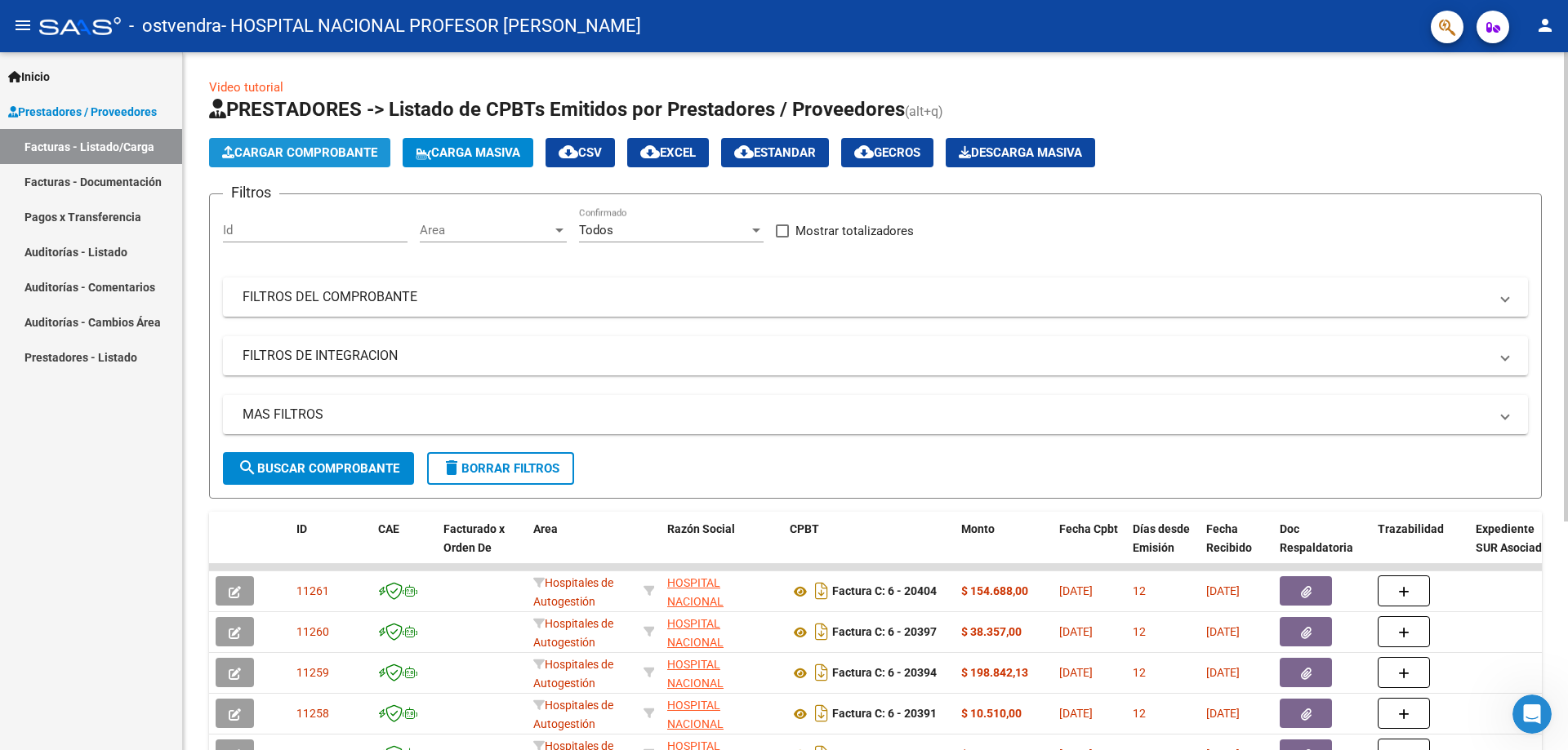
click at [356, 148] on span "Cargar Comprobante" at bounding box center [300, 152] width 155 height 15
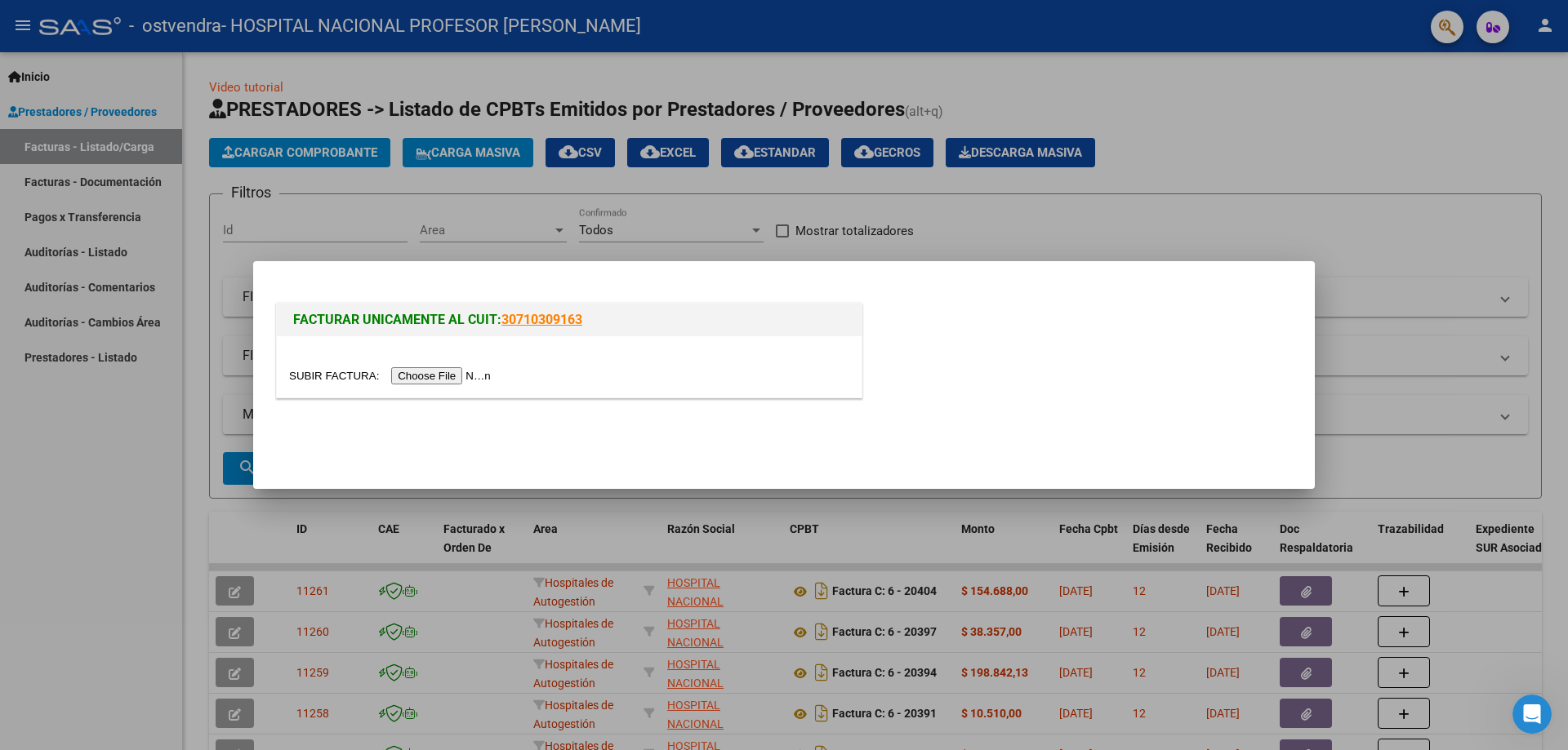
click at [457, 377] on input "file" at bounding box center [392, 376] width 207 height 17
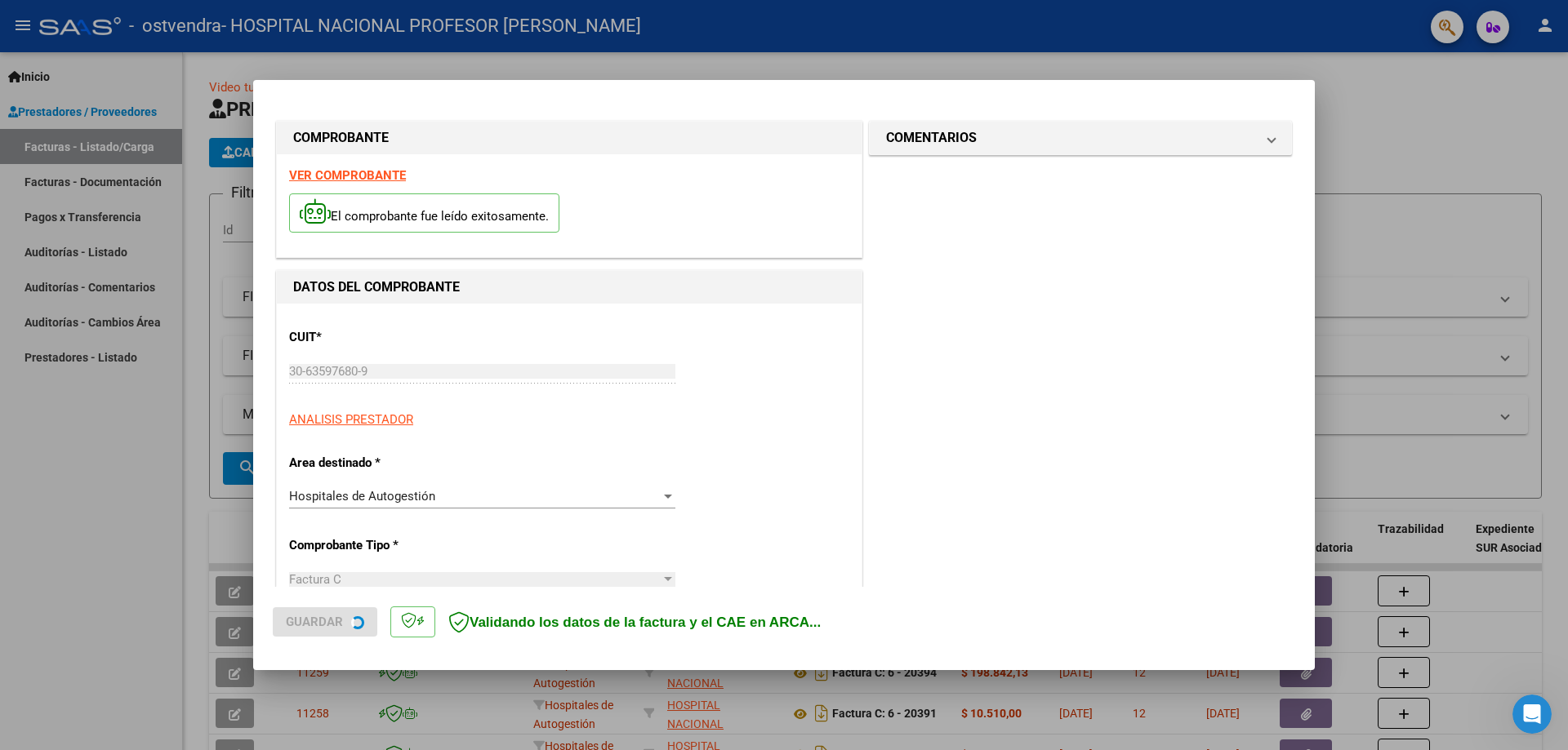
type input "[DATE]"
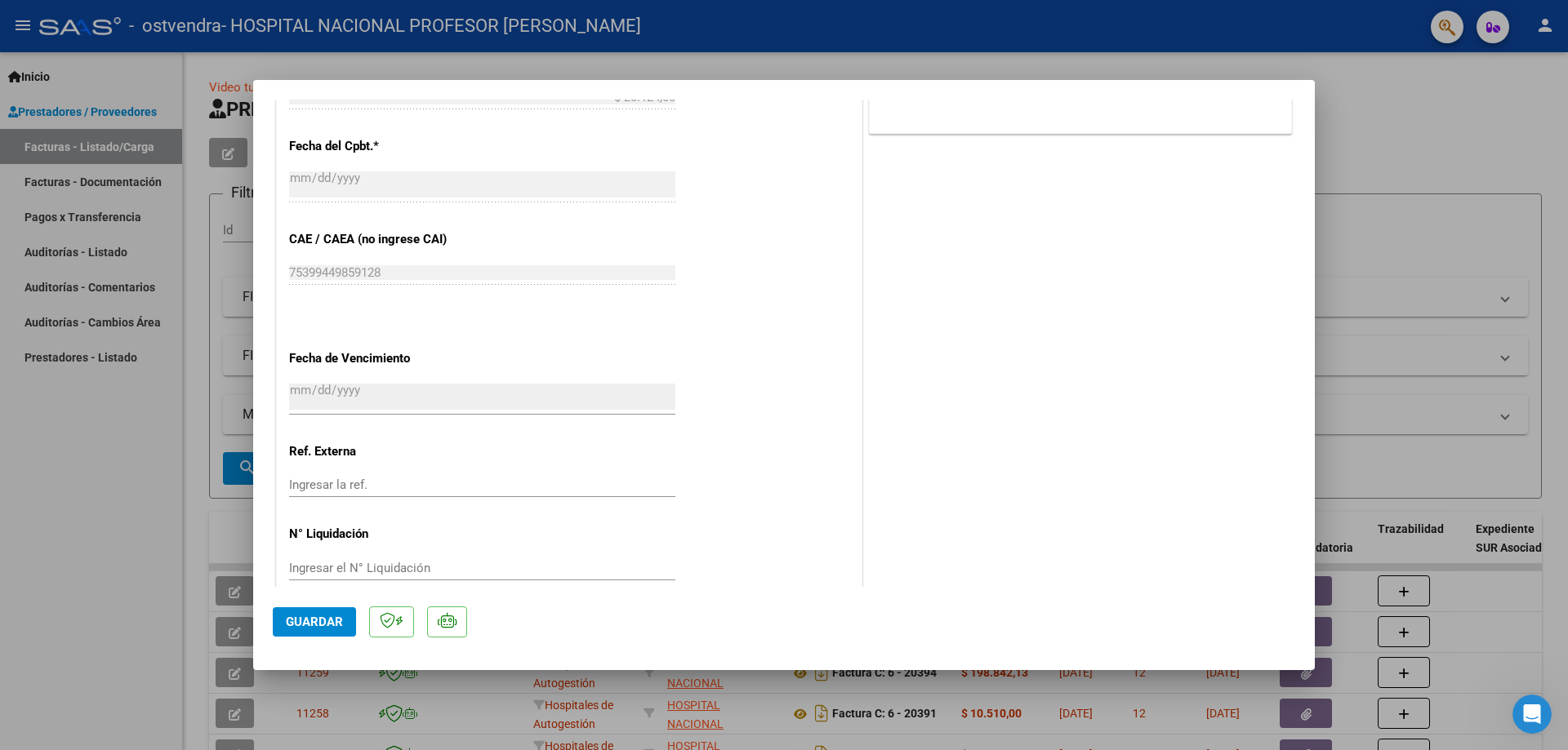
scroll to position [817, 0]
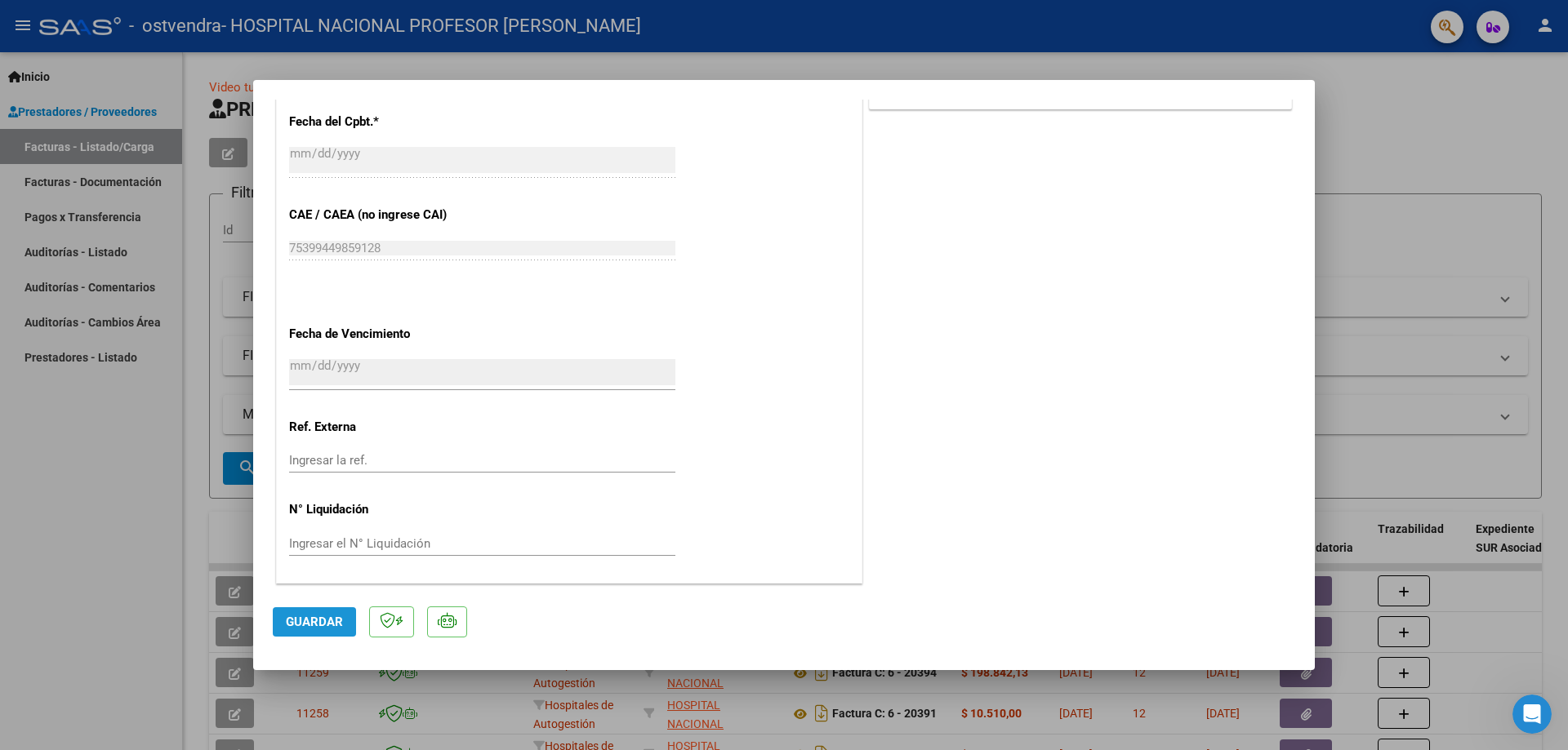
click at [319, 620] on span "Guardar" at bounding box center [314, 622] width 58 height 15
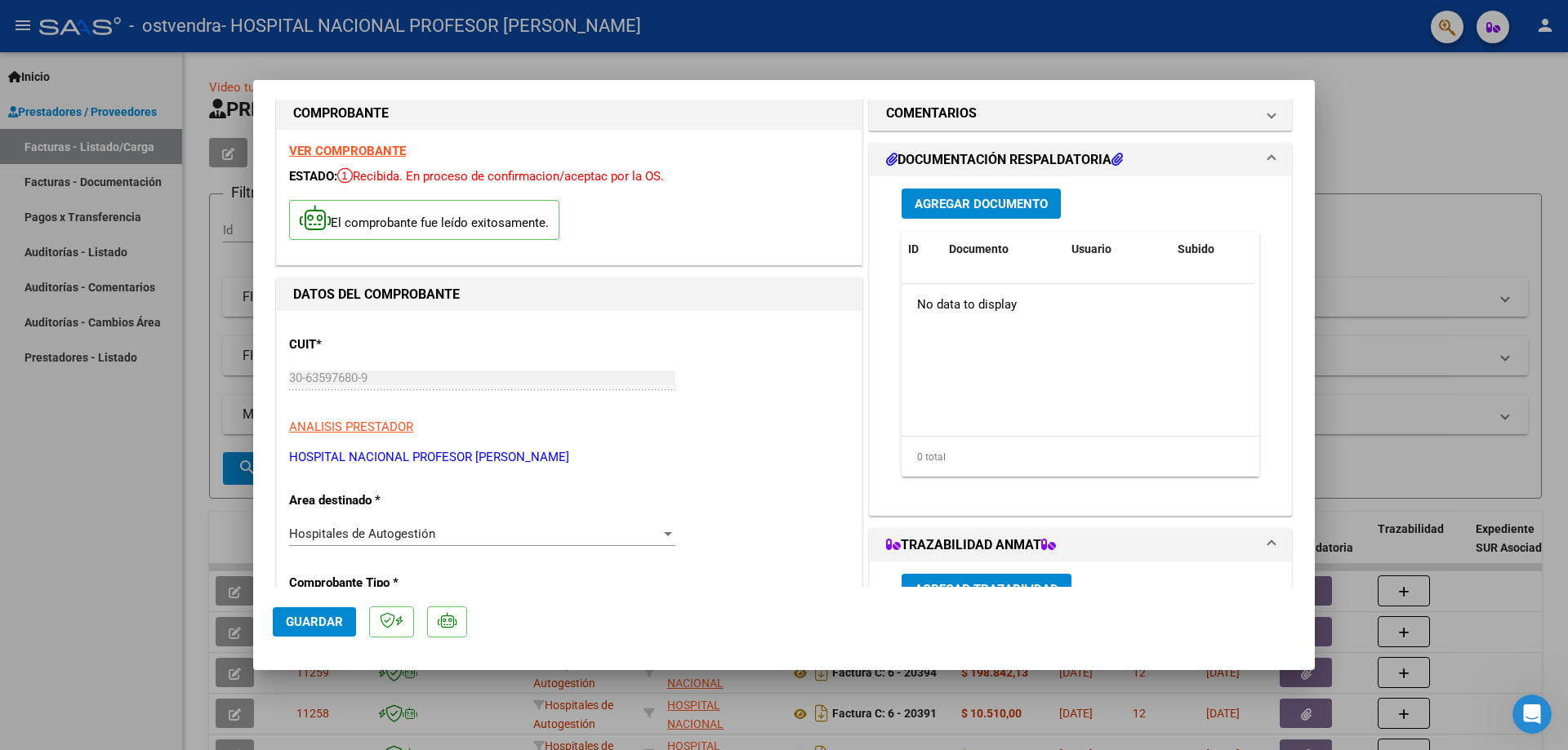
scroll to position [0, 0]
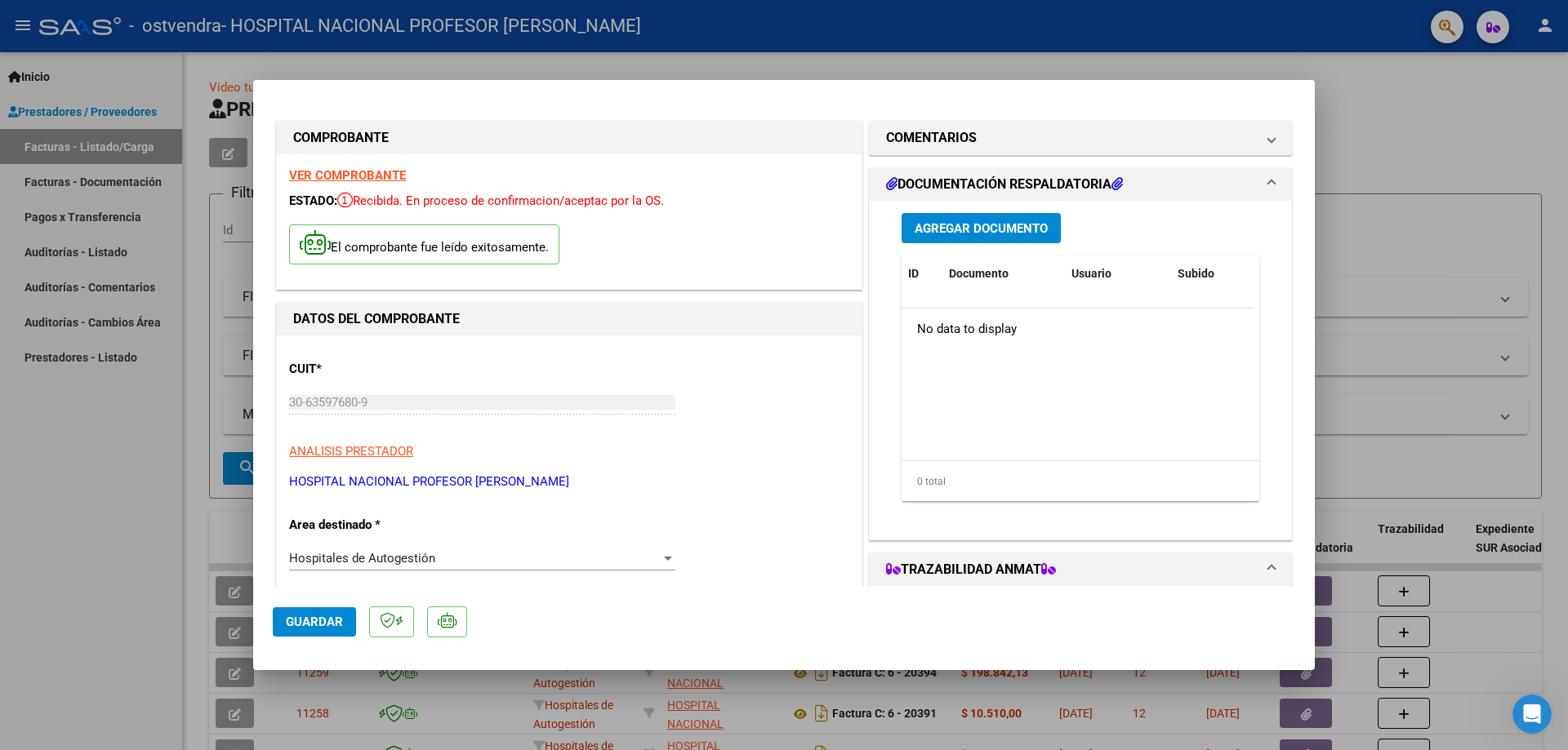
click at [972, 222] on span "Agregar Documento" at bounding box center [981, 228] width 133 height 15
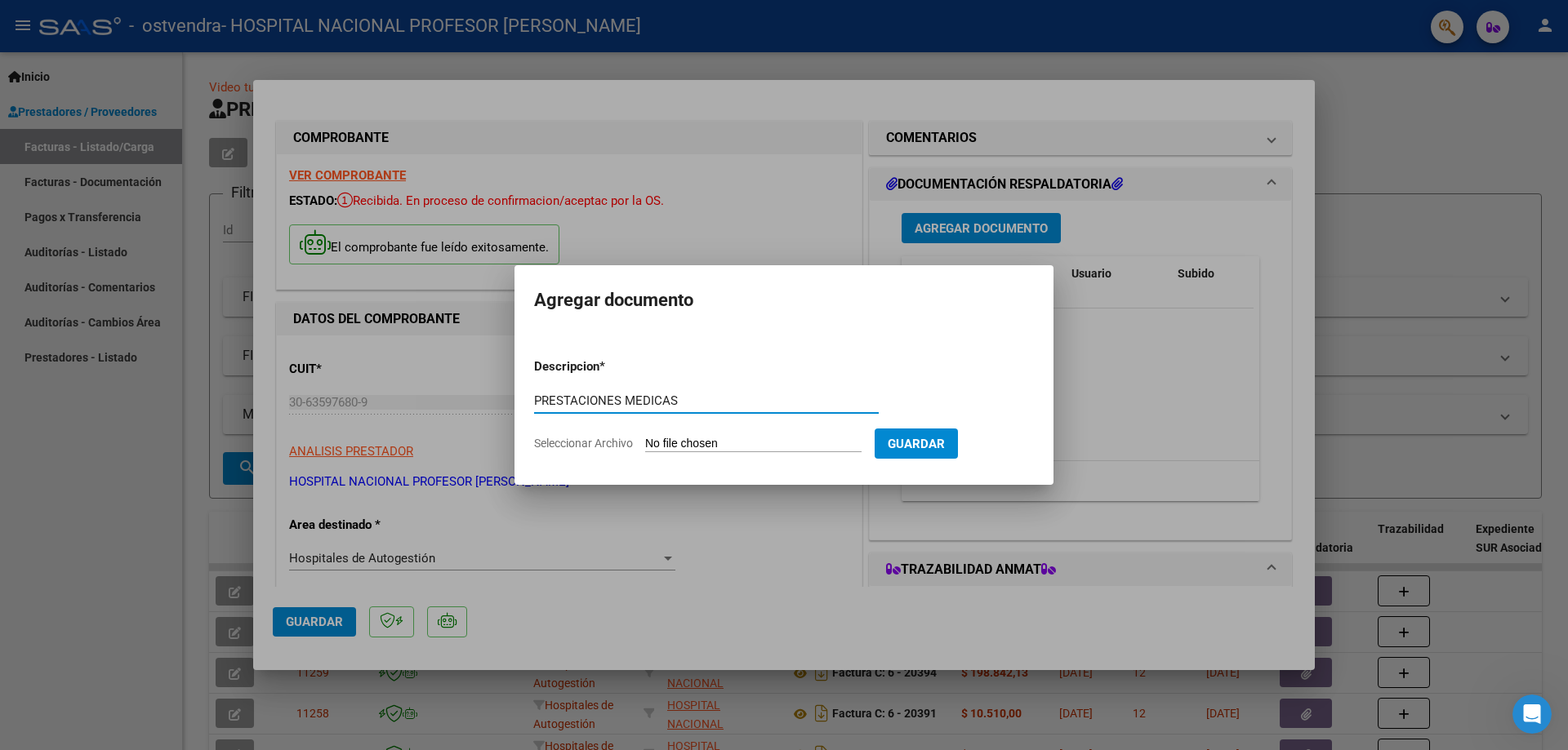
type input "PRESTACIONES MEDICAS"
click at [795, 447] on input "Seleccionar Archivo" at bounding box center [754, 445] width 216 height 15
type input "C:\fakepath\20406.pdf"
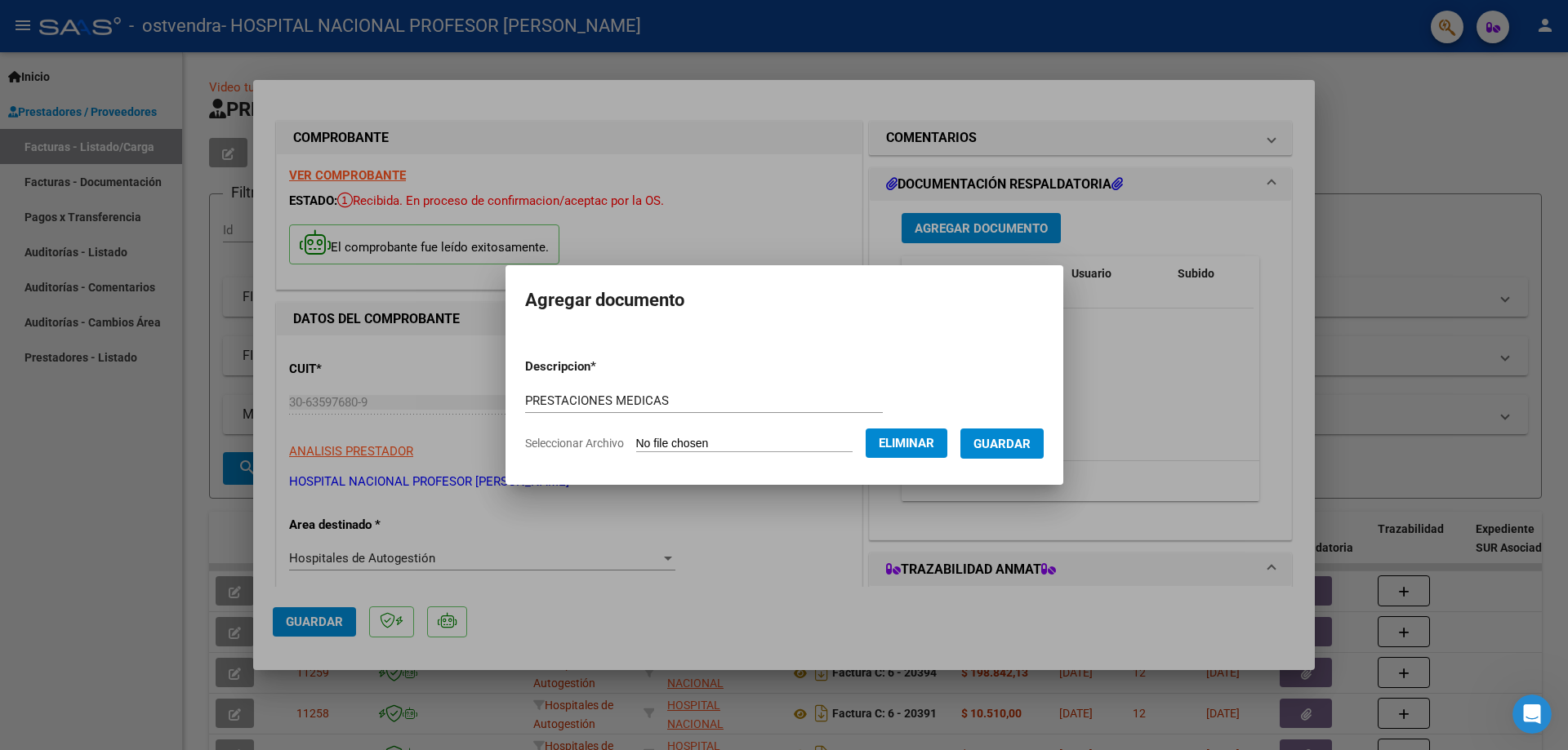
click at [1031, 445] on span "Guardar" at bounding box center [1002, 444] width 58 height 15
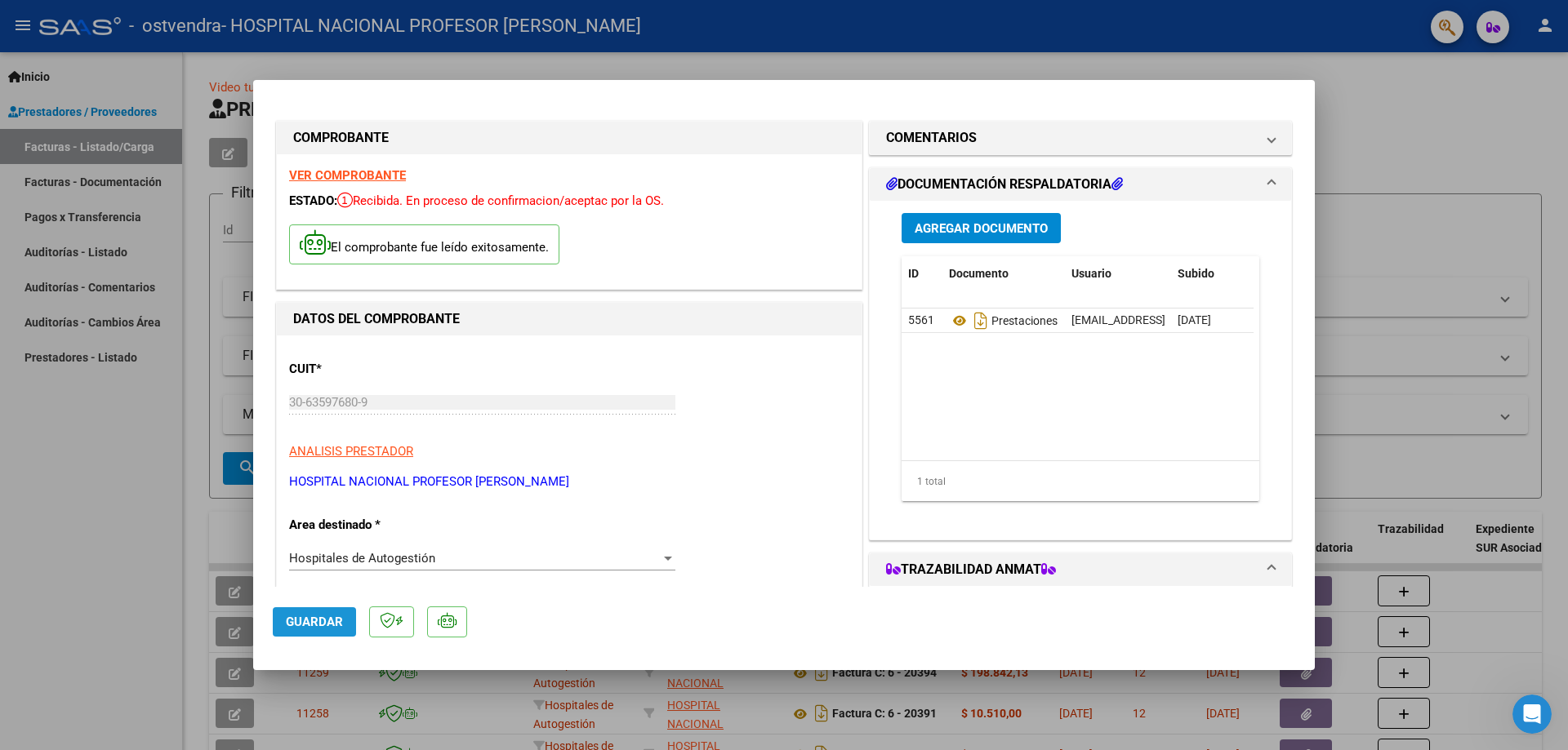
click at [326, 619] on span "Guardar" at bounding box center [314, 622] width 58 height 15
click at [337, 624] on span "Guardar" at bounding box center [314, 622] width 58 height 15
type input "$ 0,00"
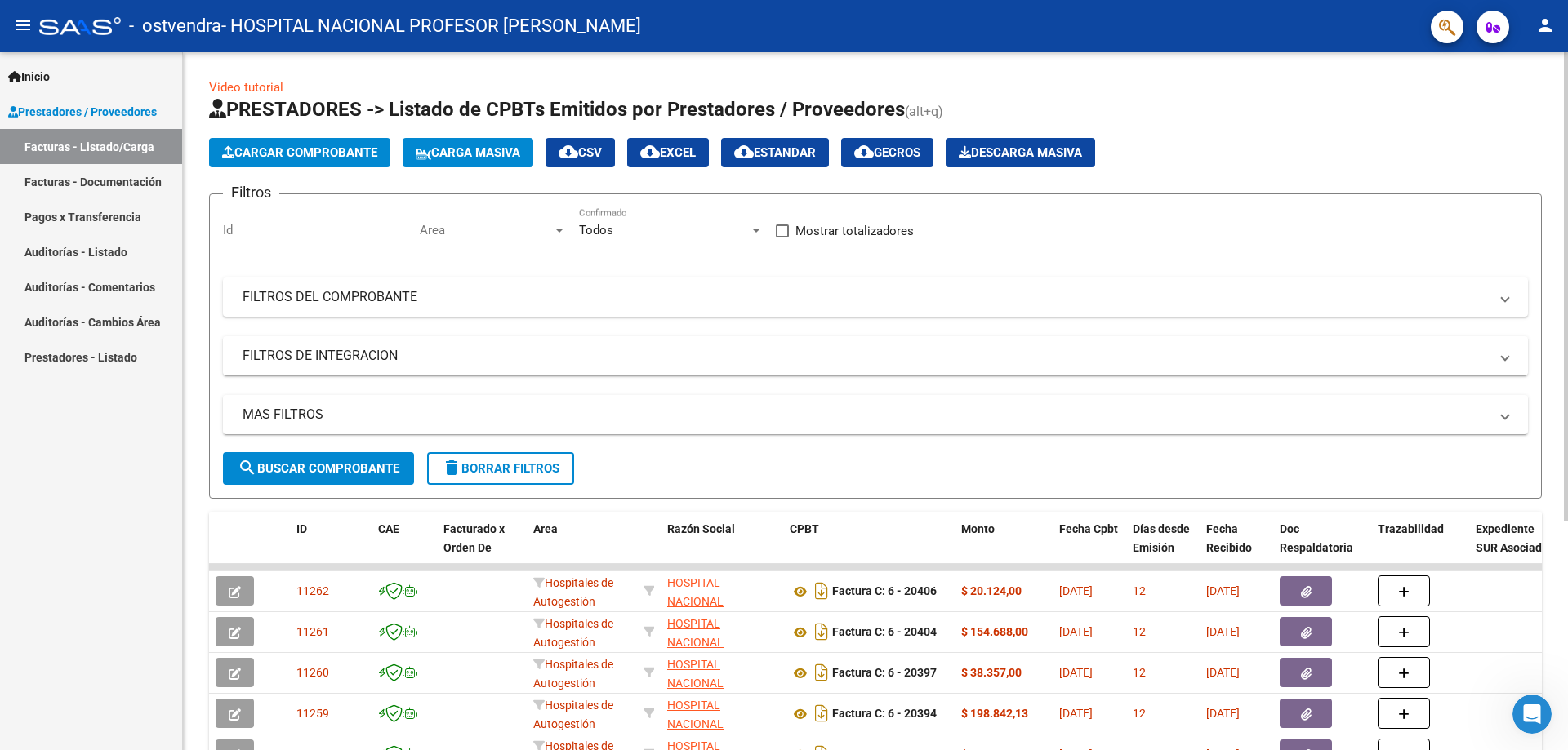
click at [276, 156] on span "Cargar Comprobante" at bounding box center [300, 152] width 155 height 15
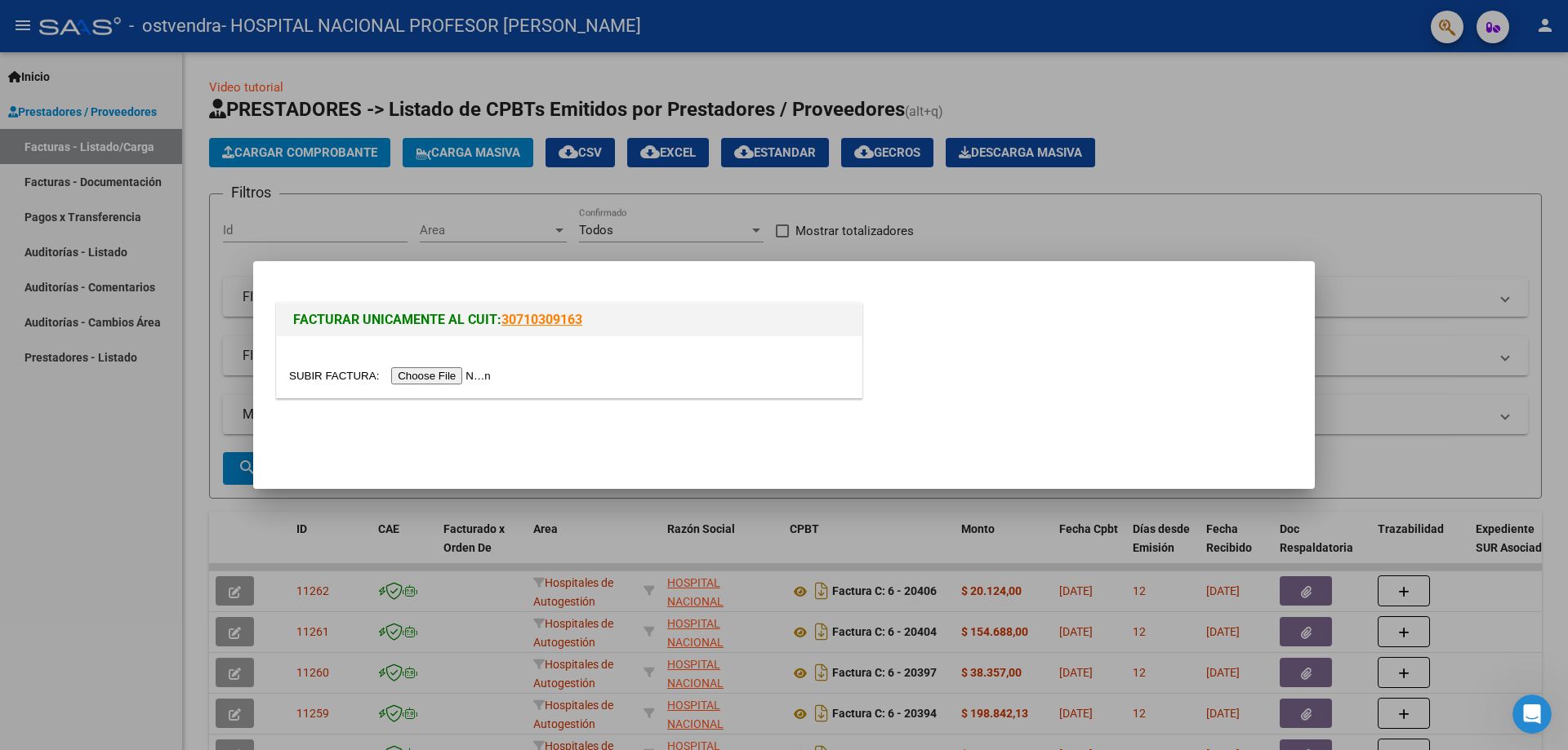
click at [458, 379] on input "file" at bounding box center [392, 376] width 207 height 17
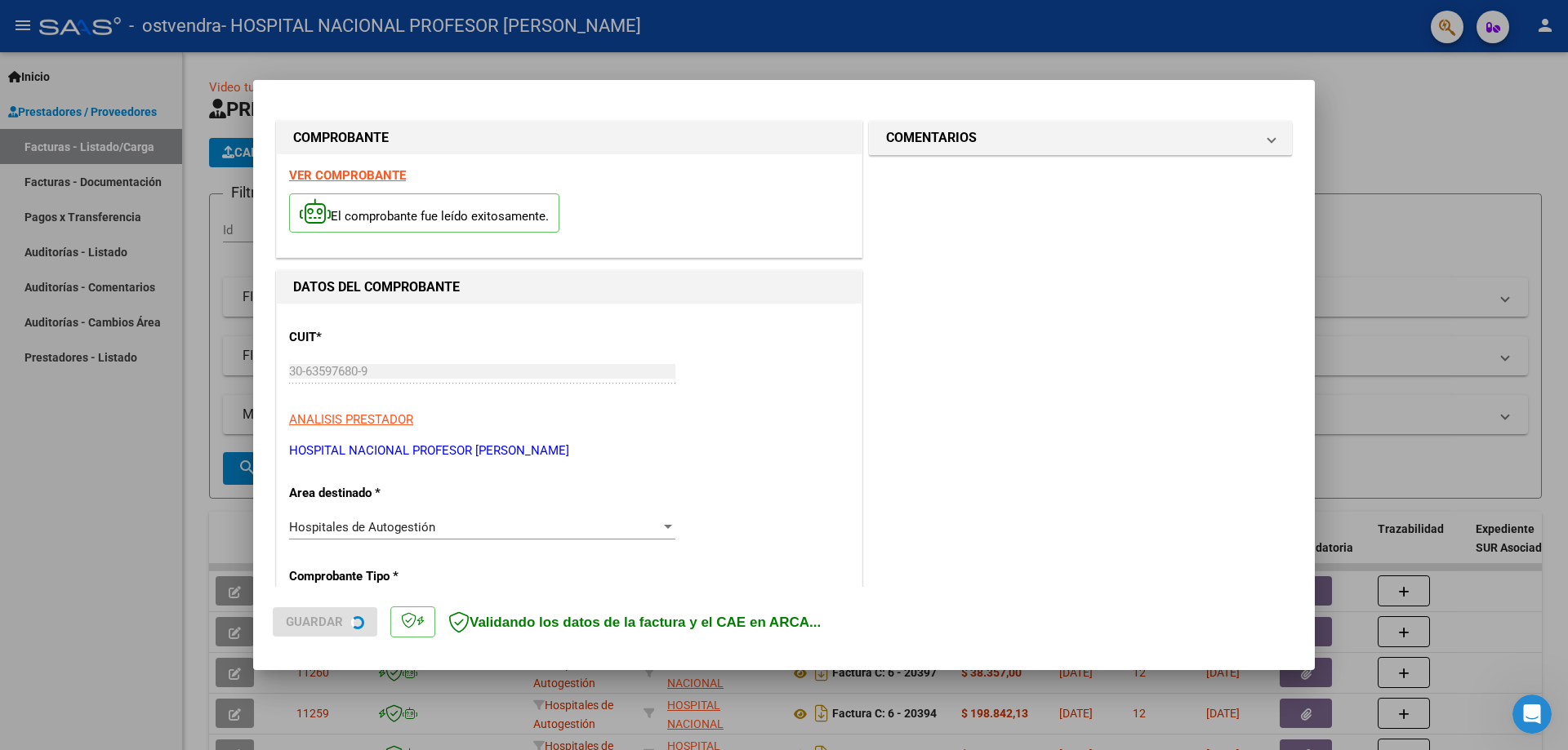
type input "[DATE]"
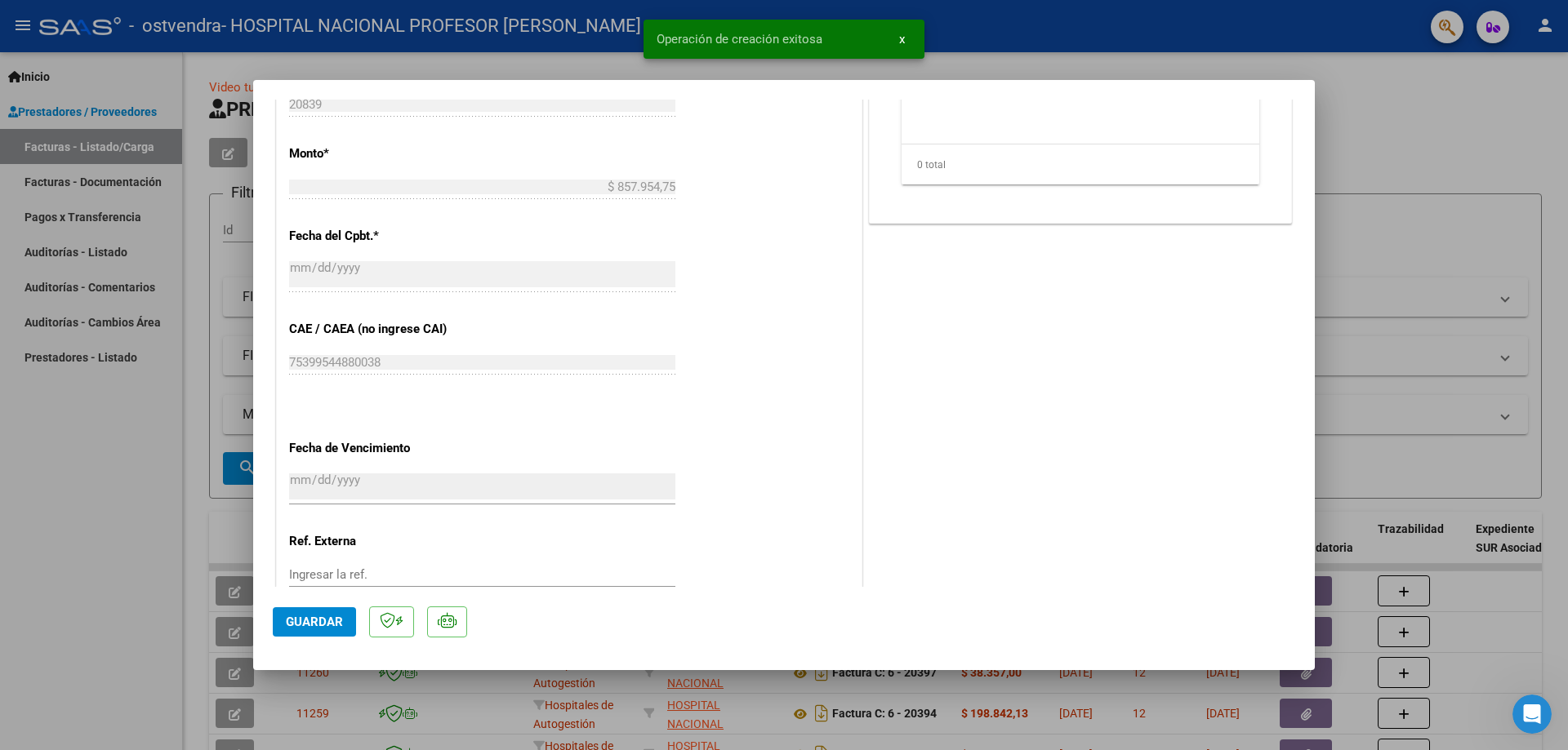
scroll to position [817, 0]
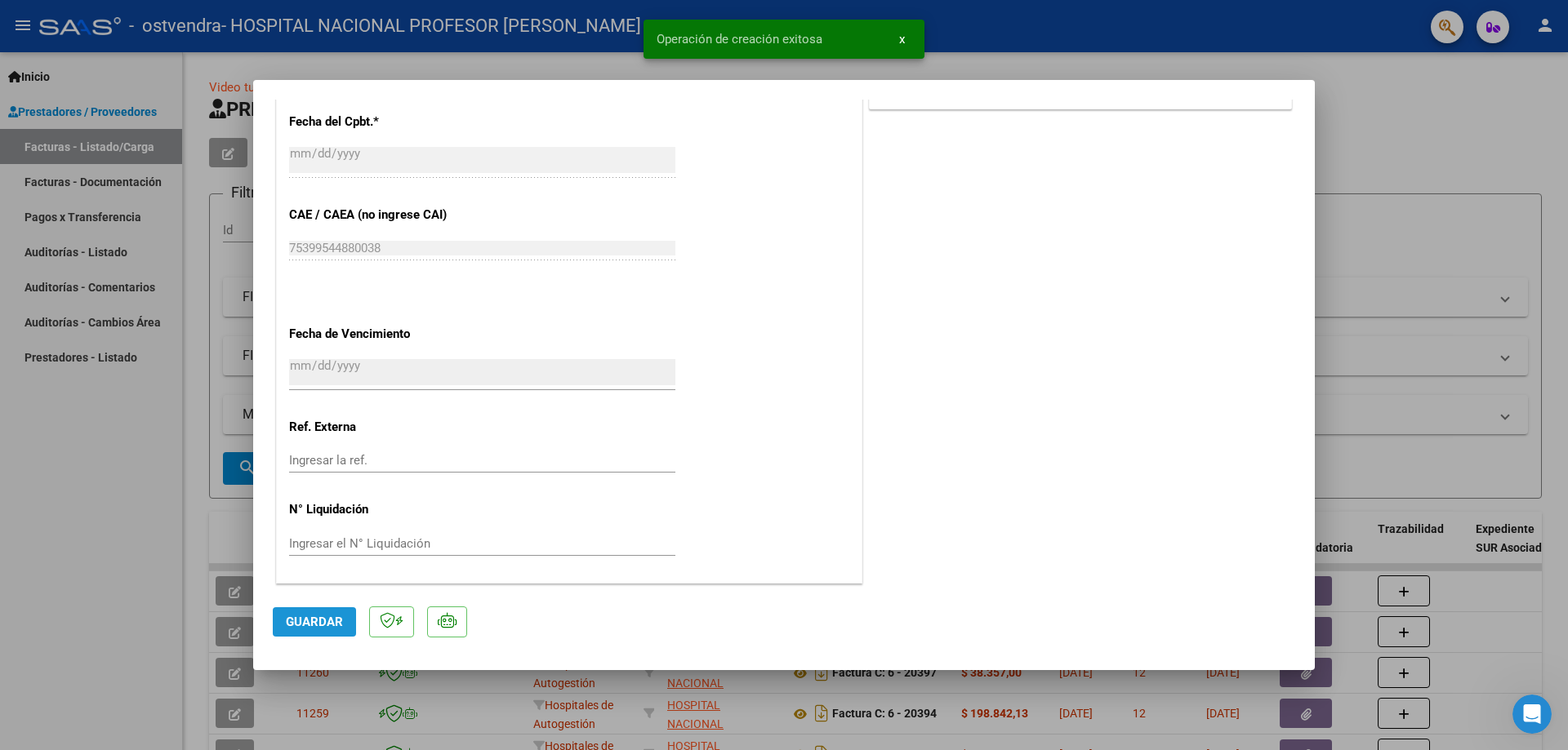
click at [327, 624] on span "Guardar" at bounding box center [314, 622] width 58 height 15
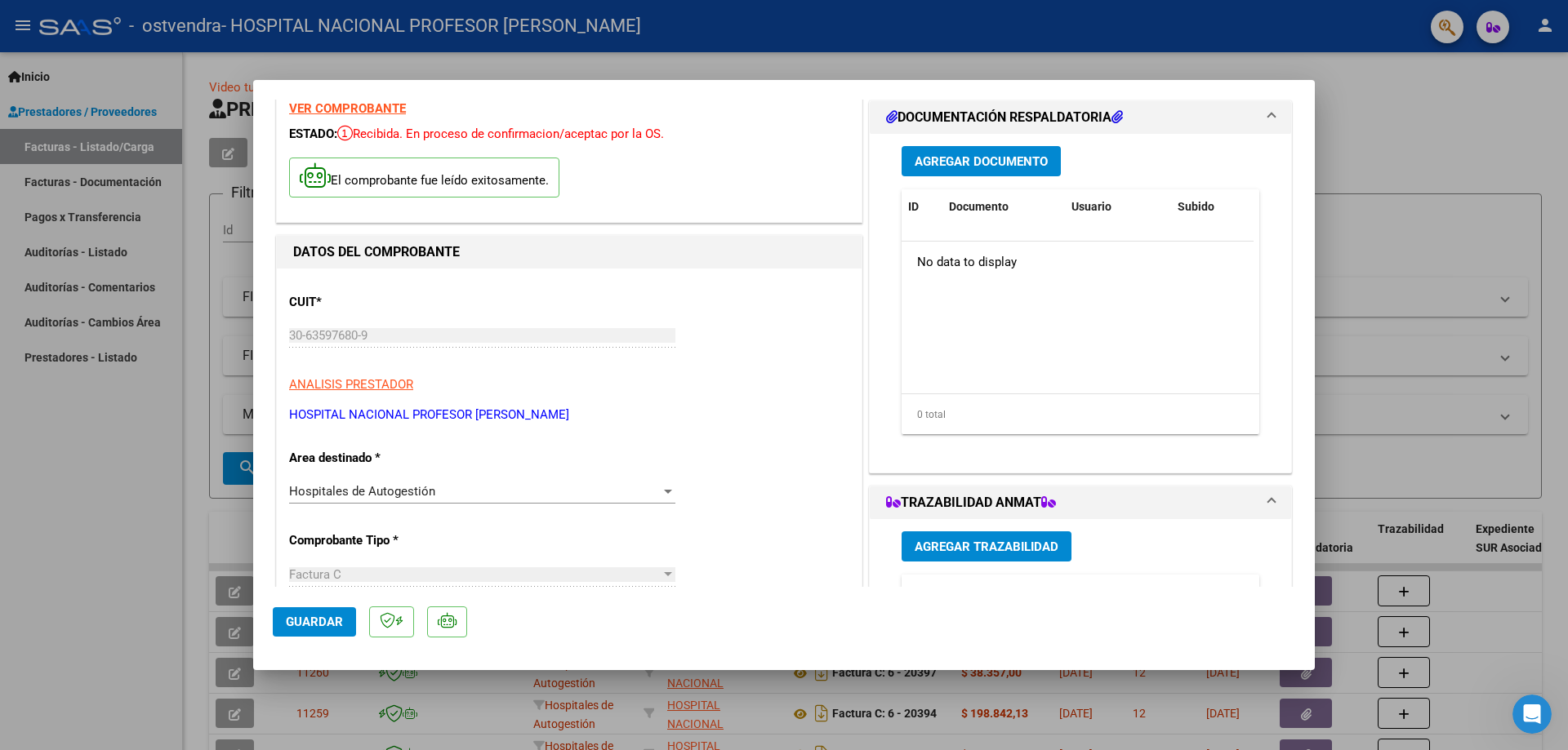
scroll to position [0, 0]
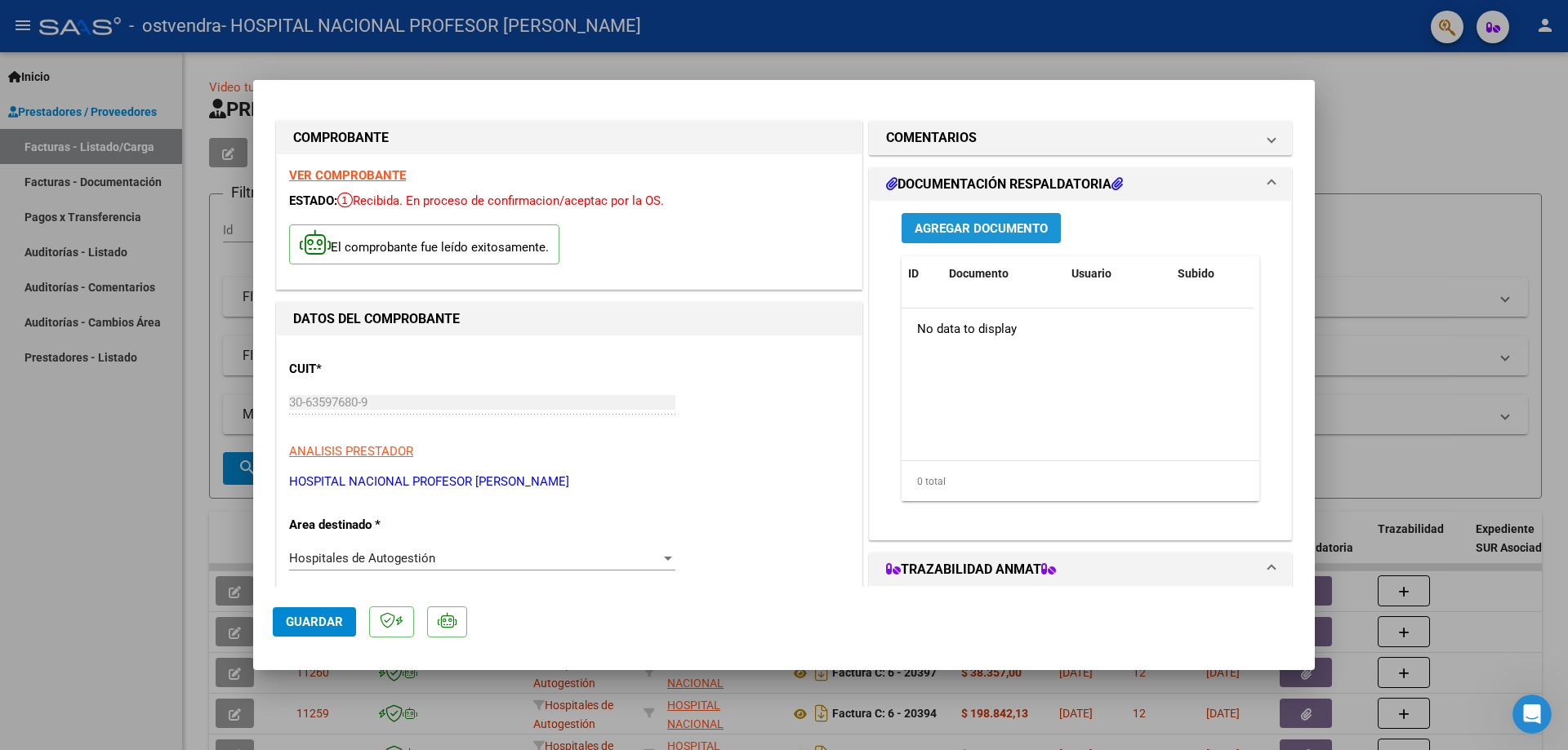
click at [953, 228] on span "Agregar Documento" at bounding box center [981, 228] width 133 height 15
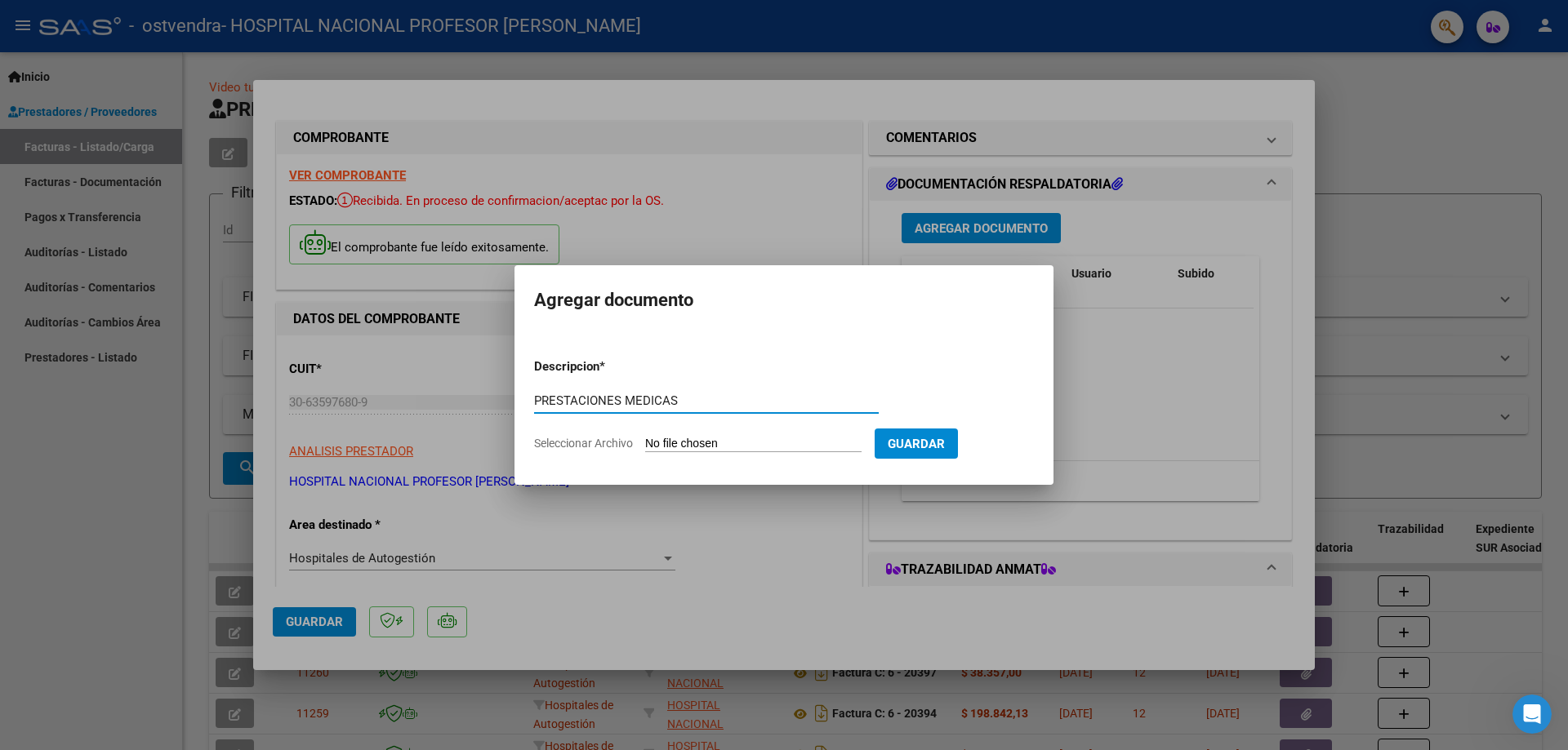
type input "PRESTACIONES MEDICAS"
click at [818, 445] on input "Seleccionar Archivo" at bounding box center [754, 445] width 216 height 15
type input "C:\fakepath\20839.pdf"
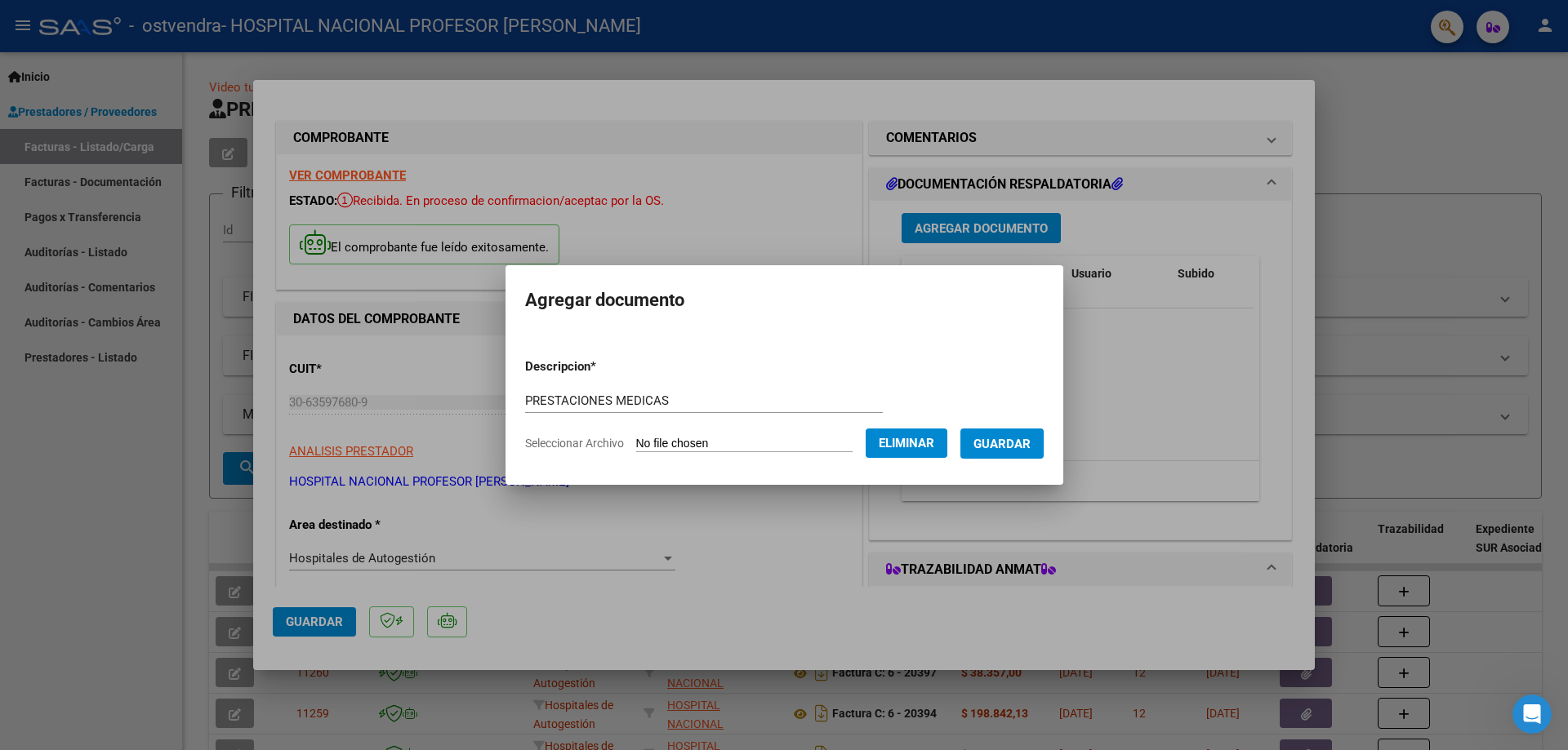
click at [1020, 437] on span "Guardar" at bounding box center [1002, 444] width 58 height 15
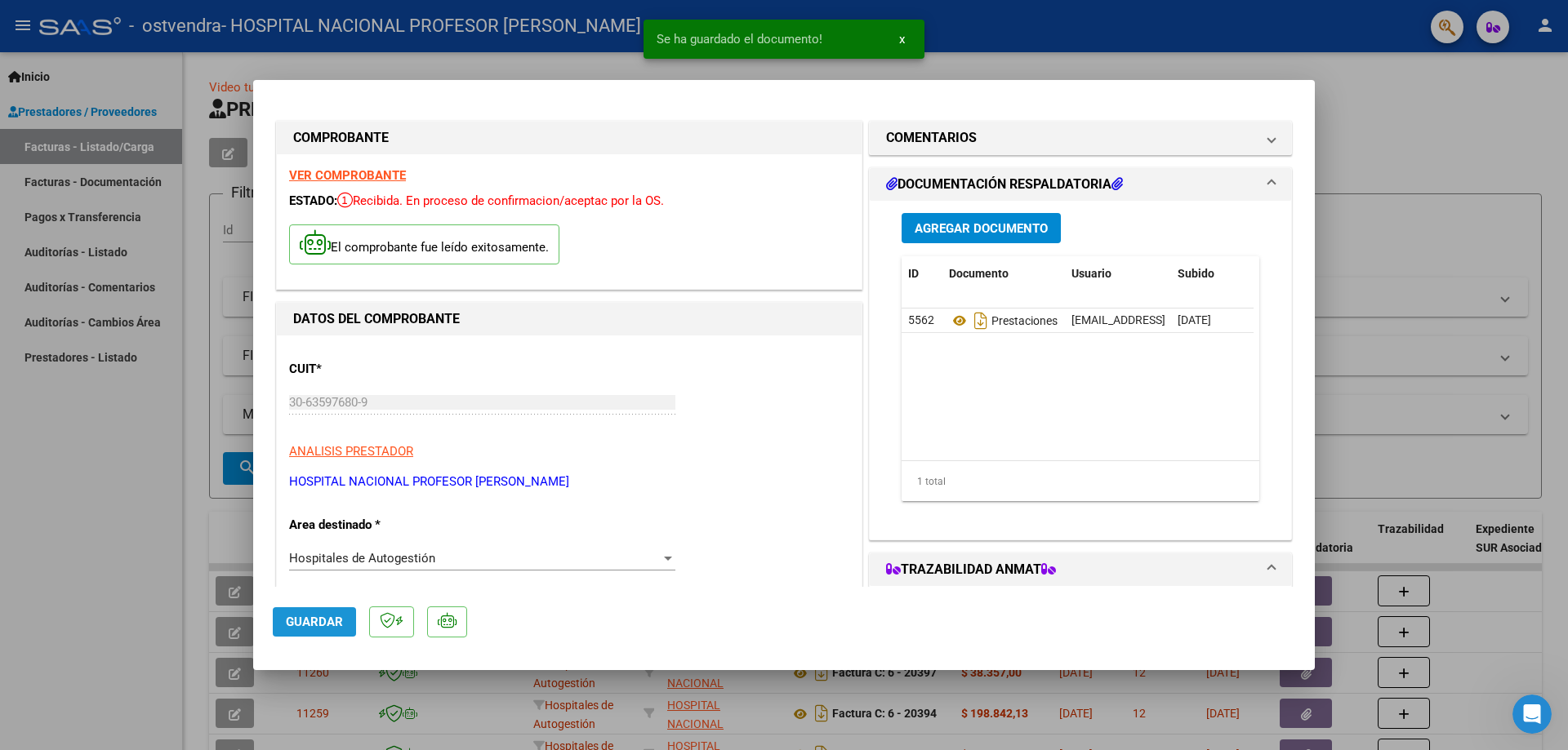
click at [311, 616] on span "Guardar" at bounding box center [314, 622] width 58 height 15
type input "$ 0,00"
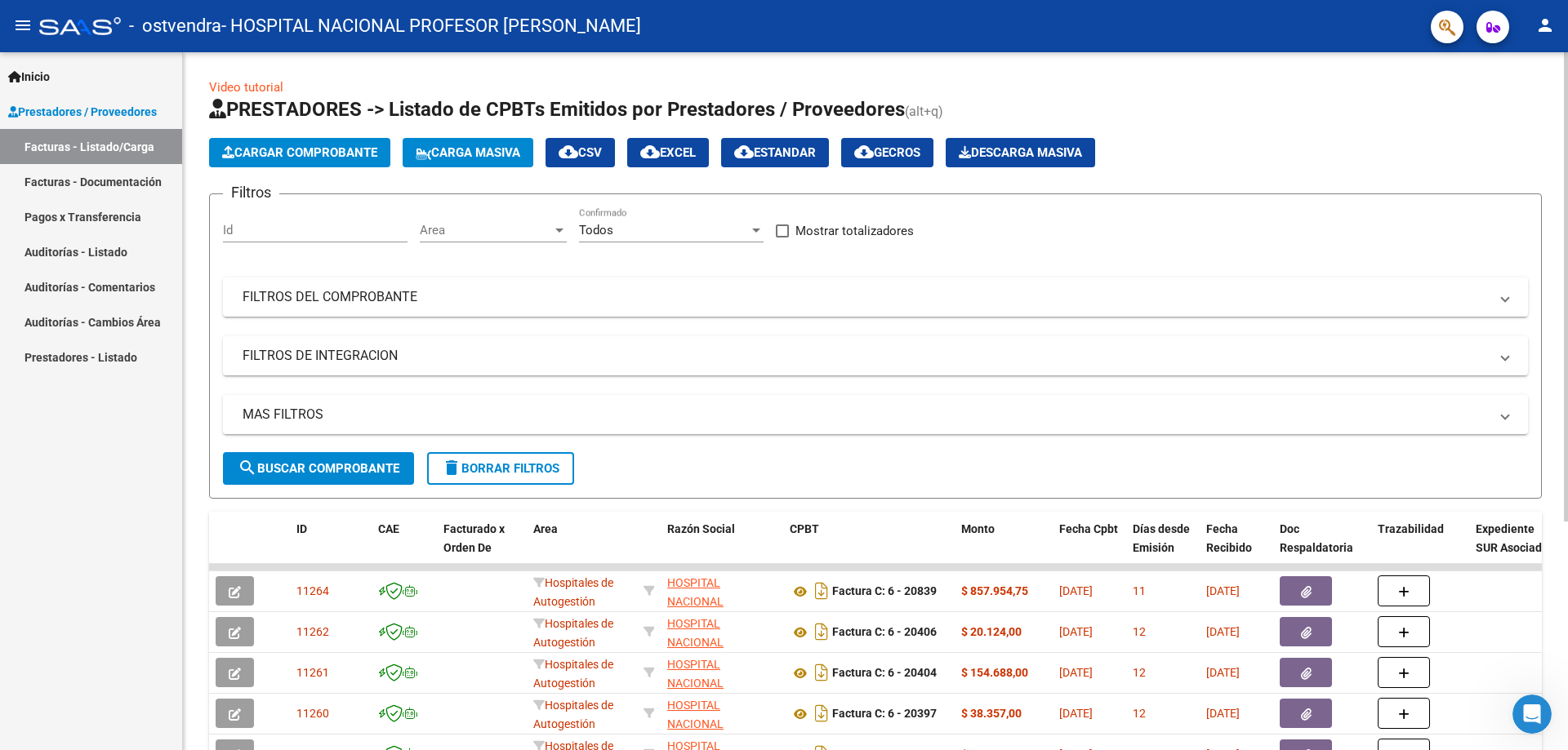
click at [320, 145] on span "Cargar Comprobante" at bounding box center [300, 152] width 155 height 15
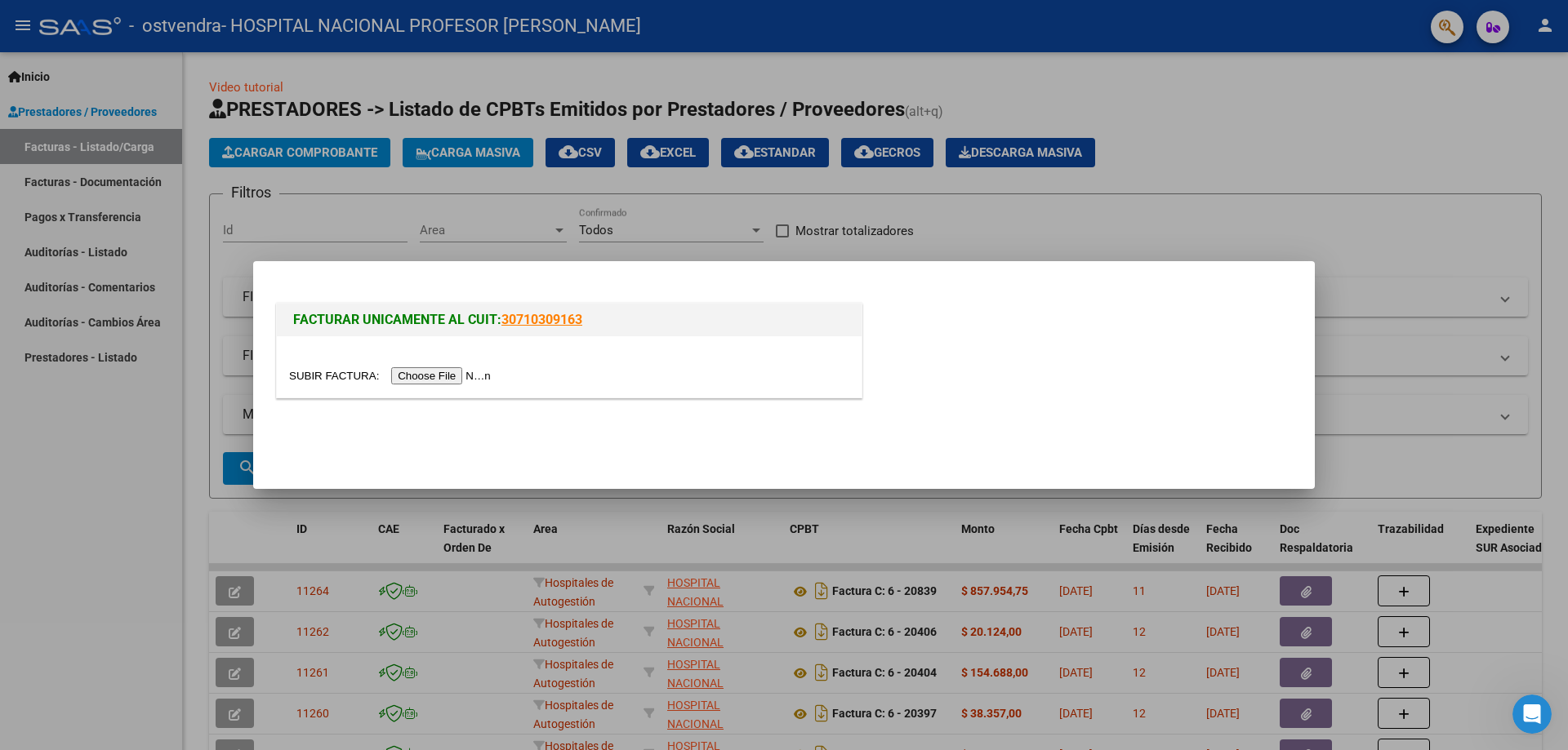
click at [429, 375] on input "file" at bounding box center [392, 376] width 207 height 17
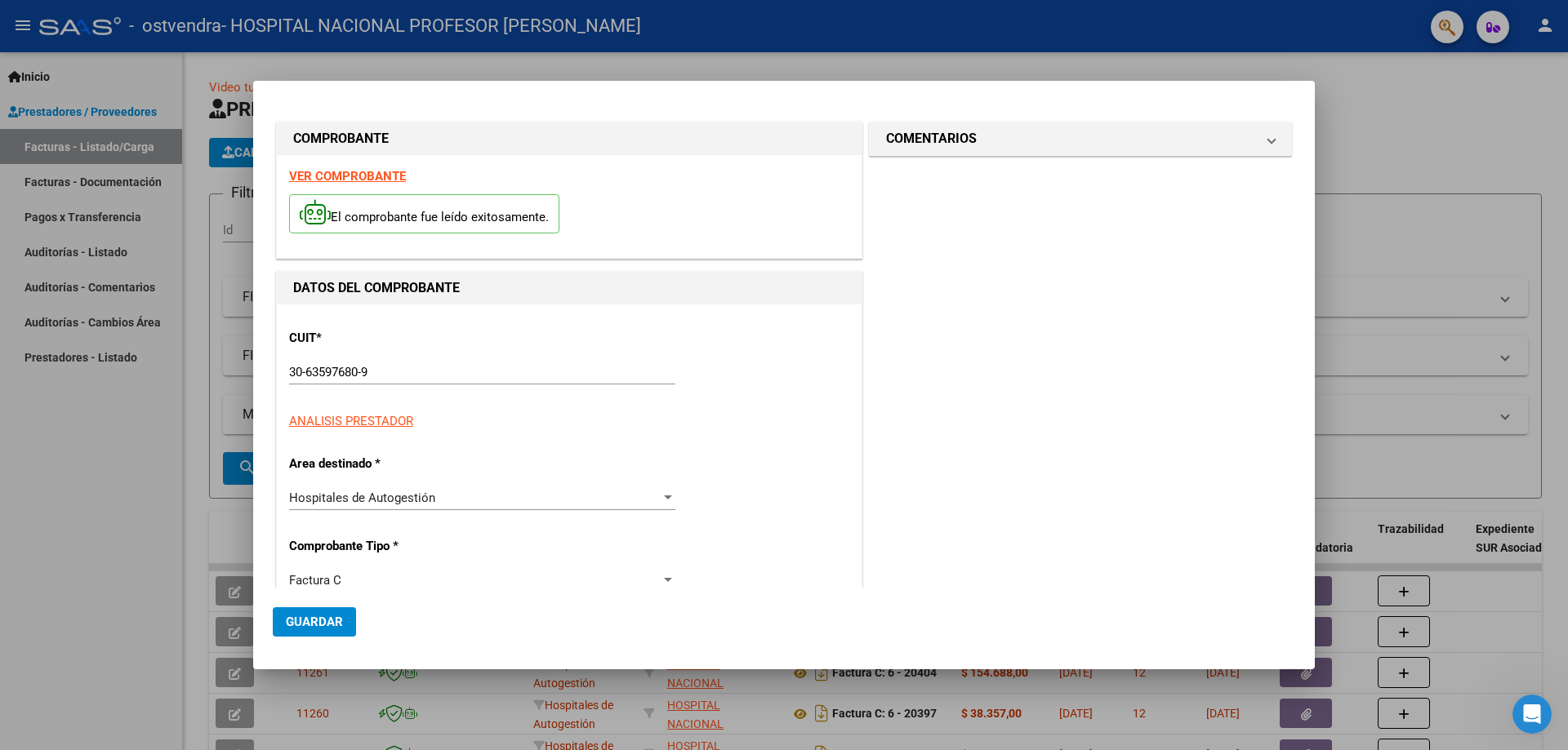
type input "[DATE]"
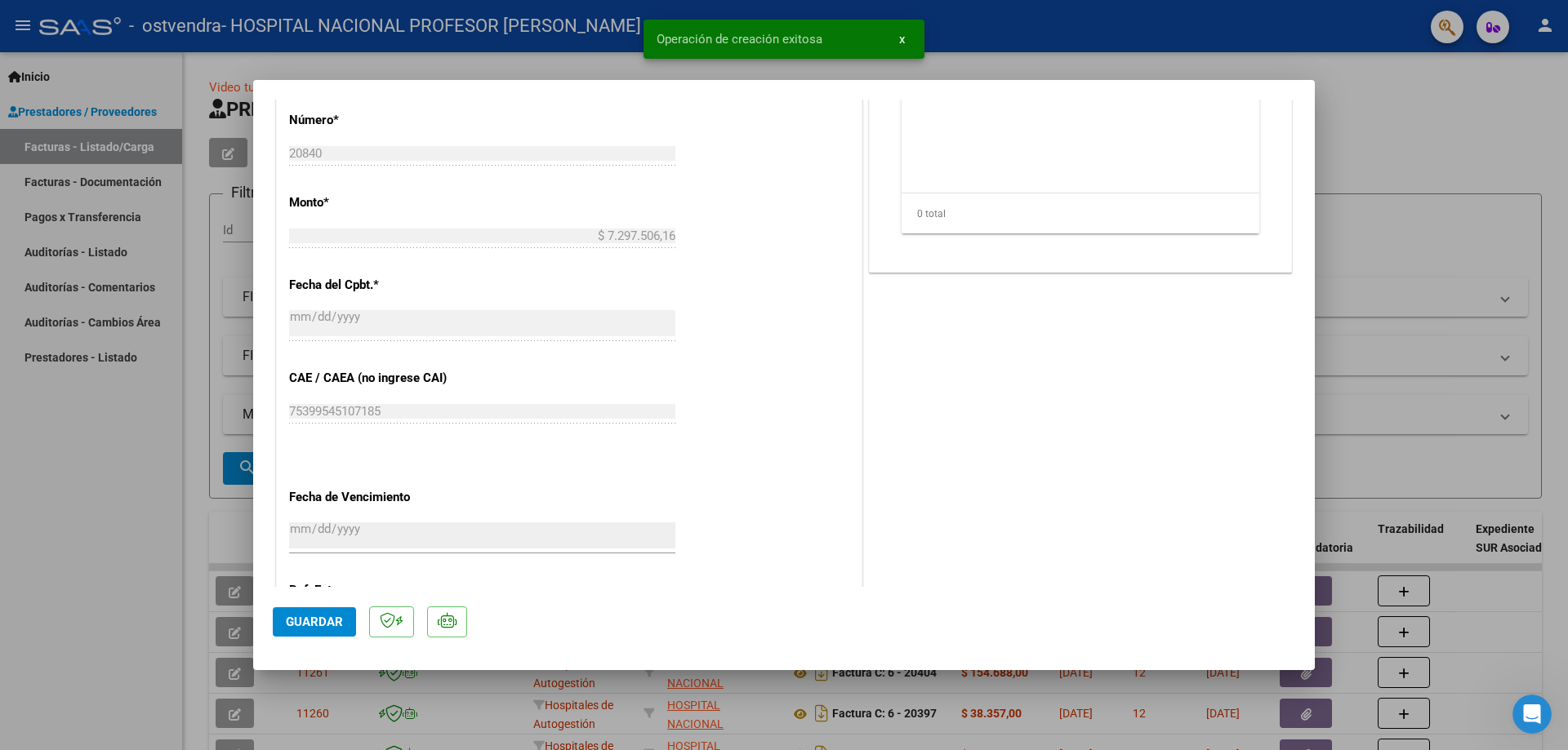
scroll to position [817, 0]
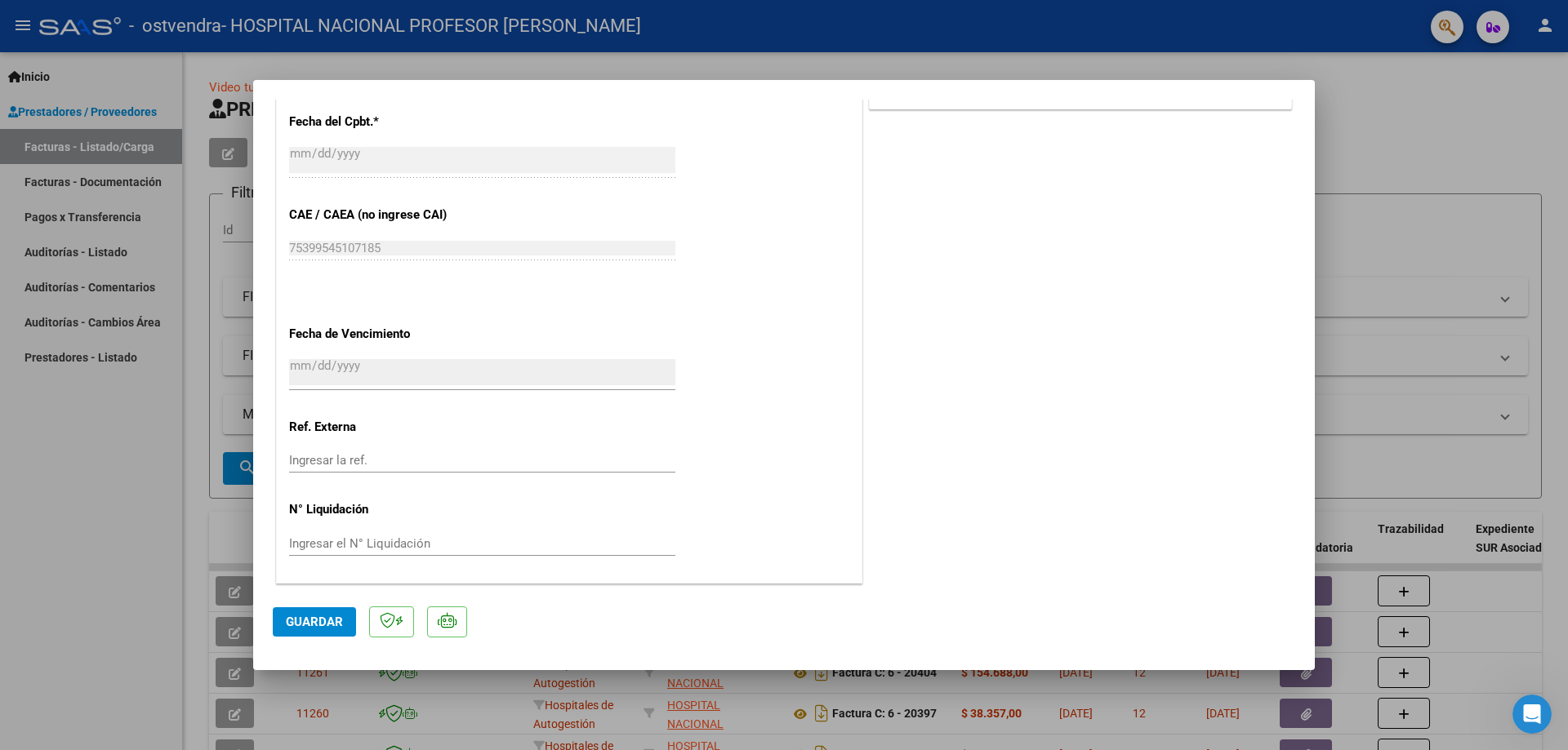
click at [336, 623] on span "Guardar" at bounding box center [314, 622] width 58 height 15
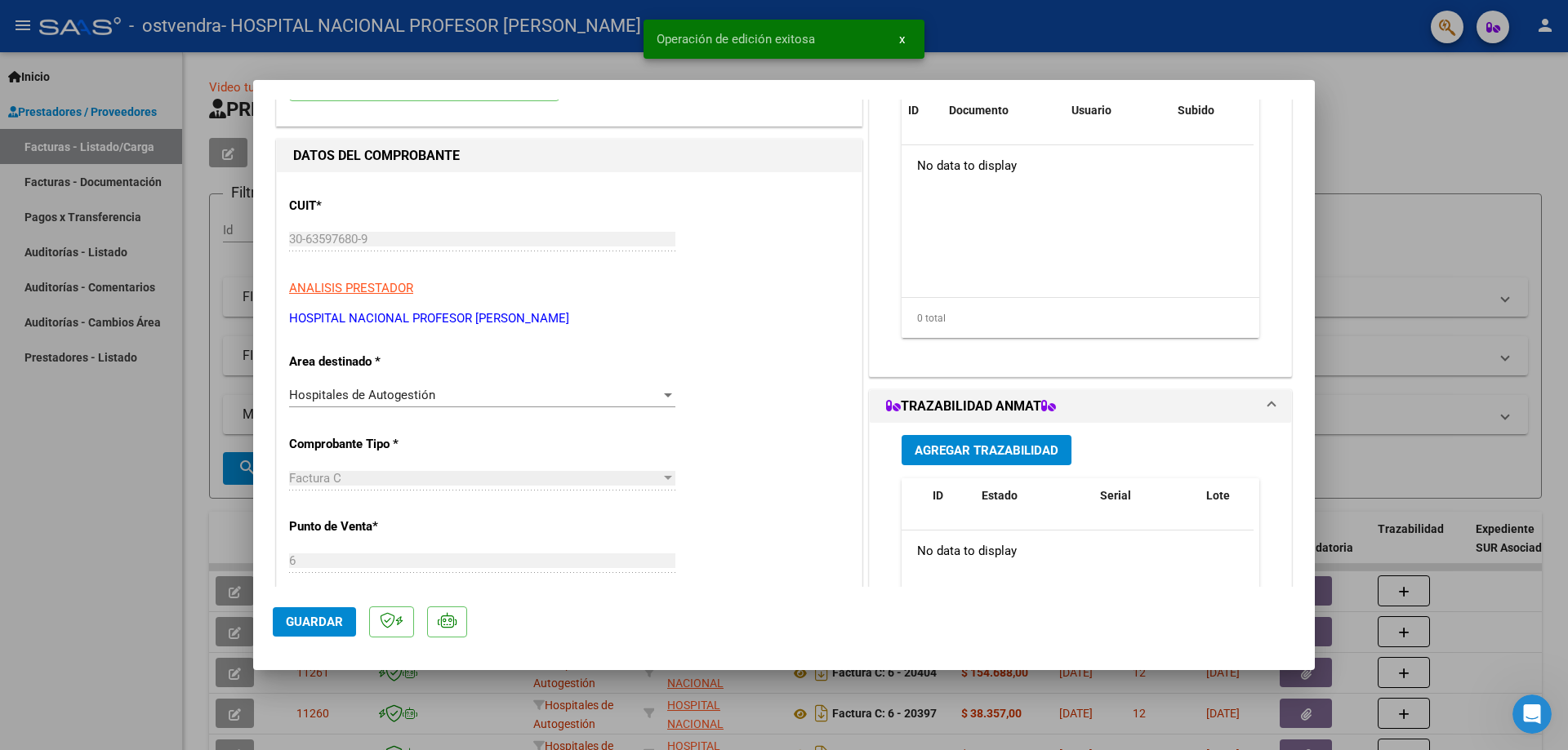
scroll to position [0, 0]
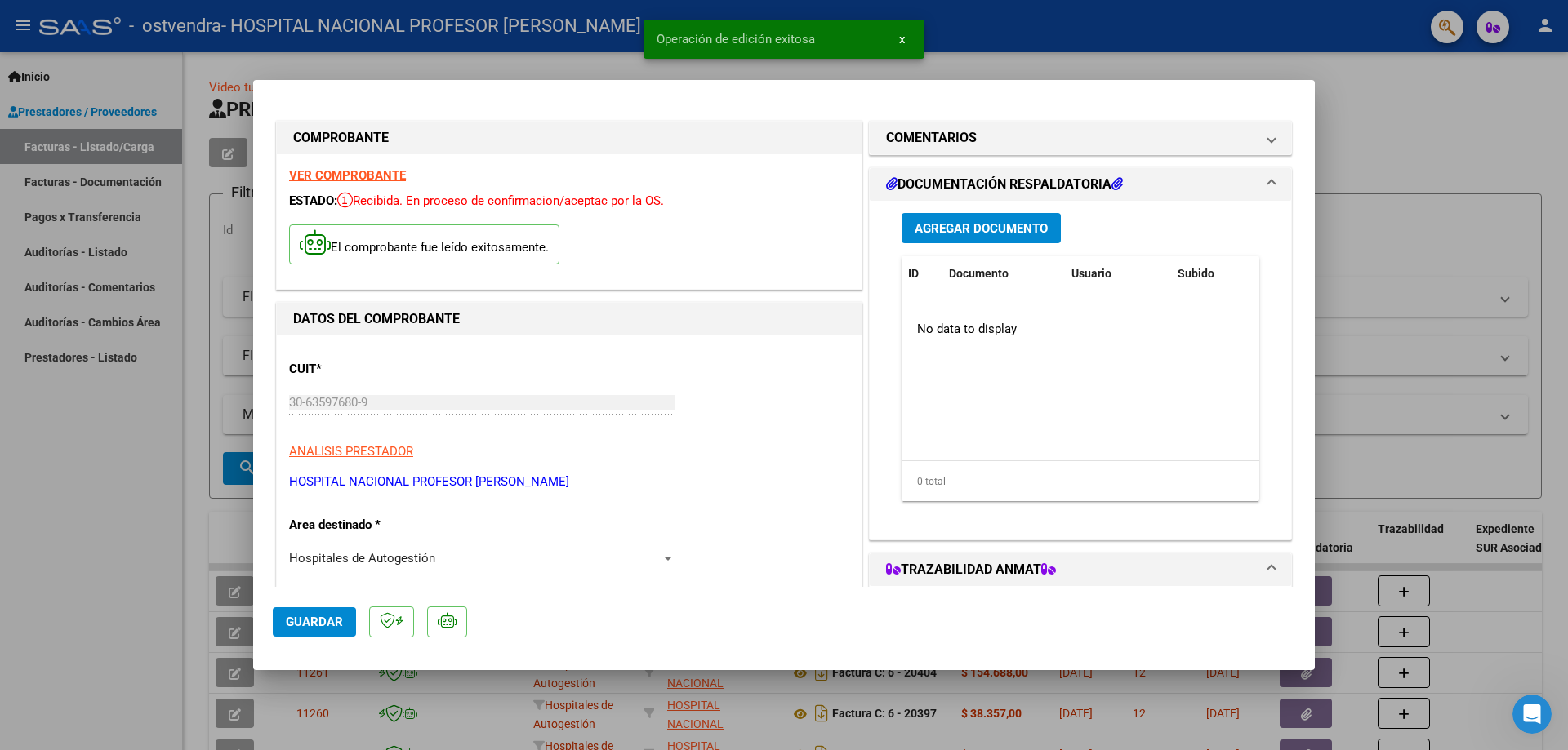
click at [991, 224] on span "Agregar Documento" at bounding box center [981, 228] width 133 height 15
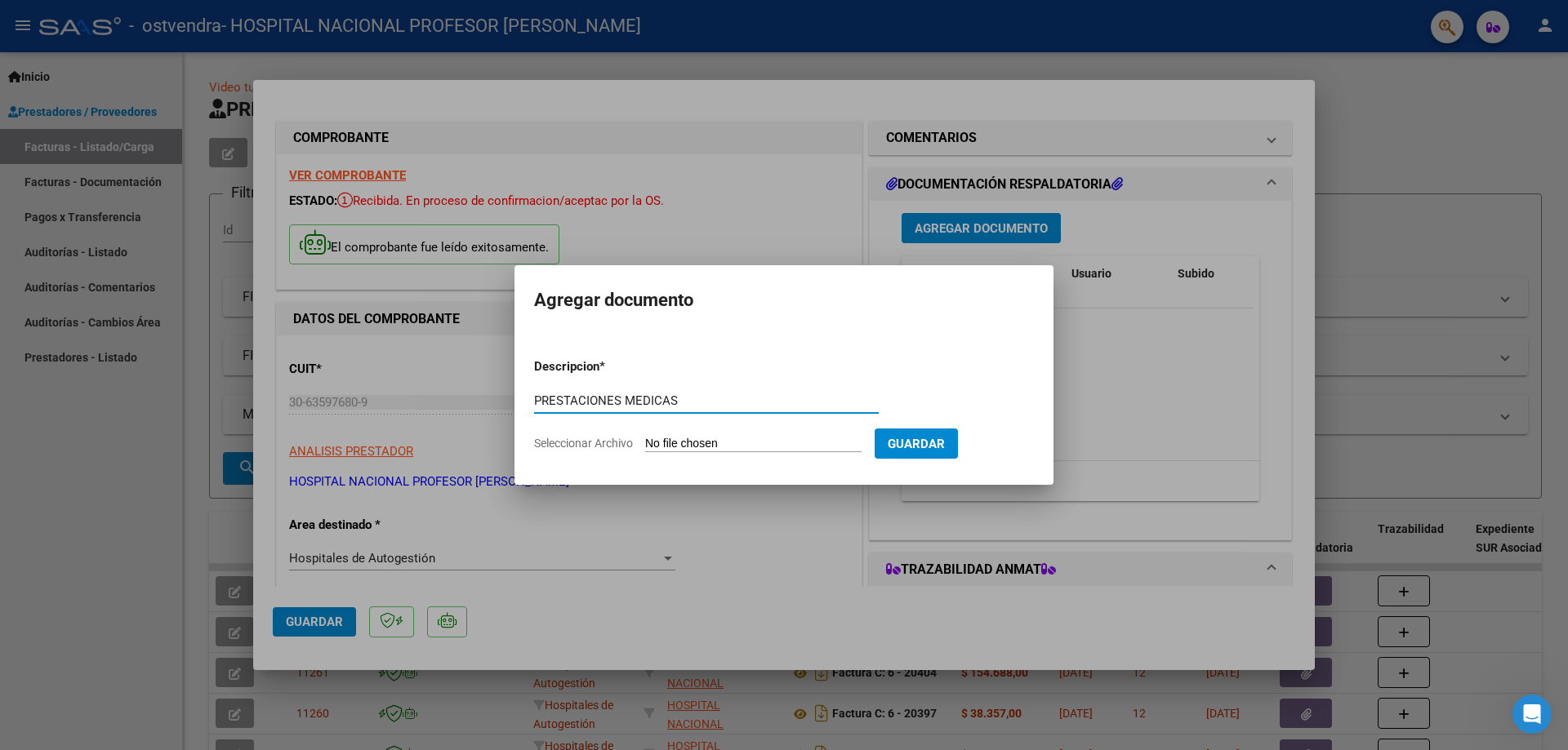
type input "PRESTACIONES MEDICAS"
click at [833, 448] on input "Seleccionar Archivo" at bounding box center [754, 445] width 216 height 15
type input "C:\fakepath\20840.pdf"
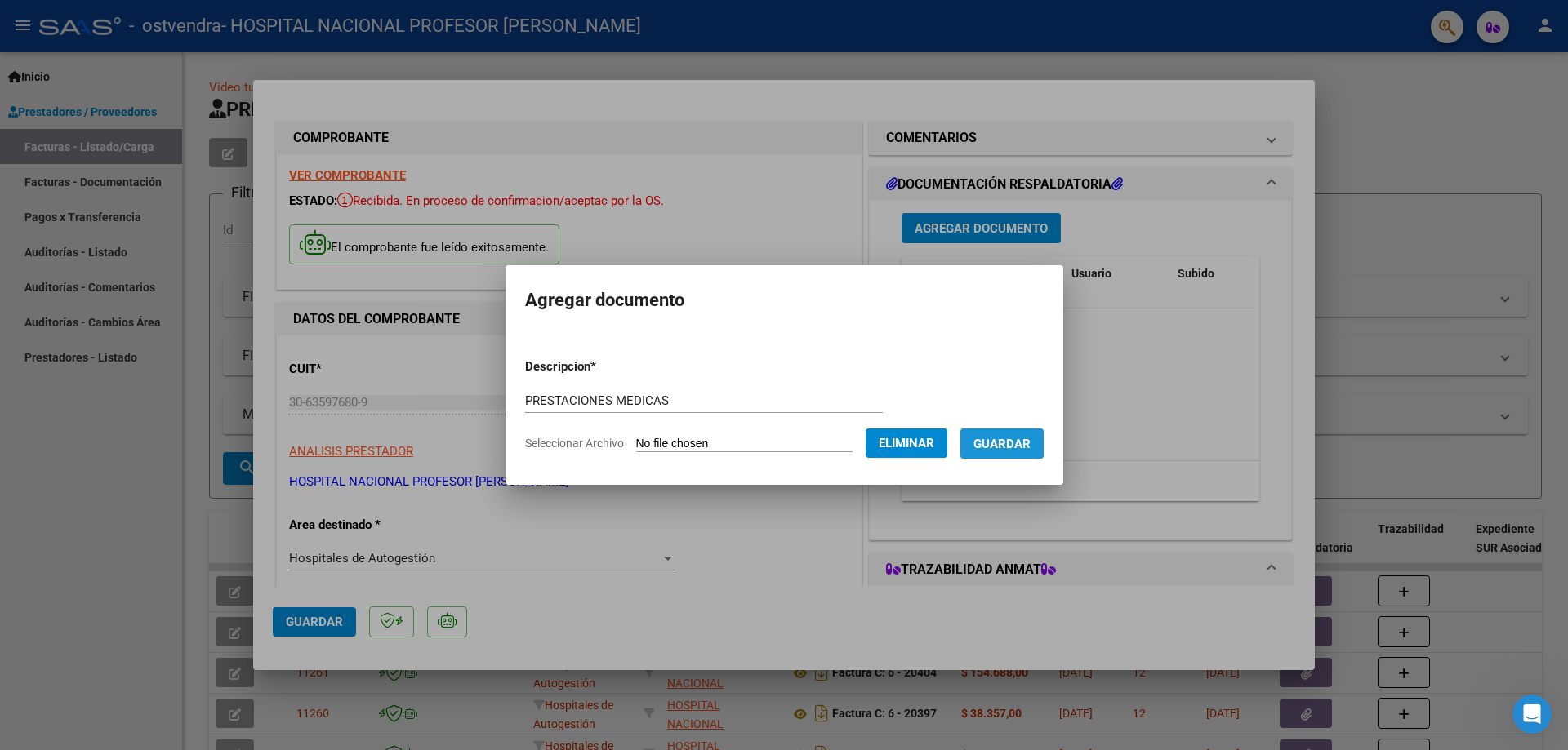
click at [992, 439] on span "Guardar" at bounding box center [1002, 444] width 58 height 15
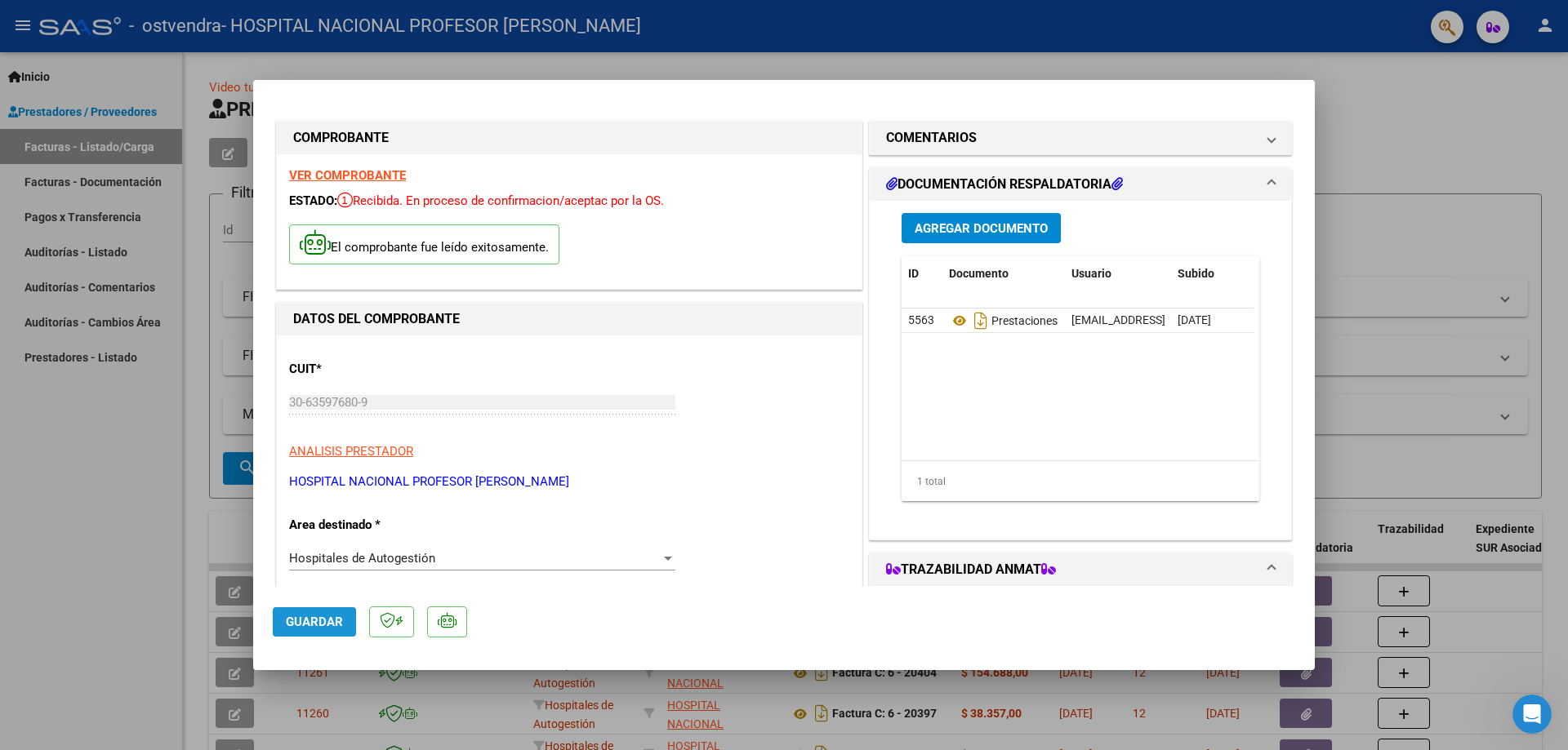
click at [342, 630] on button "Guardar" at bounding box center [314, 622] width 83 height 29
click at [330, 620] on span "Guardar" at bounding box center [314, 622] width 58 height 15
type input "$ 0,00"
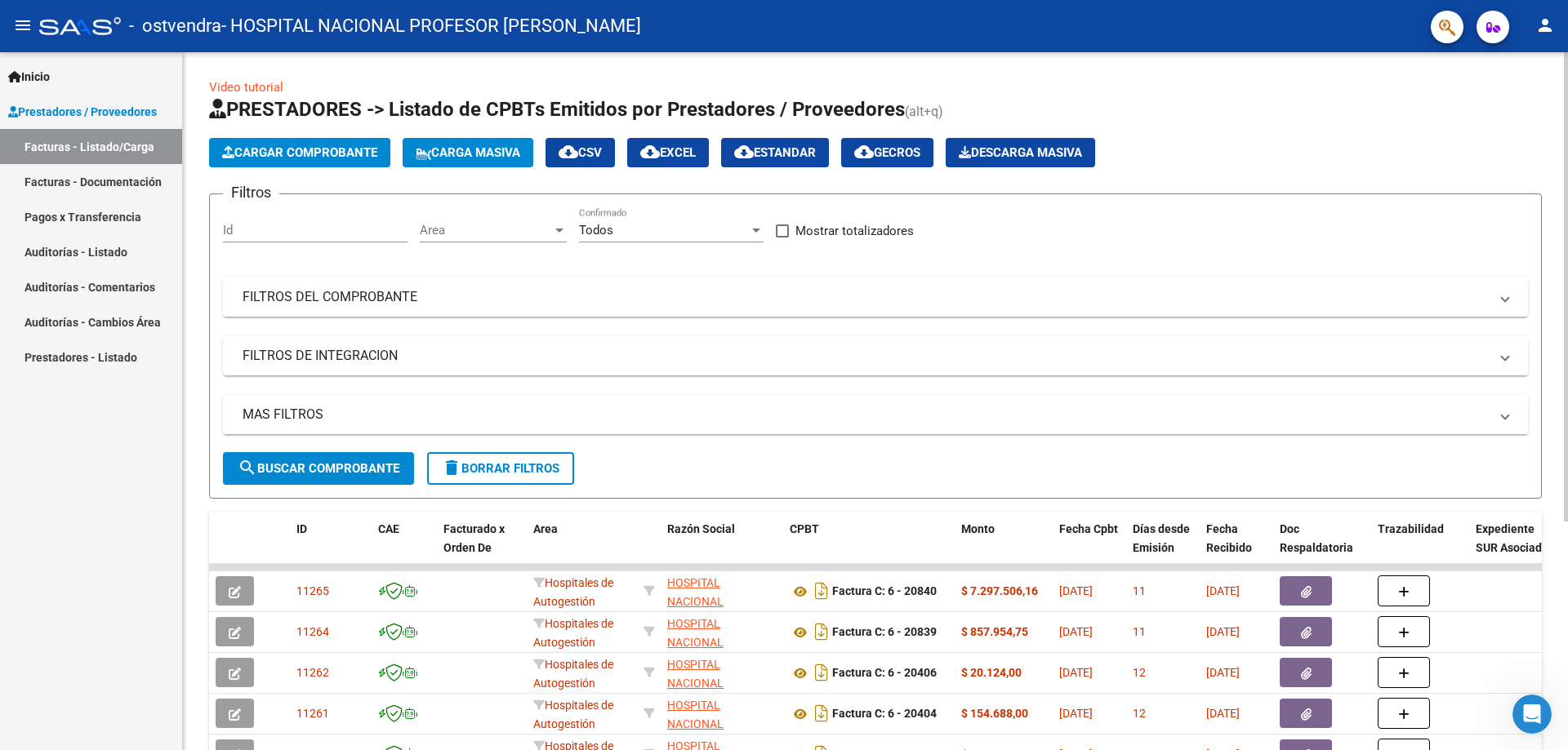
click at [327, 151] on span "Cargar Comprobante" at bounding box center [300, 152] width 155 height 15
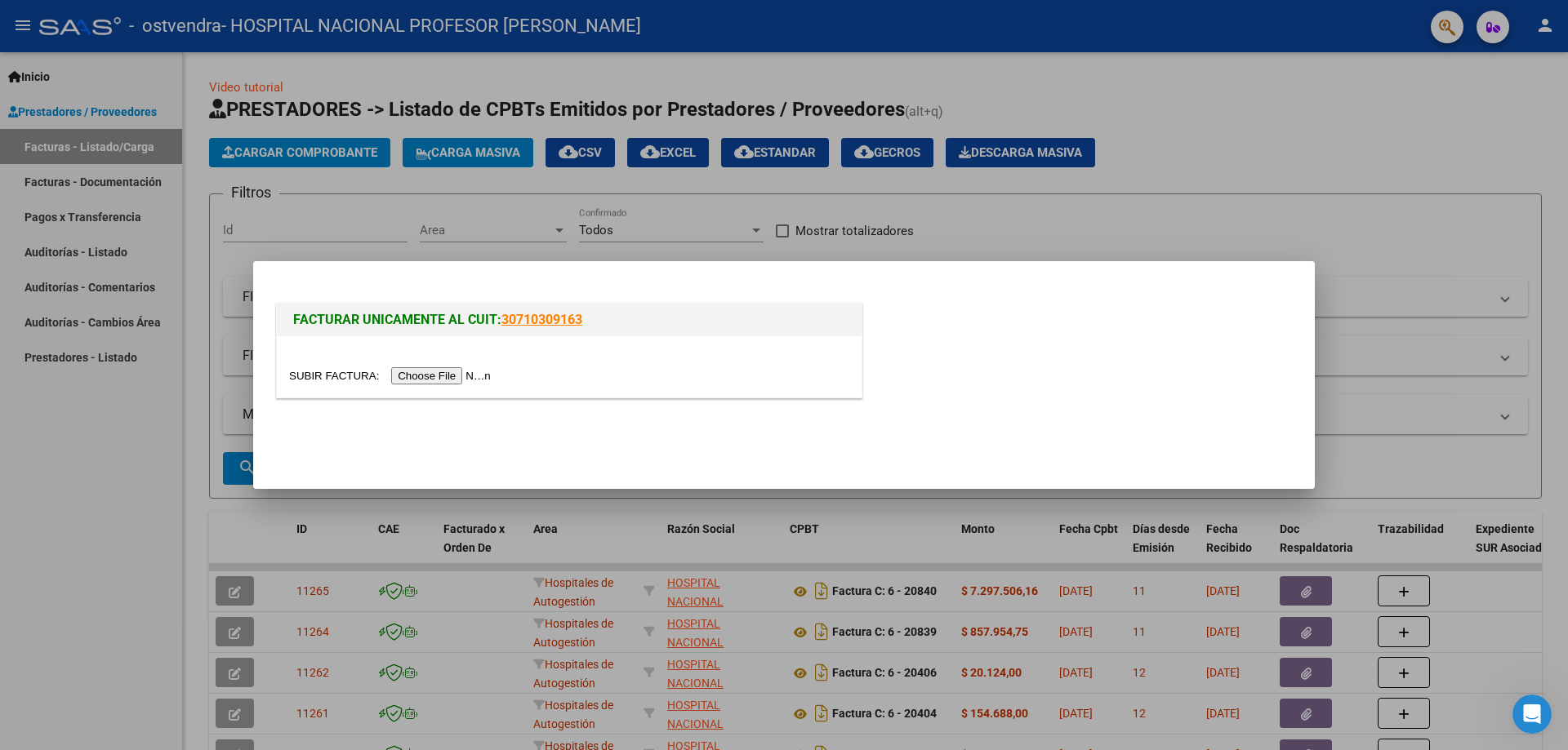
click at [485, 375] on input "file" at bounding box center [392, 376] width 207 height 17
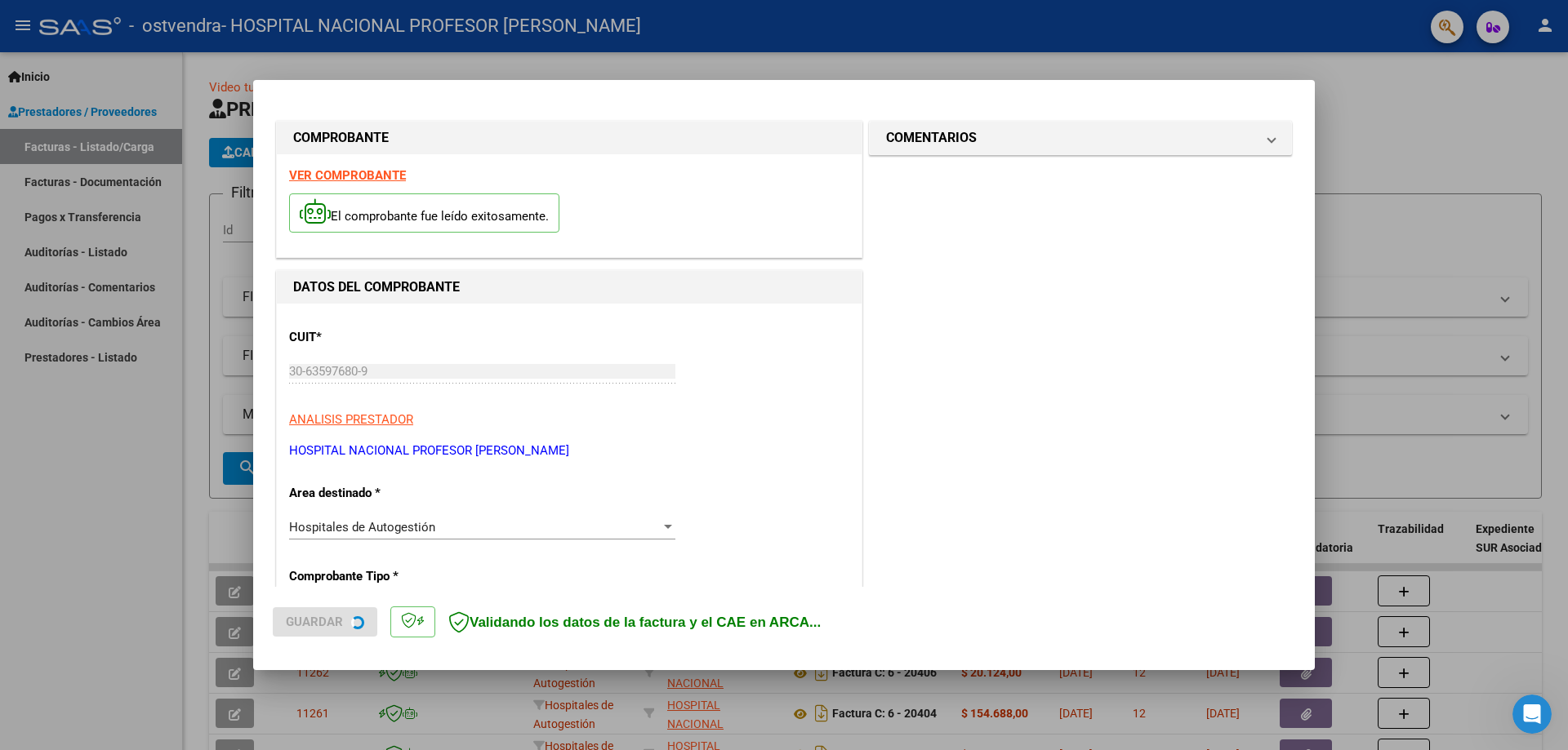
type input "[DATE]"
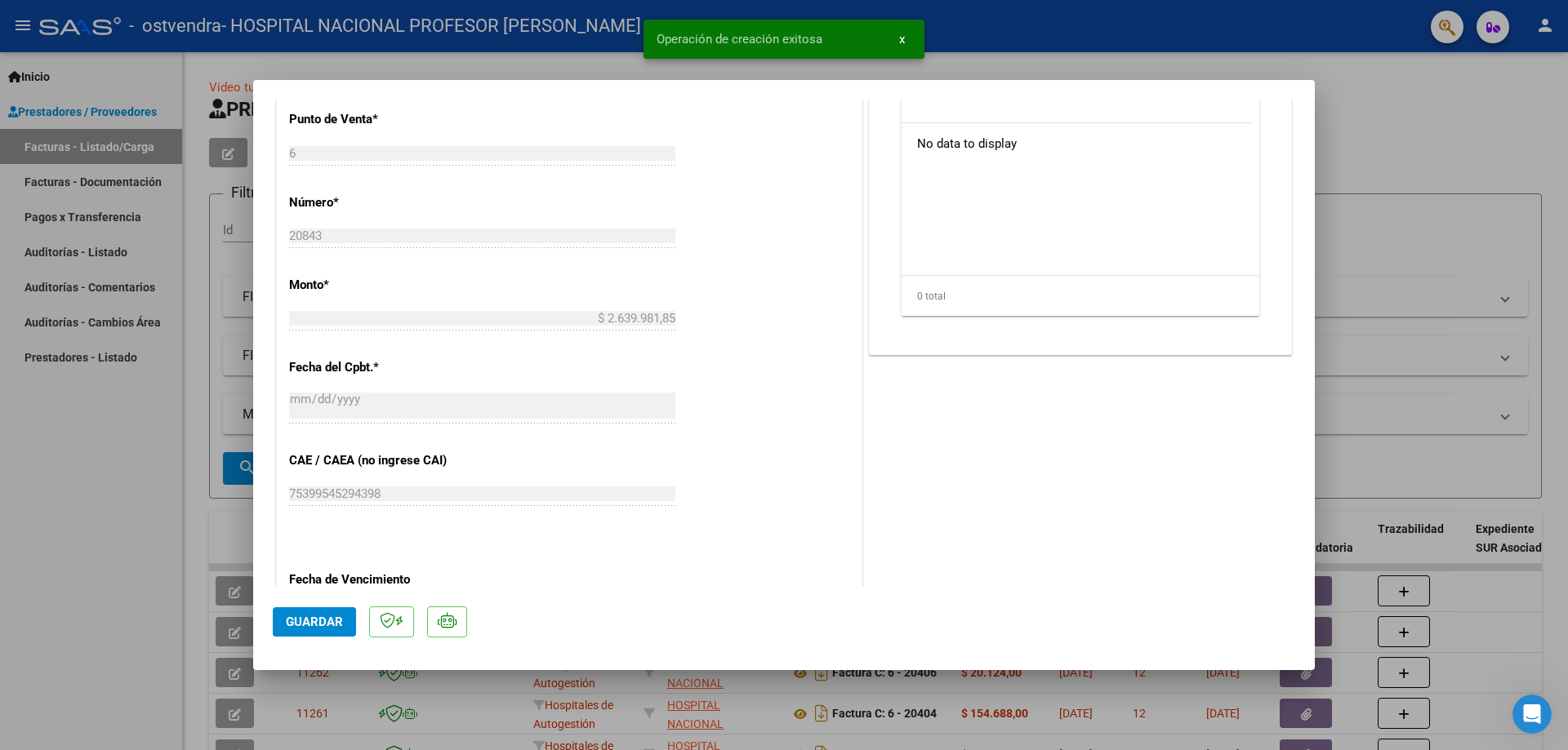
scroll to position [572, 0]
click at [292, 620] on span "Guardar" at bounding box center [314, 622] width 58 height 15
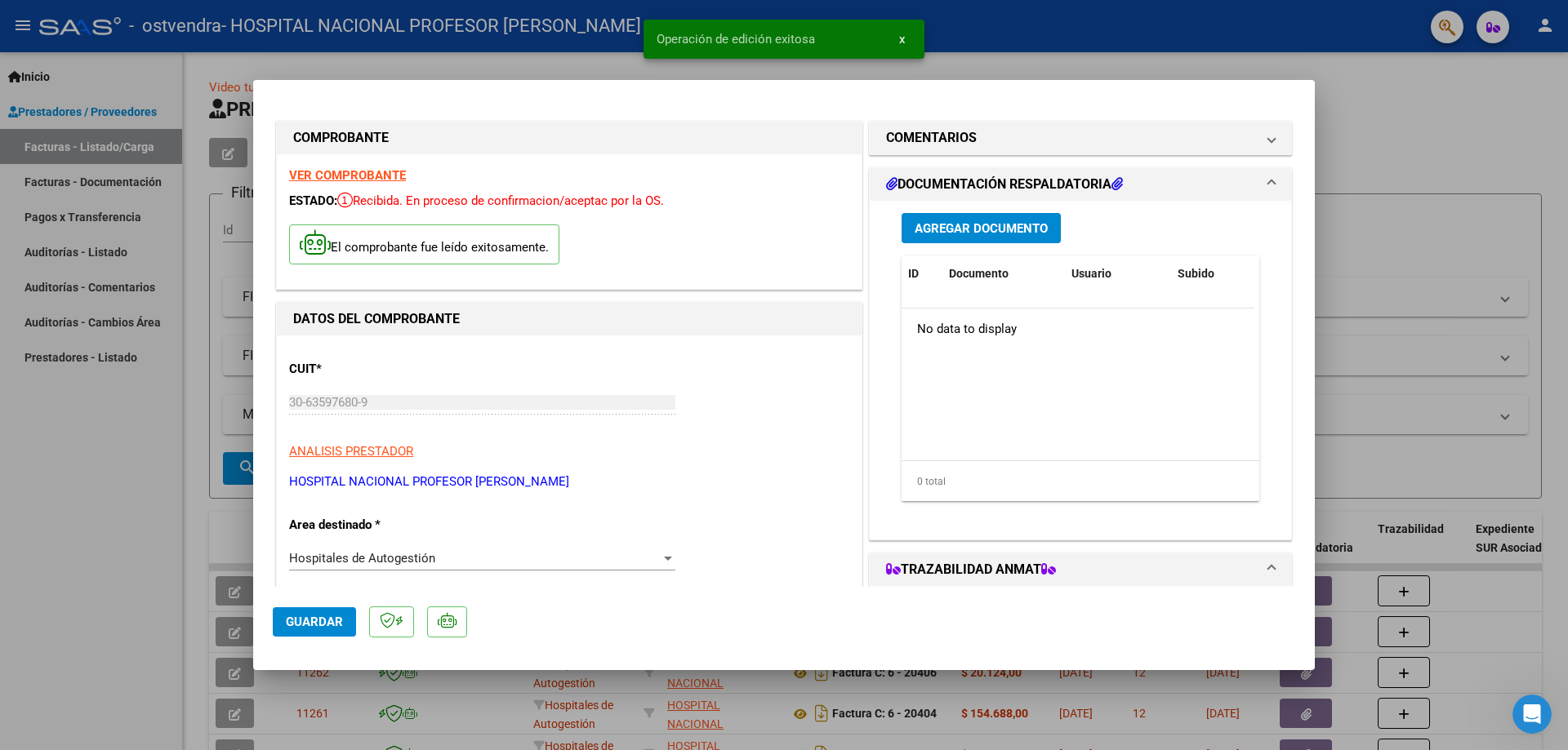
click at [1022, 224] on span "Agregar Documento" at bounding box center [981, 228] width 133 height 15
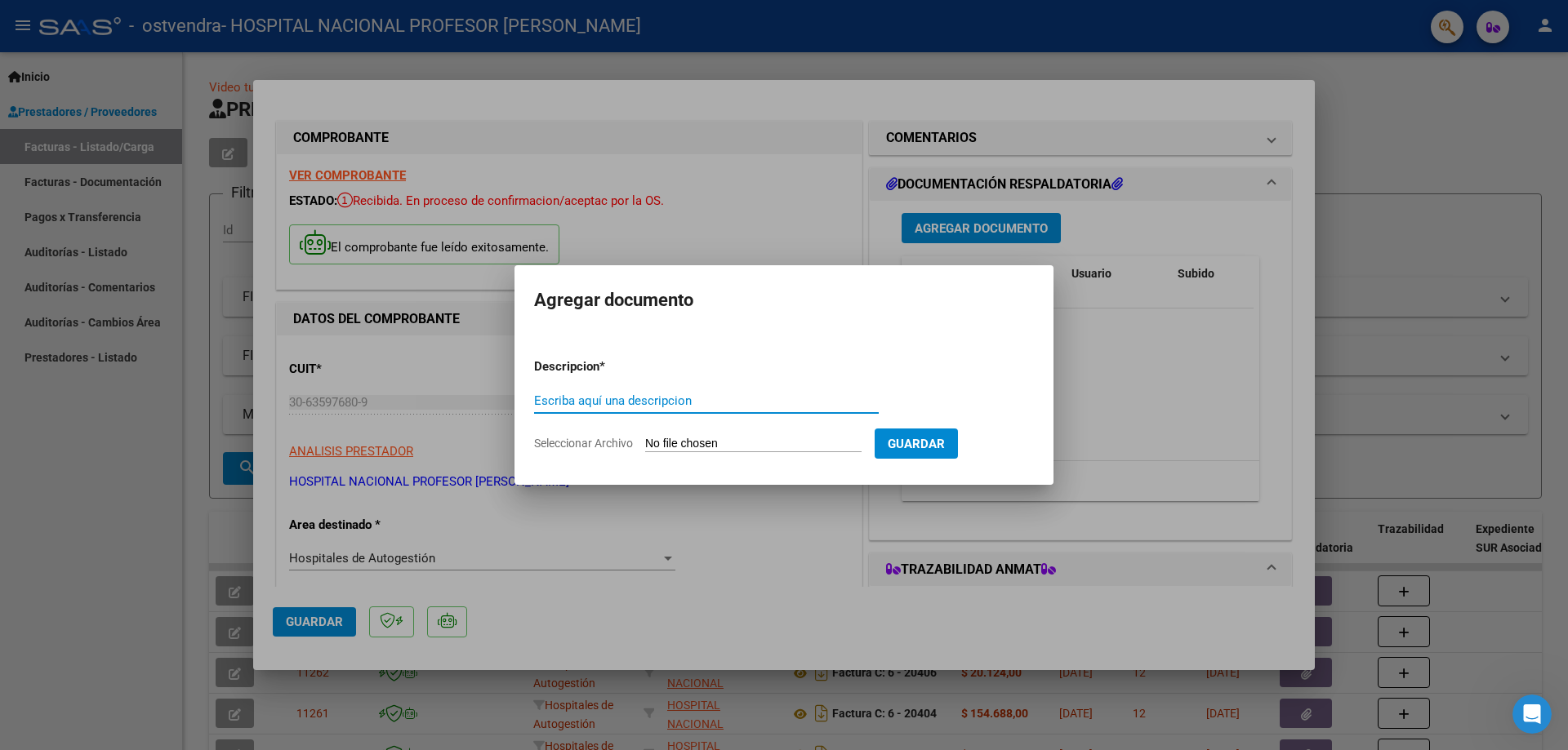
click at [787, 402] on input "Escriba aquí una descripcion" at bounding box center [706, 401] width 345 height 15
type input "PRESTACIONES MEDICAS"
click at [738, 439] on input "Seleccionar Archivo" at bounding box center [754, 445] width 216 height 15
type input "C:\fakepath\20843.pdf"
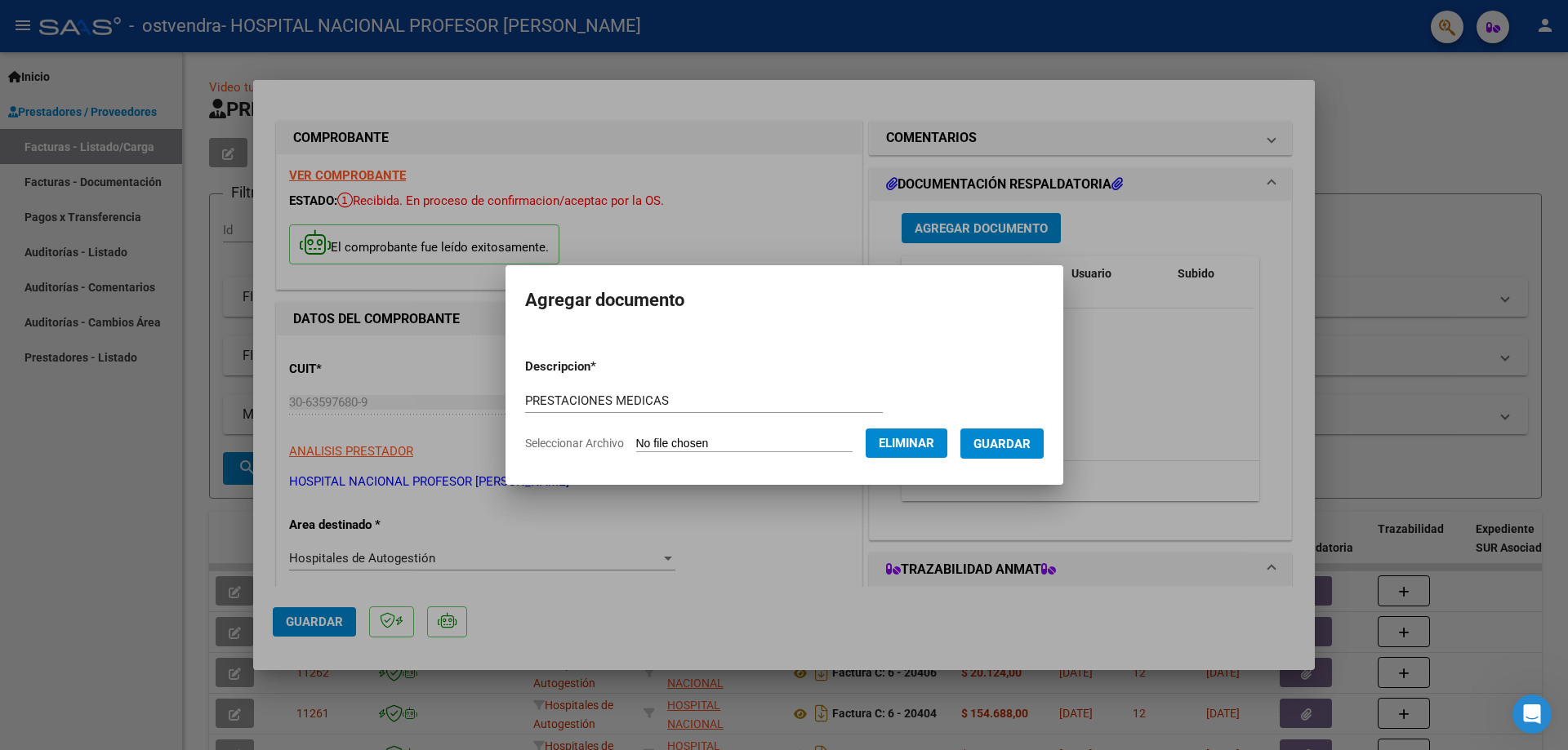
click at [1008, 447] on span "Guardar" at bounding box center [1002, 444] width 58 height 15
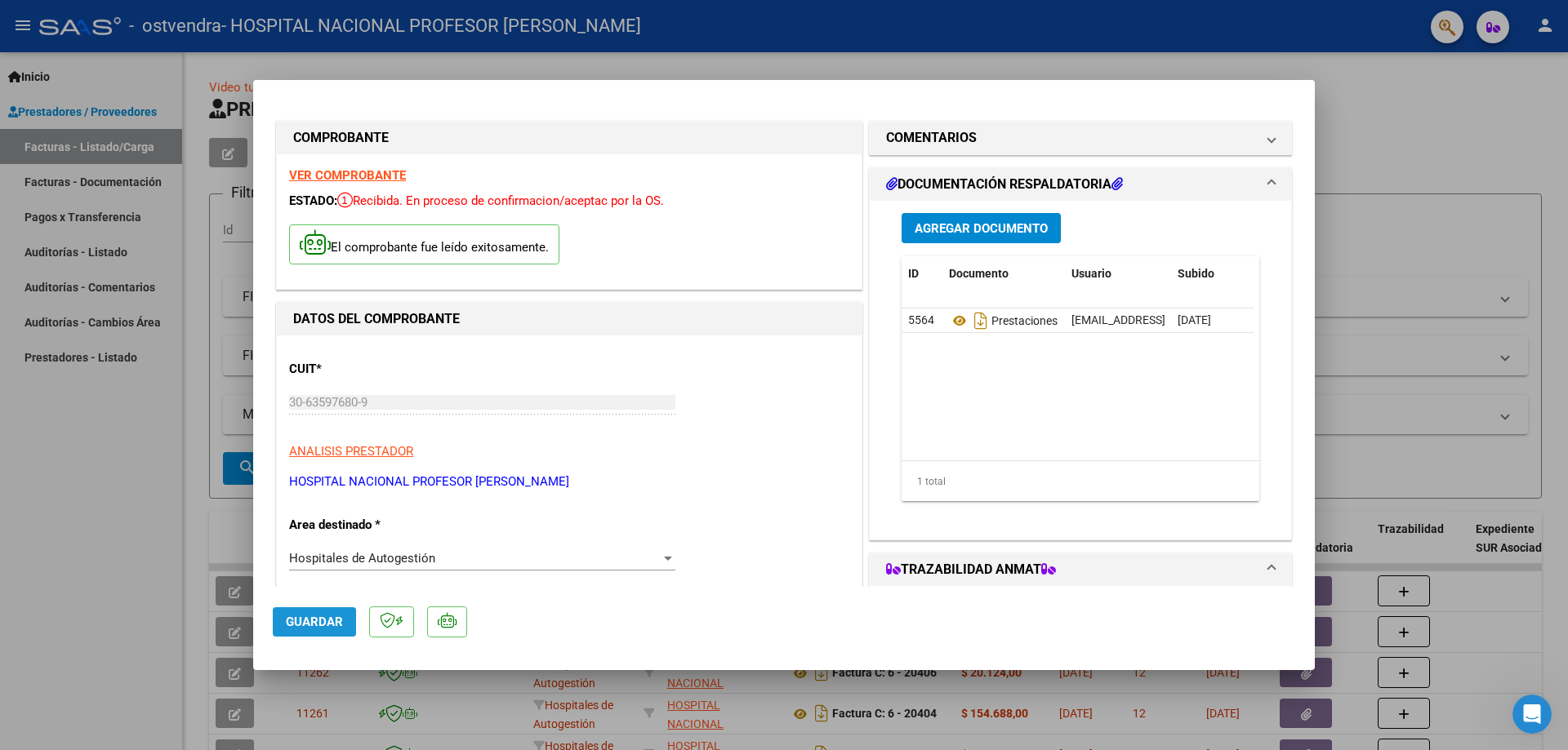
click at [320, 618] on span "Guardar" at bounding box center [314, 622] width 58 height 15
click at [331, 624] on span "Guardar" at bounding box center [314, 622] width 58 height 15
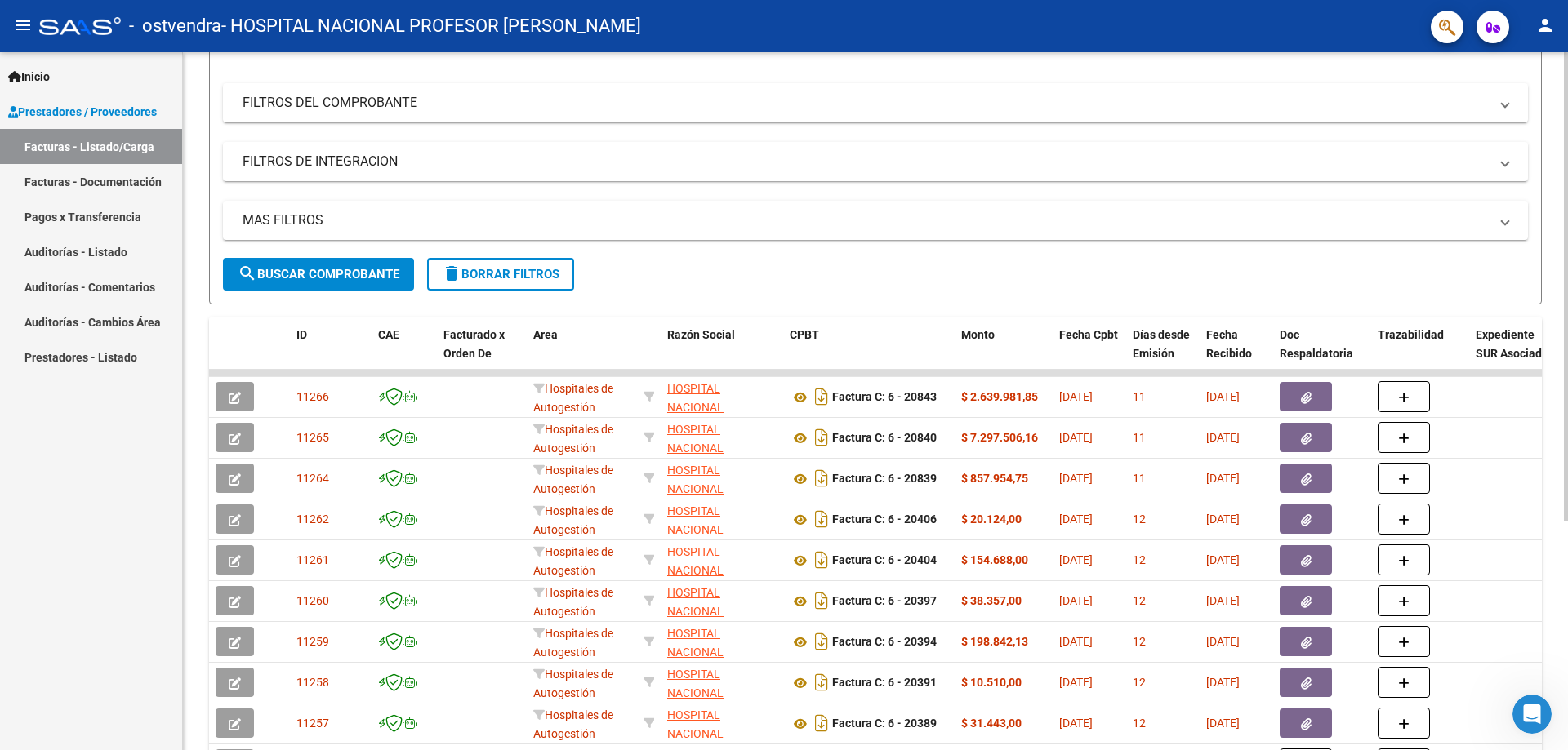
scroll to position [188, 0]
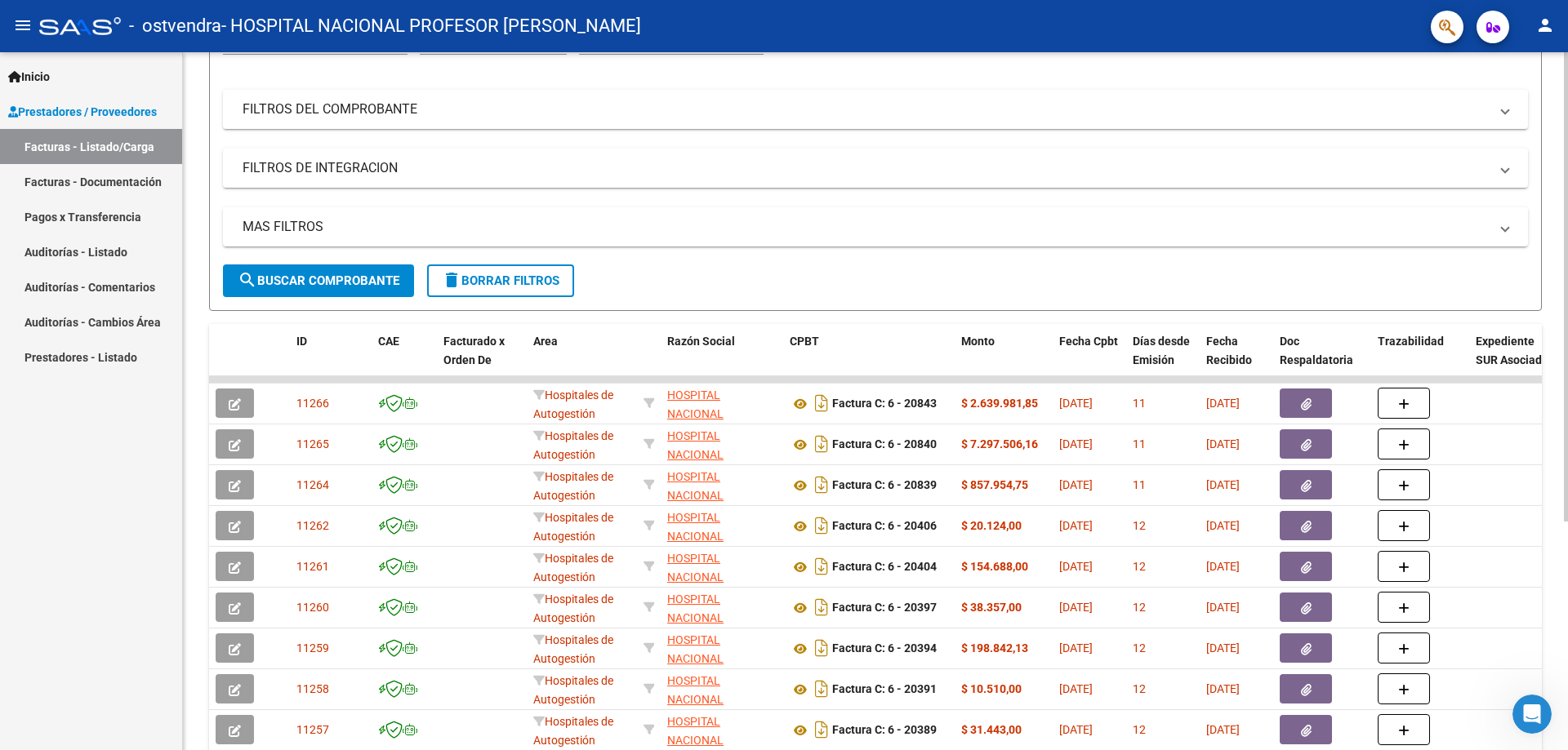
click at [1567, 274] on div at bounding box center [1565, 417] width 4 height 469
